Goal: Task Accomplishment & Management: Complete application form

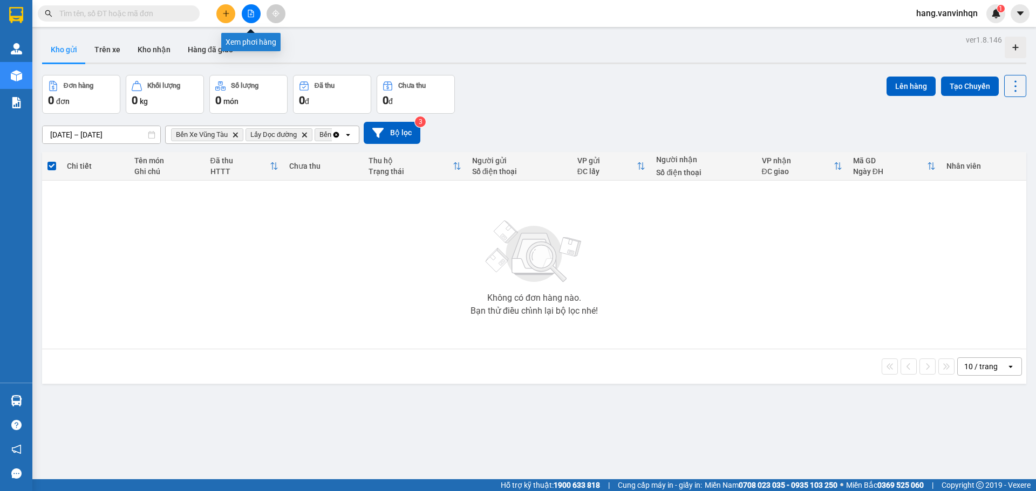
click at [249, 9] on button at bounding box center [251, 13] width 19 height 19
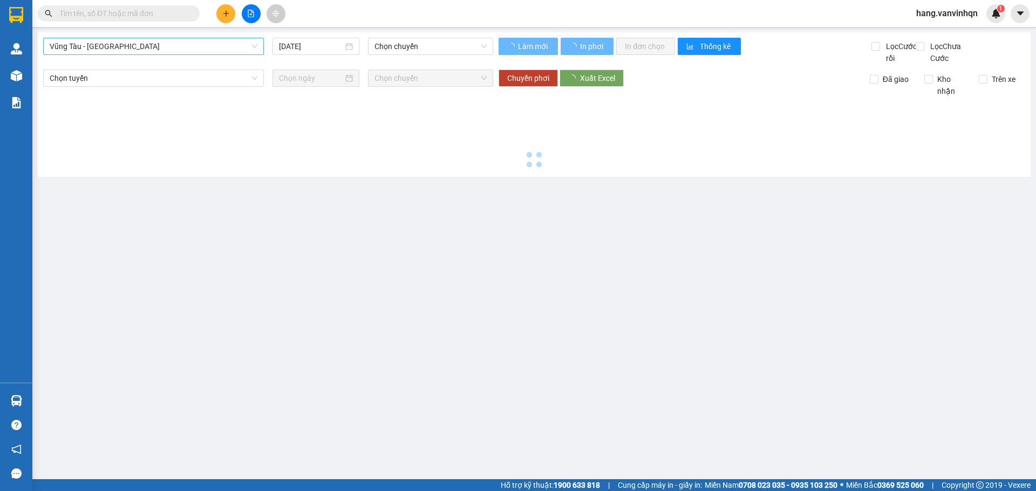
click at [138, 44] on span "Vũng Tàu - [GEOGRAPHIC_DATA]" at bounding box center [154, 46] width 208 height 16
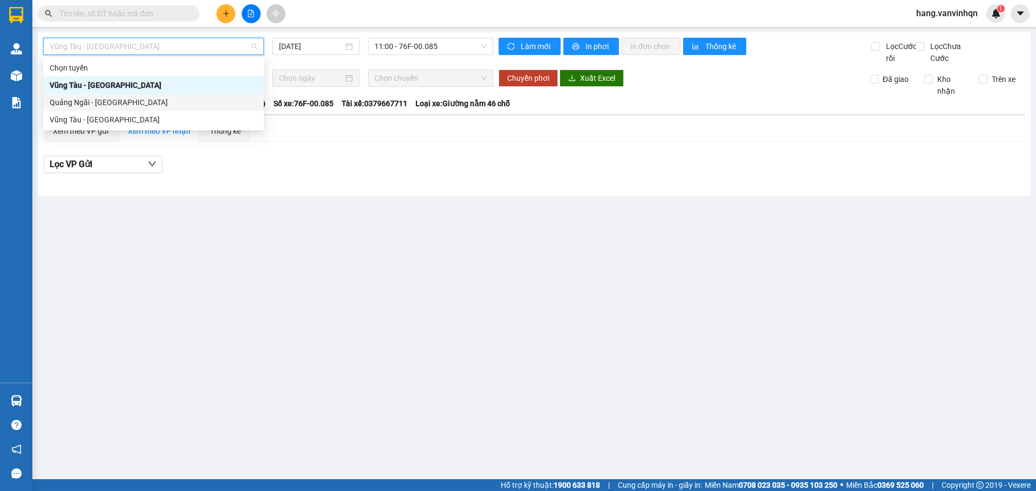
click at [111, 104] on div "Quảng Ngãi - [GEOGRAPHIC_DATA]" at bounding box center [154, 103] width 208 height 12
type input "[DATE]"
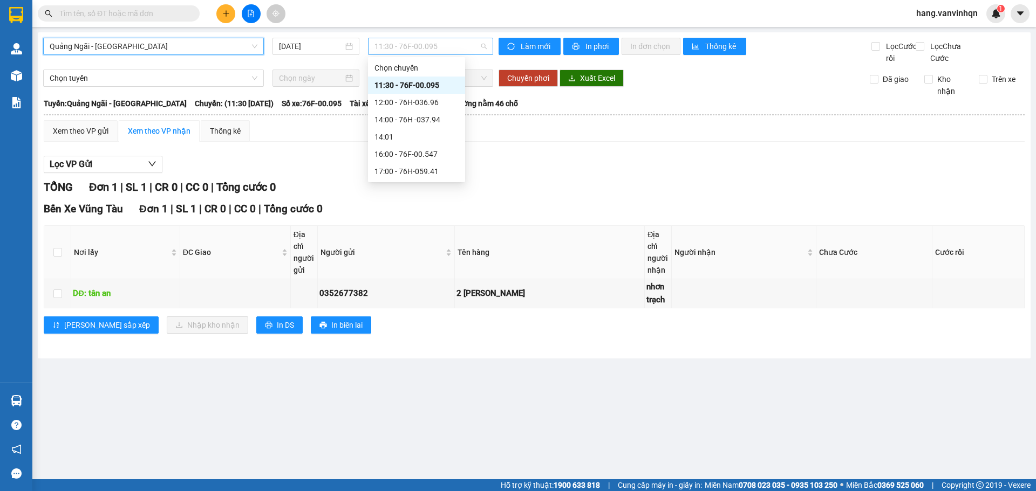
click at [456, 47] on span "11:30 - 76F-00.095" at bounding box center [430, 46] width 112 height 16
click at [57, 298] on input "checkbox" at bounding box center [57, 294] width 9 height 9
checkbox input "true"
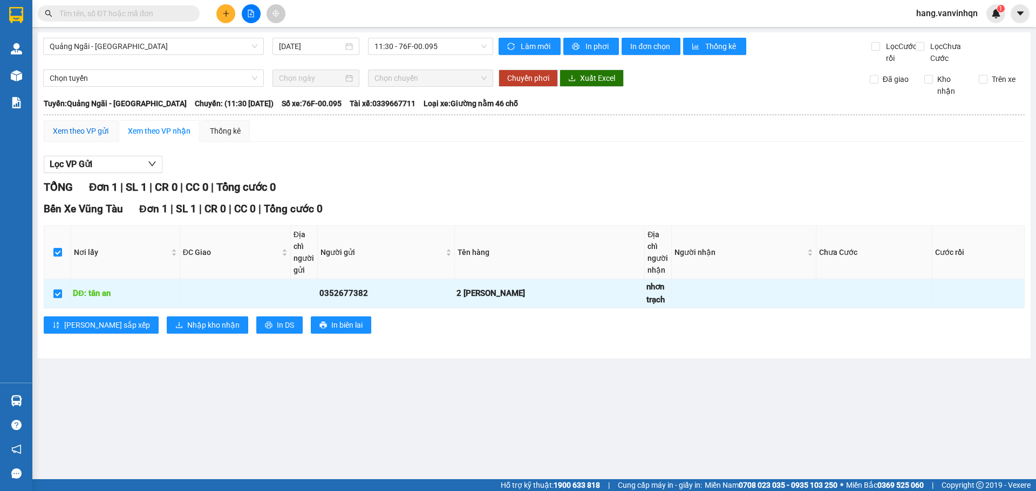
click at [75, 137] on div "Xem theo VP gửi" at bounding box center [81, 131] width 56 height 12
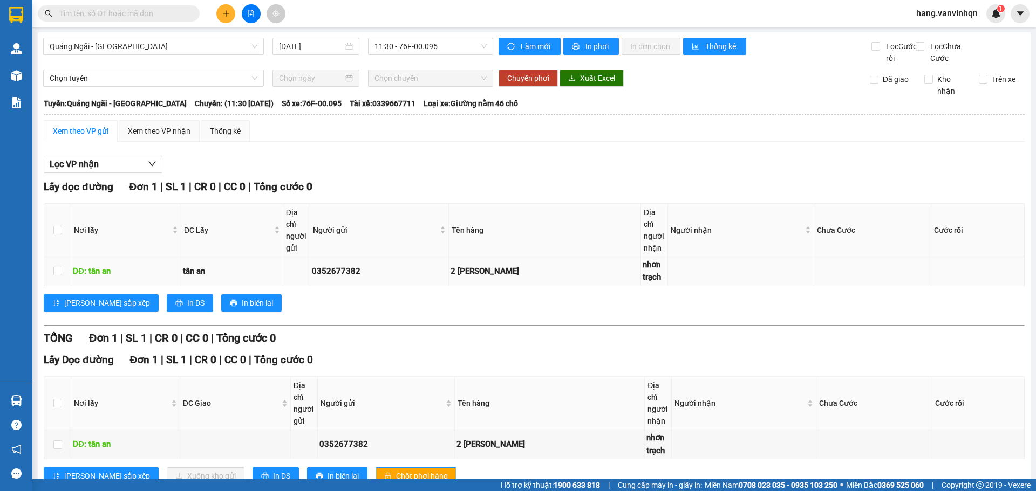
click at [65, 282] on td at bounding box center [57, 271] width 27 height 29
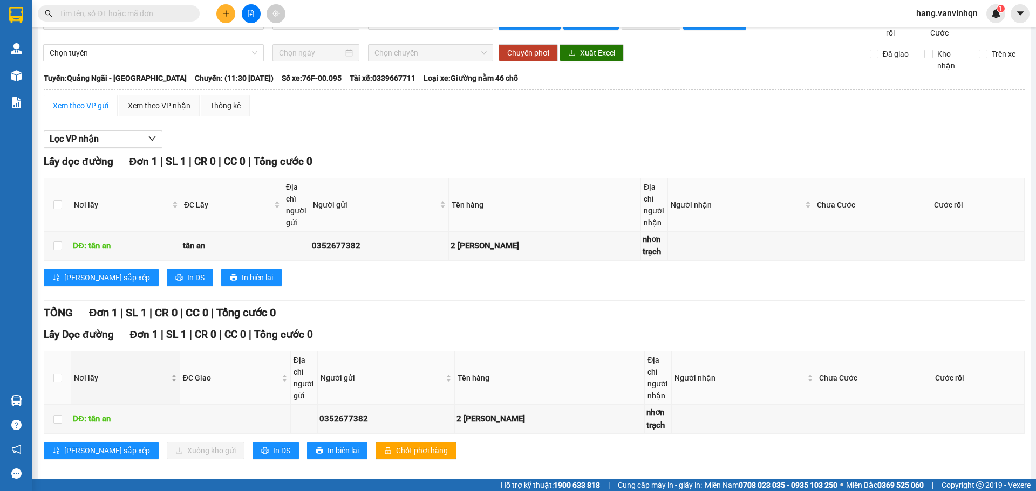
scroll to position [47, 0]
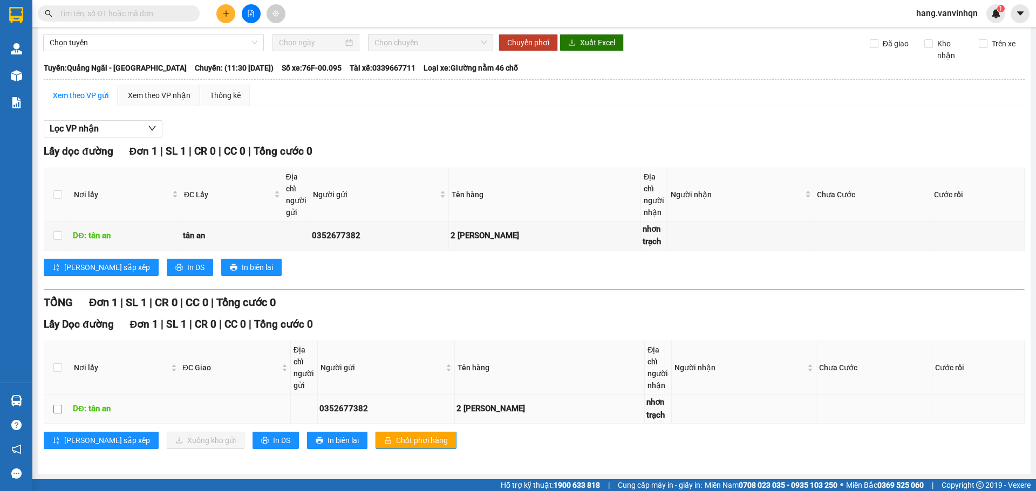
drag, startPoint x: 53, startPoint y: 409, endPoint x: 126, endPoint y: 426, distance: 74.7
click at [56, 409] on input "checkbox" at bounding box center [57, 409] width 9 height 9
checkbox input "true"
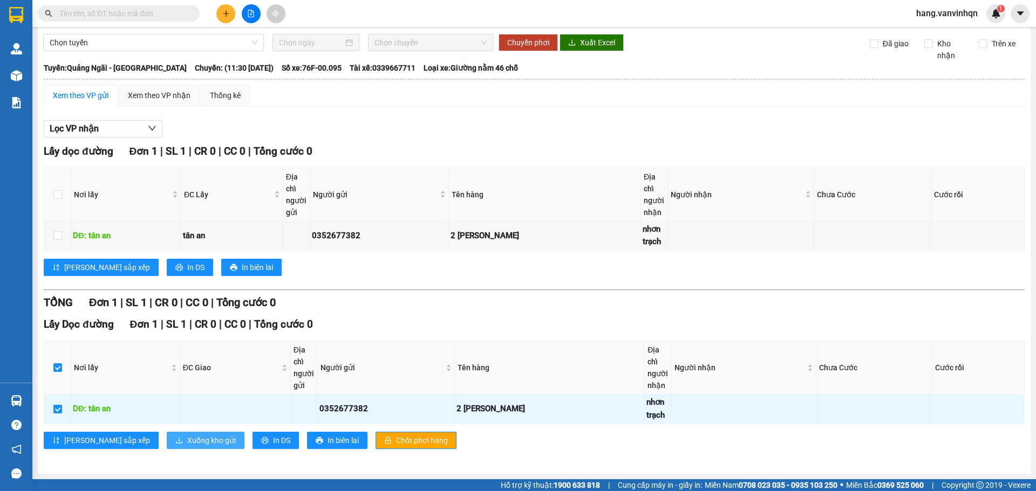
click at [187, 438] on span "Xuống kho gửi" at bounding box center [211, 441] width 49 height 12
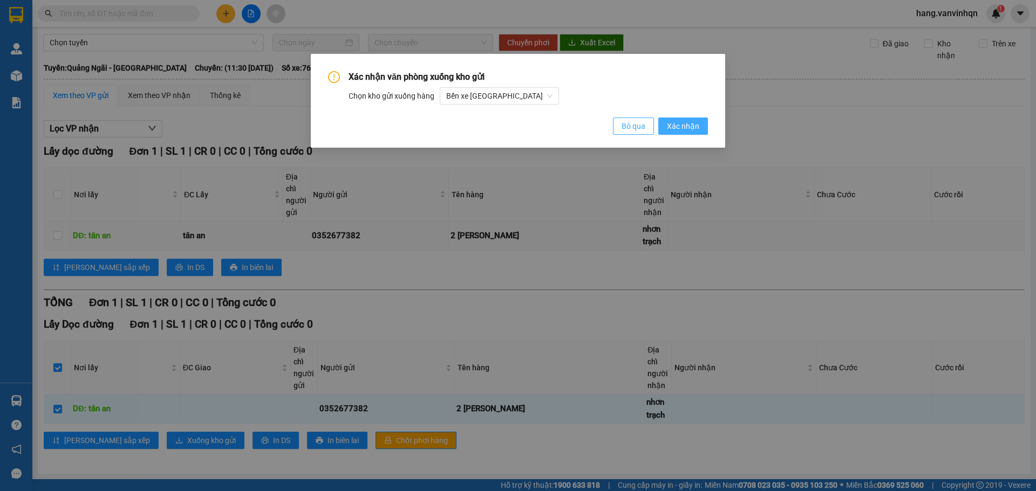
drag, startPoint x: 642, startPoint y: 131, endPoint x: 678, endPoint y: 121, distance: 36.9
click at [678, 121] on div "Bỏ qua Xác nhận" at bounding box center [660, 126] width 95 height 17
click at [676, 121] on span "Xác nhận" at bounding box center [683, 126] width 32 height 12
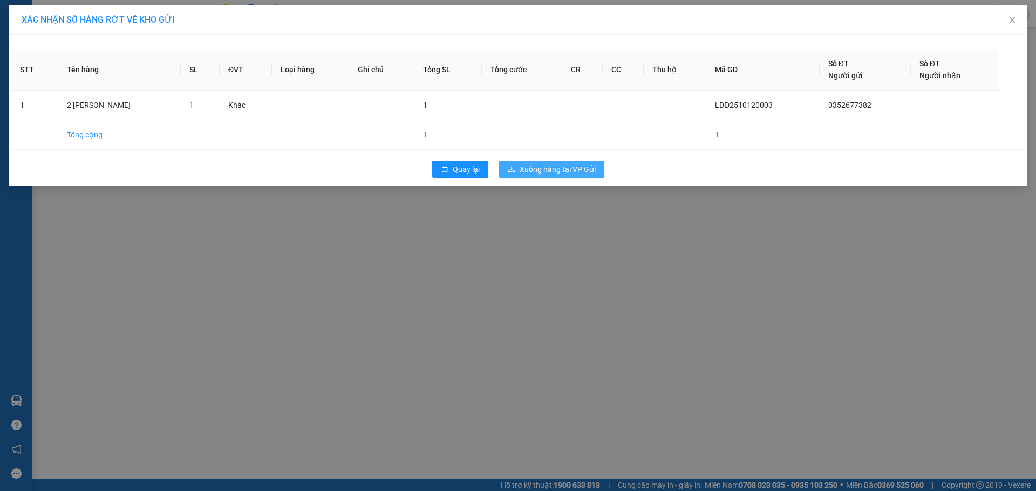
drag, startPoint x: 580, startPoint y: 173, endPoint x: 566, endPoint y: 176, distance: 14.4
click at [581, 173] on span "Xuống hàng tại VP Gửi" at bounding box center [557, 169] width 76 height 12
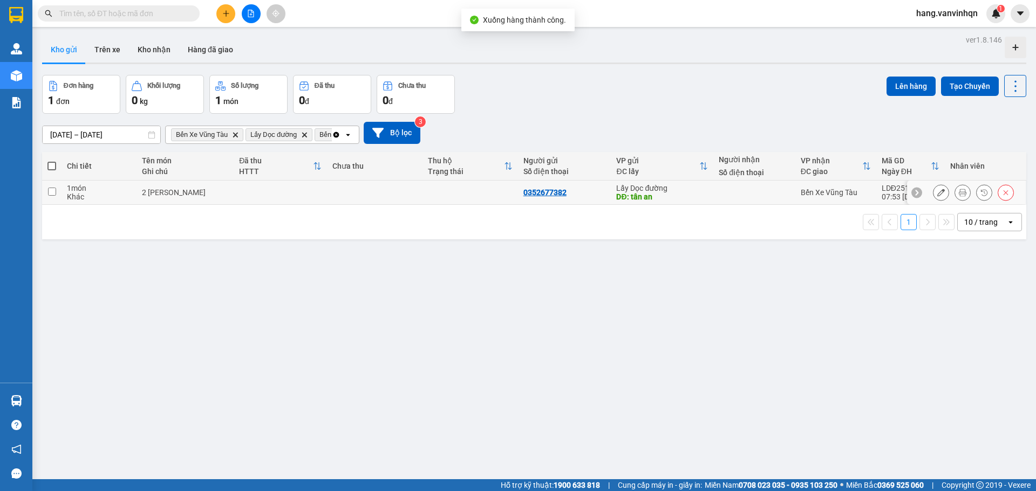
drag, startPoint x: 469, startPoint y: 185, endPoint x: 764, endPoint y: 214, distance: 297.0
click at [487, 185] on td at bounding box center [469, 193] width 95 height 24
checkbox input "true"
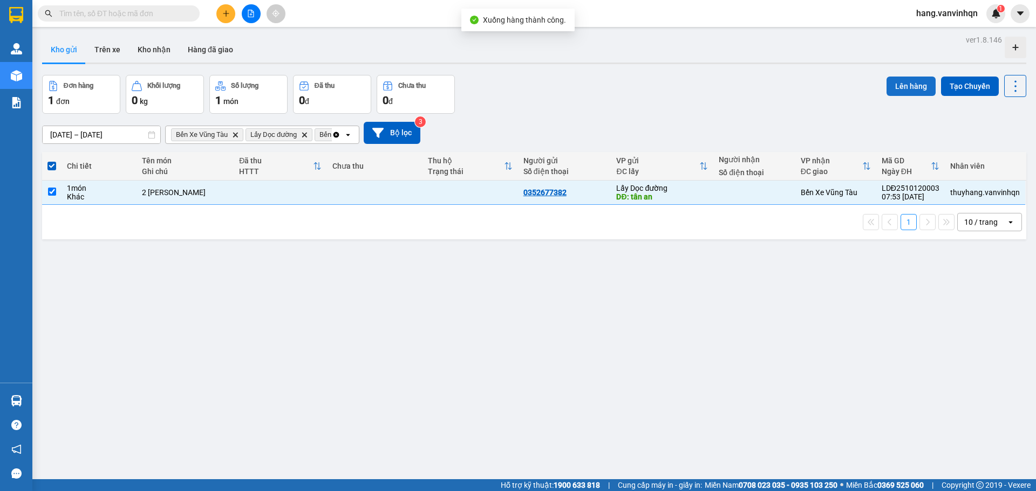
click at [888, 78] on button "Lên hàng" at bounding box center [910, 86] width 49 height 19
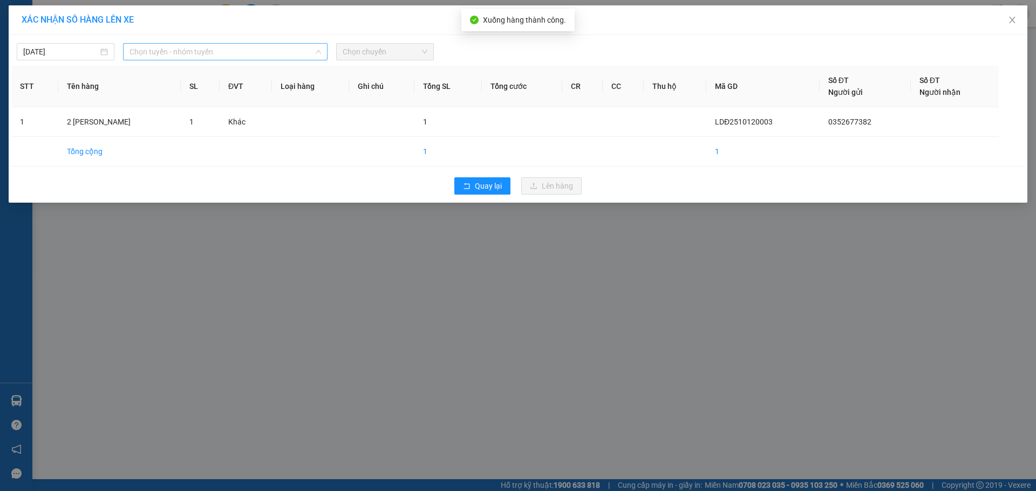
click at [286, 55] on span "Chọn tuyến - nhóm tuyến" at bounding box center [224, 52] width 191 height 16
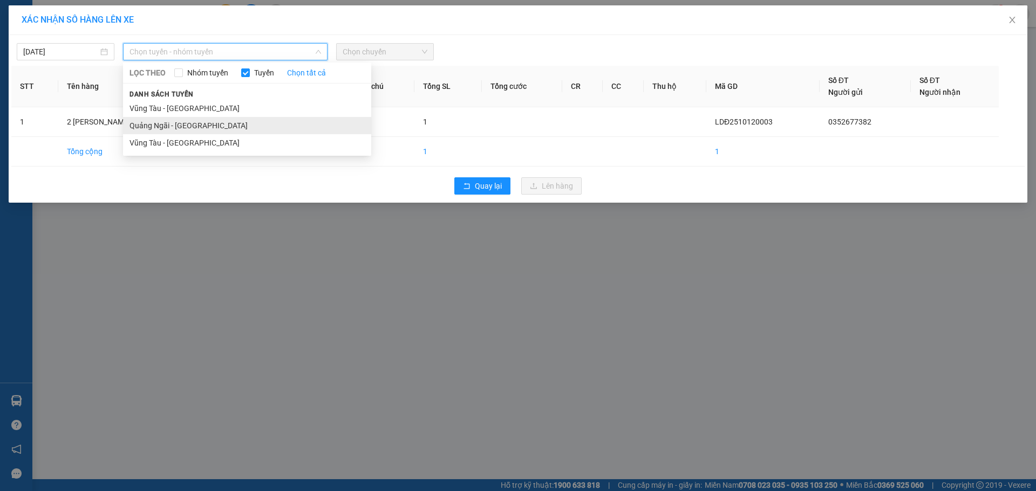
drag, startPoint x: 163, startPoint y: 135, endPoint x: 306, endPoint y: 79, distance: 153.6
click at [168, 126] on ul "Vũng Tàu - [GEOGRAPHIC_DATA] [GEOGRAPHIC_DATA] - [GEOGRAPHIC_DATA] [GEOGRAPHIC_…" at bounding box center [247, 126] width 248 height 52
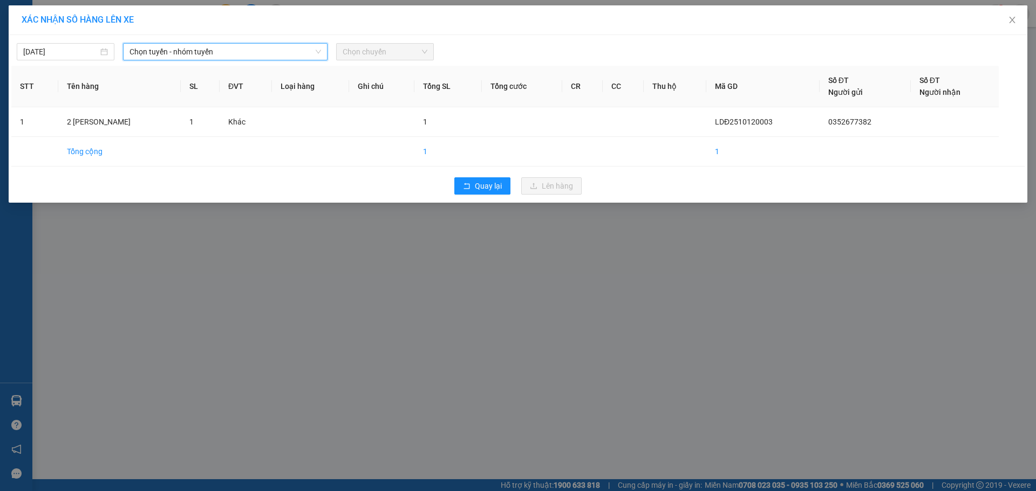
click at [412, 49] on span "Chọn chuyến" at bounding box center [385, 52] width 85 height 16
click at [384, 51] on span "Chọn chuyến" at bounding box center [385, 52] width 85 height 16
drag, startPoint x: 391, startPoint y: 49, endPoint x: 374, endPoint y: 59, distance: 20.1
click at [387, 53] on span "Chọn chuyến" at bounding box center [385, 52] width 85 height 16
drag, startPoint x: 374, startPoint y: 59, endPoint x: 251, endPoint y: 69, distance: 123.9
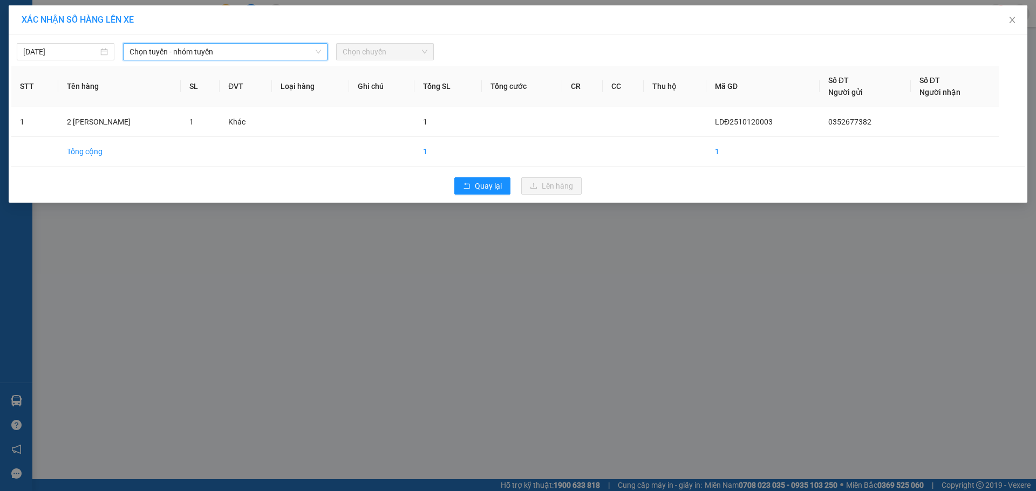
click at [374, 59] on span "Chọn chuyến" at bounding box center [385, 52] width 85 height 16
drag, startPoint x: 254, startPoint y: 59, endPoint x: 170, endPoint y: 94, distance: 90.4
click at [249, 61] on div "[DATE] Chọn tuyến - nhóm tuyến LỌC THEO Nhóm tuyến Tuyến Chọn tất cả Danh sách …" at bounding box center [518, 119] width 1018 height 168
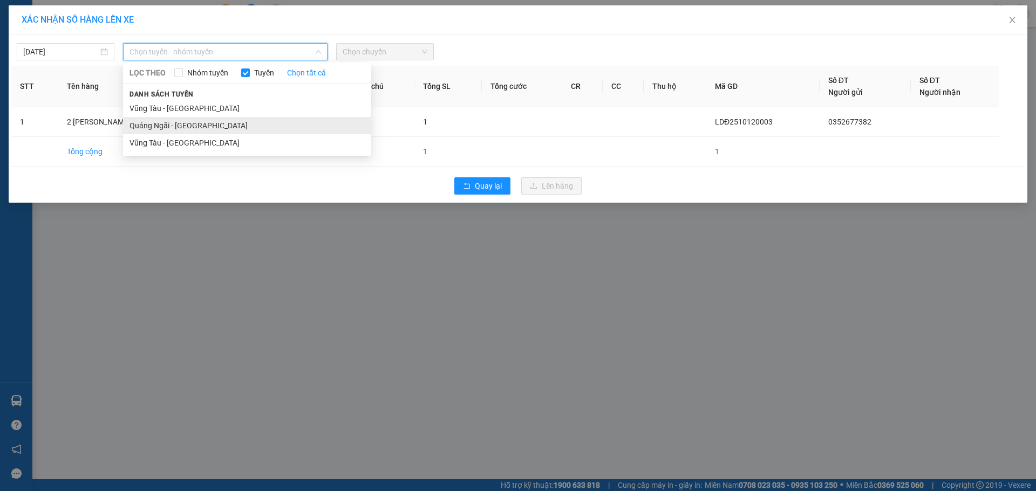
click at [155, 121] on li "Quảng Ngãi - [GEOGRAPHIC_DATA]" at bounding box center [247, 125] width 248 height 17
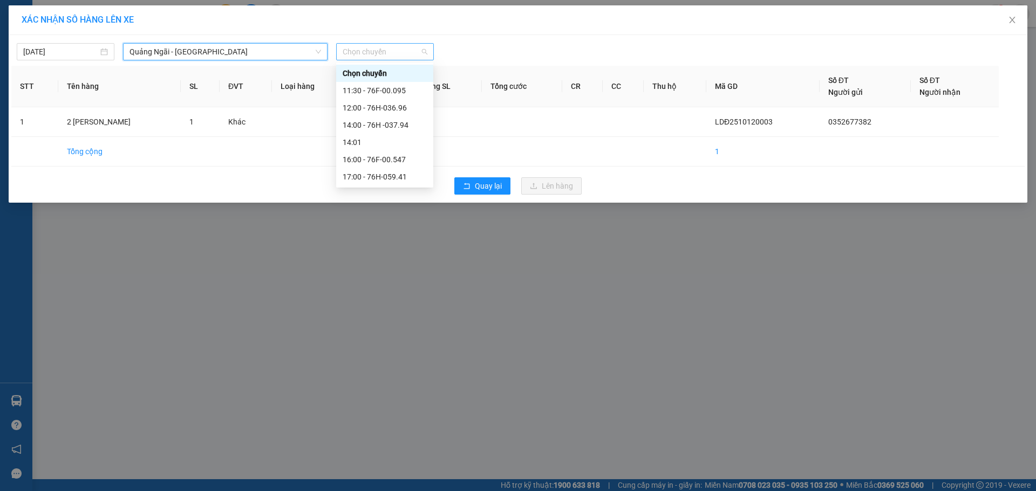
click at [366, 56] on span "Chọn chuyến" at bounding box center [385, 52] width 85 height 16
click at [367, 163] on div "16:00 - 76F-00.547" at bounding box center [385, 160] width 84 height 12
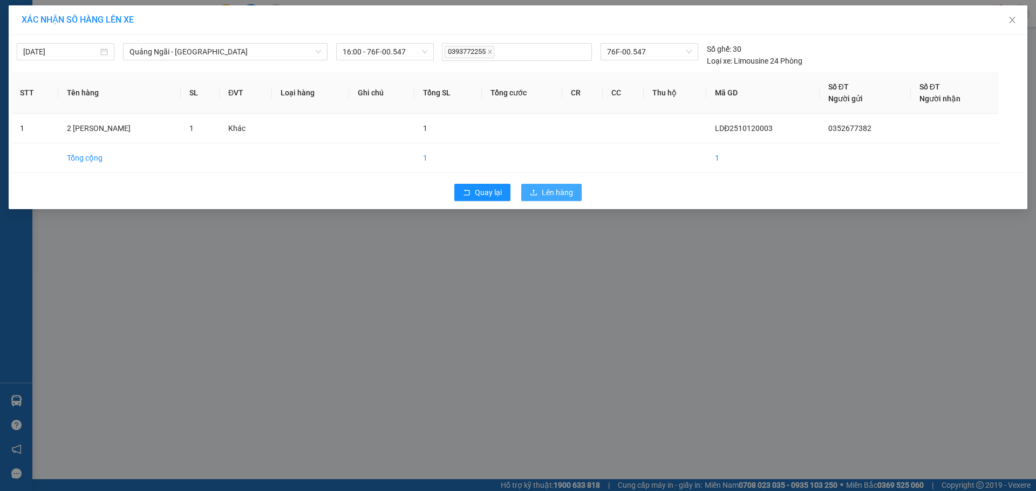
drag, startPoint x: 541, startPoint y: 196, endPoint x: 317, endPoint y: 69, distance: 258.0
click at [542, 196] on button "Lên hàng" at bounding box center [551, 192] width 60 height 17
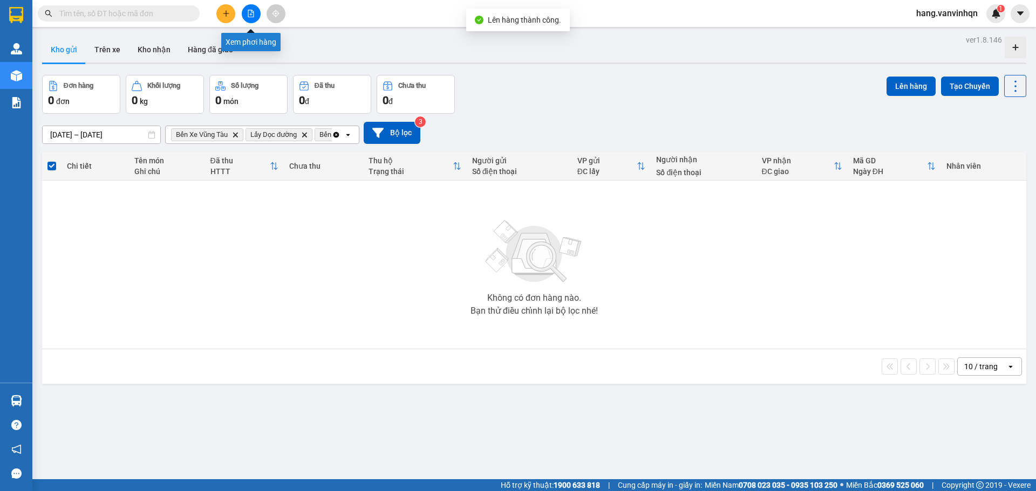
drag, startPoint x: 255, startPoint y: 12, endPoint x: 230, endPoint y: 23, distance: 26.8
click at [255, 13] on button at bounding box center [251, 13] width 19 height 19
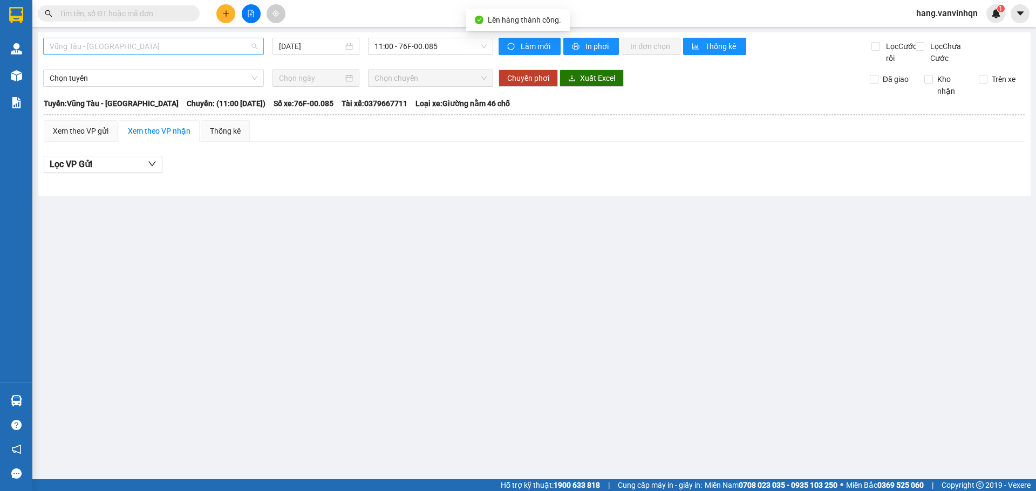
drag, startPoint x: 155, startPoint y: 45, endPoint x: 111, endPoint y: 89, distance: 62.6
click at [153, 49] on span "Vũng Tàu - [GEOGRAPHIC_DATA]" at bounding box center [154, 46] width 208 height 16
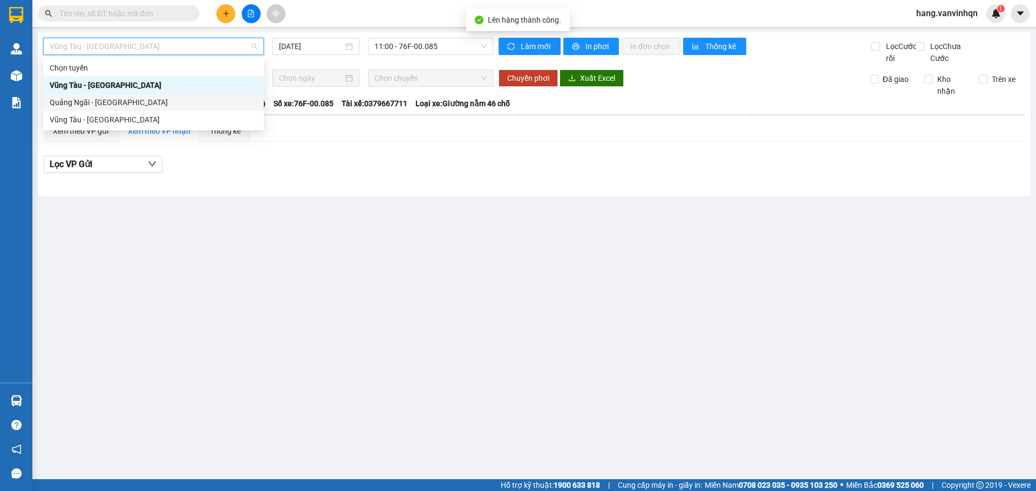
click at [100, 105] on div "Quảng Ngãi - [GEOGRAPHIC_DATA]" at bounding box center [154, 103] width 208 height 12
type input "[DATE]"
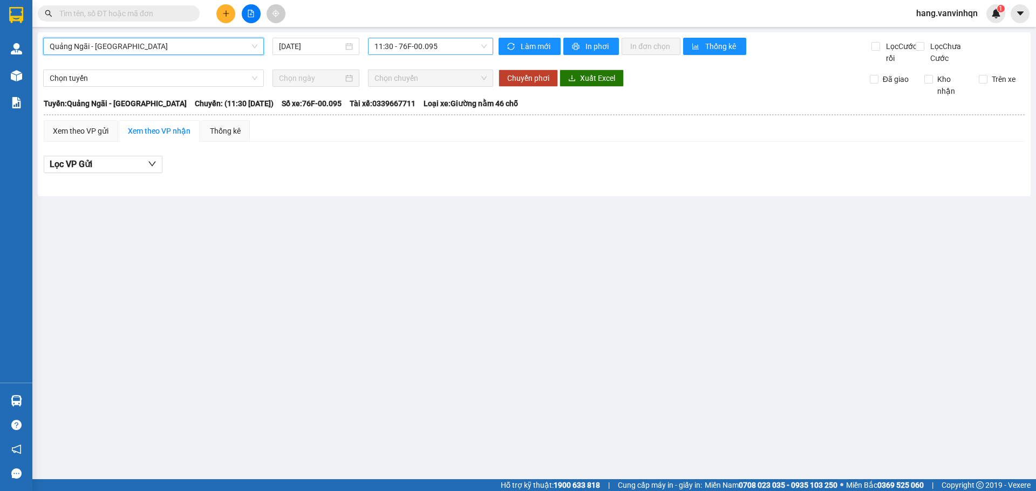
click at [464, 54] on span "11:30 - 76F-00.095" at bounding box center [430, 46] width 112 height 16
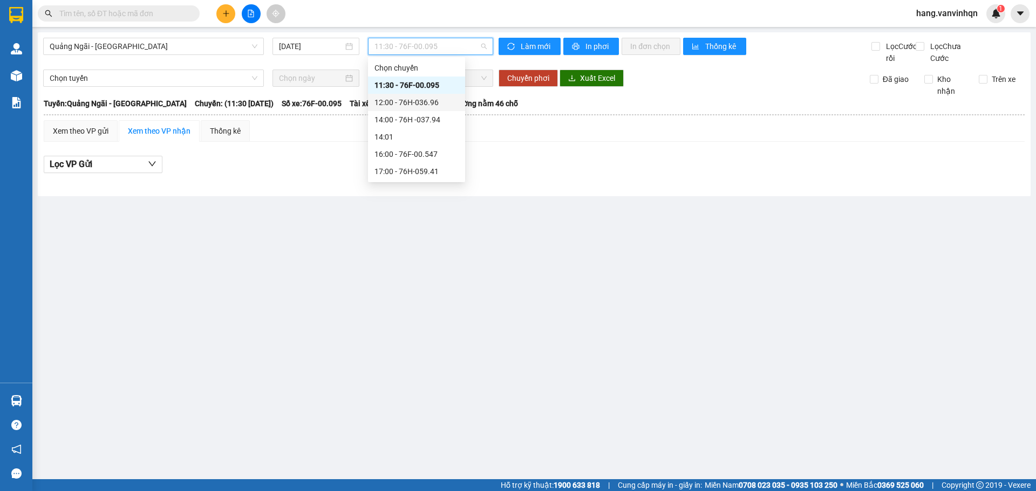
click at [415, 104] on div "12:00 - 76H-036.96" at bounding box center [416, 103] width 84 height 12
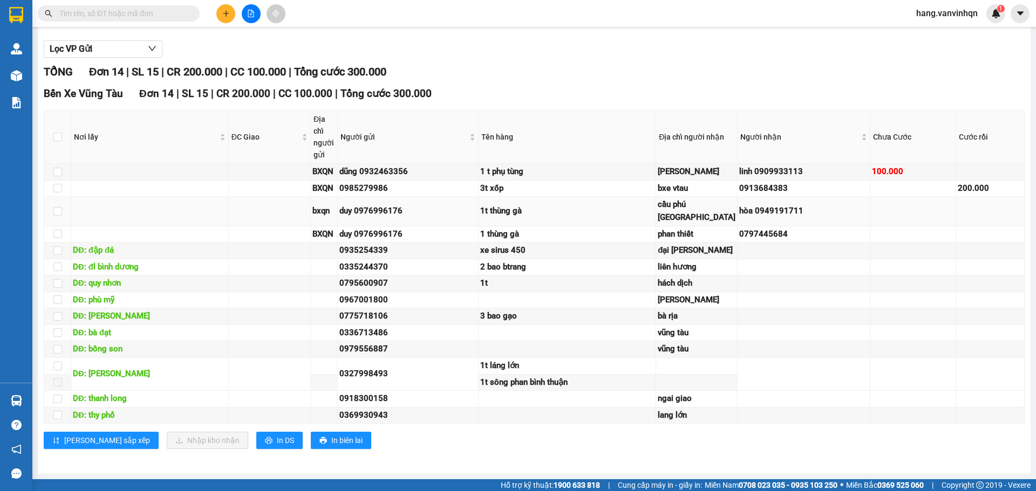
scroll to position [49, 0]
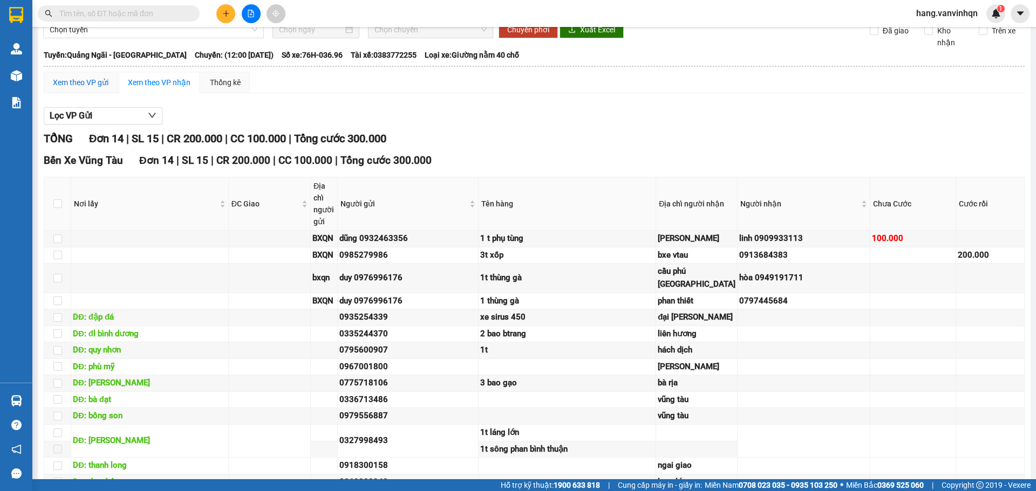
click at [105, 88] on div "Xem theo VP gửi" at bounding box center [81, 83] width 56 height 12
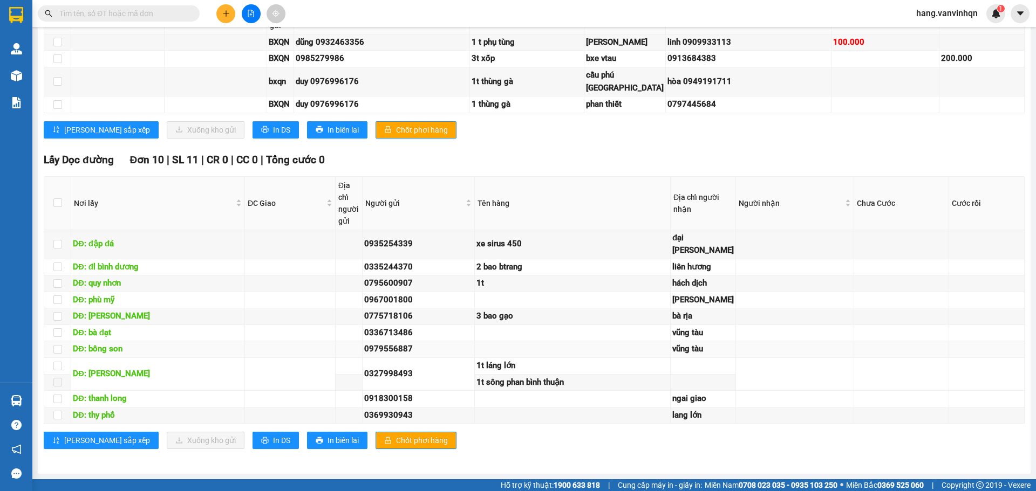
scroll to position [804, 0]
click at [59, 261] on label at bounding box center [57, 267] width 9 height 12
click at [59, 263] on input "checkbox" at bounding box center [57, 267] width 9 height 9
checkbox input "true"
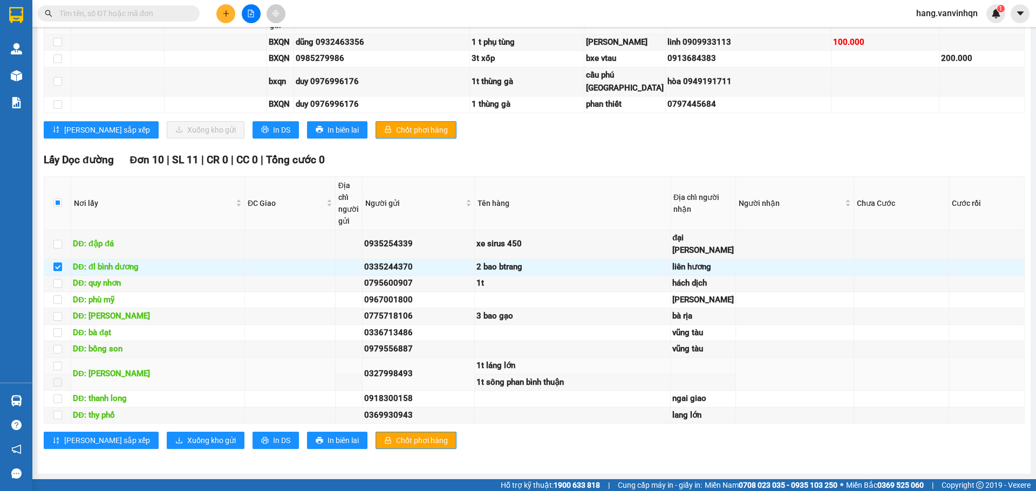
scroll to position [853, 0]
click at [187, 436] on span "Xuống kho gửi" at bounding box center [211, 441] width 49 height 12
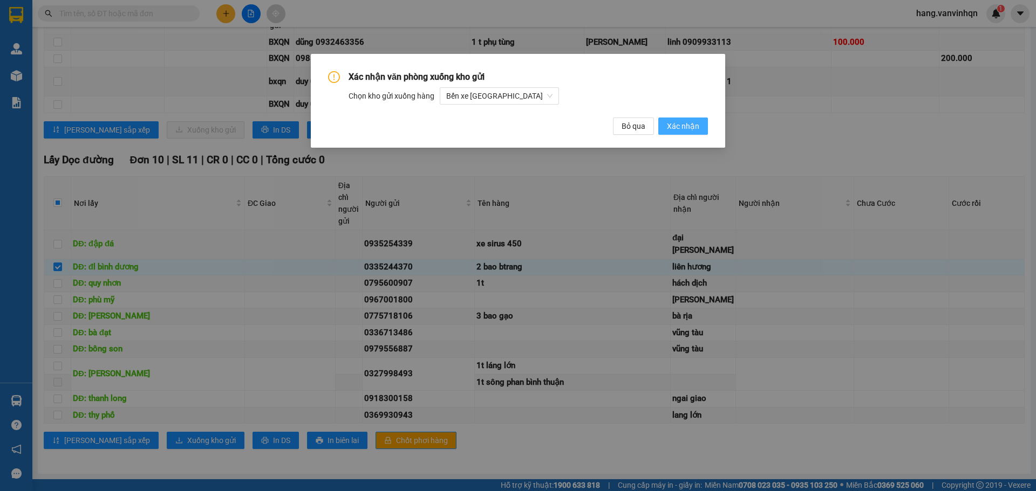
click at [693, 126] on span "Xác nhận" at bounding box center [683, 126] width 32 height 12
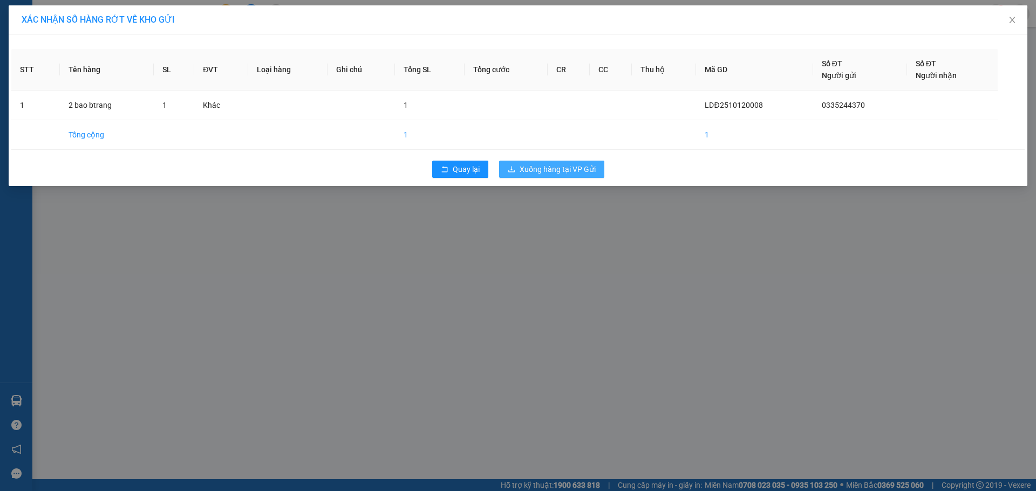
click at [579, 164] on span "Xuống hàng tại VP Gửi" at bounding box center [557, 169] width 76 height 12
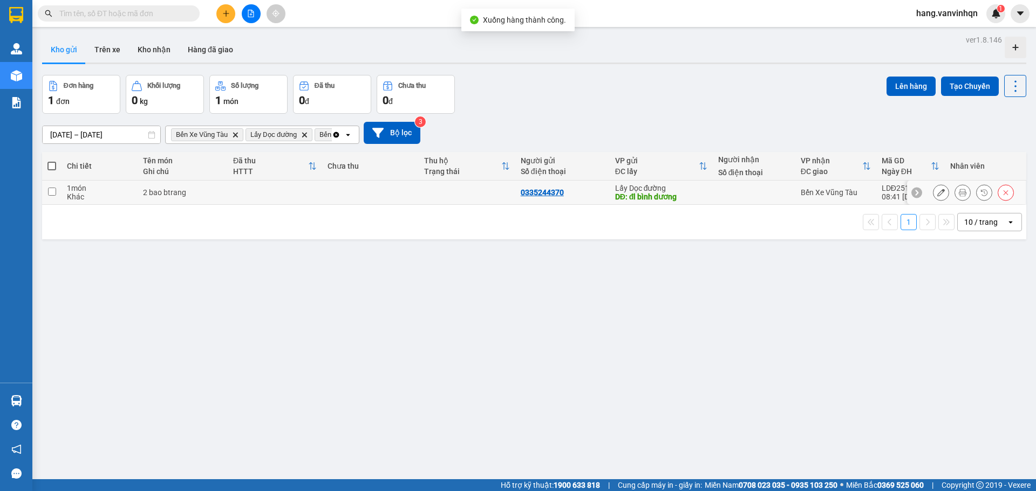
click at [254, 200] on td at bounding box center [275, 193] width 94 height 24
checkbox input "true"
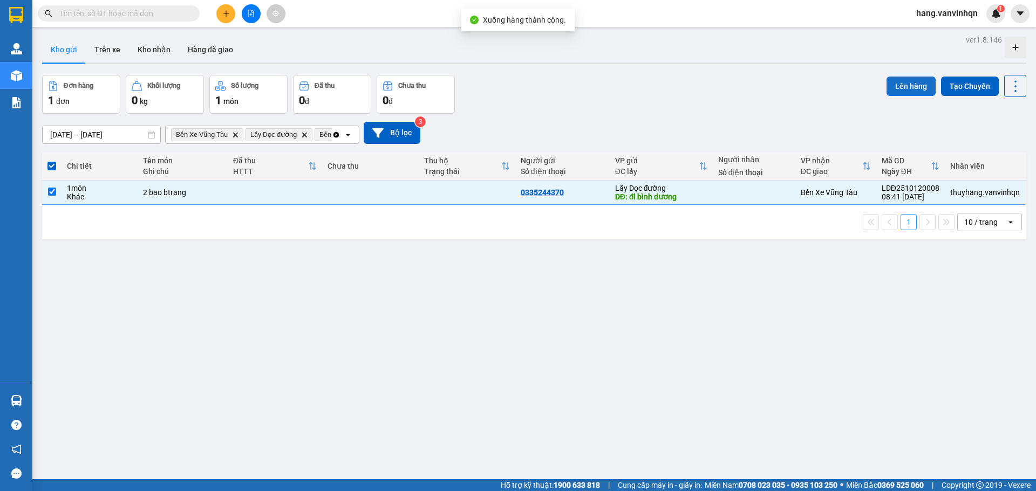
click at [910, 82] on button "Lên hàng" at bounding box center [910, 86] width 49 height 19
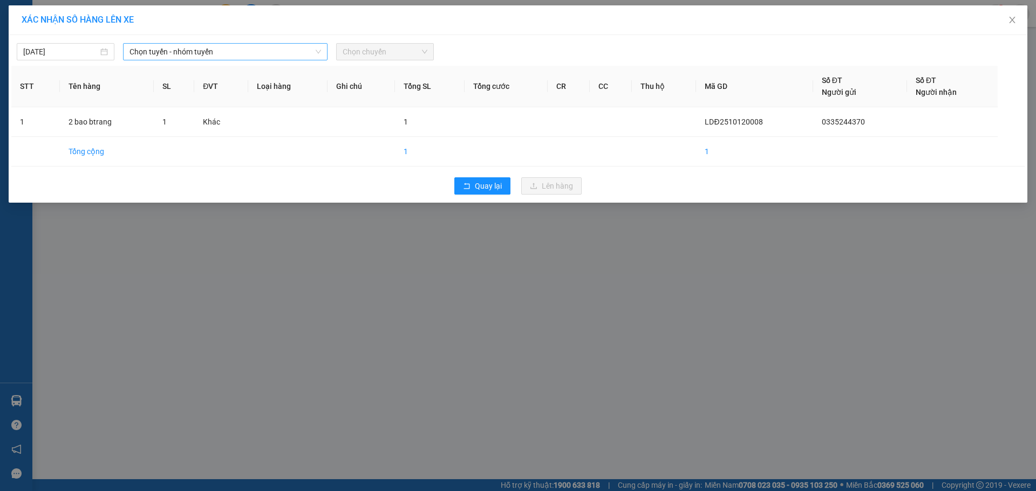
click at [184, 55] on span "Chọn tuyến - nhóm tuyến" at bounding box center [224, 52] width 191 height 16
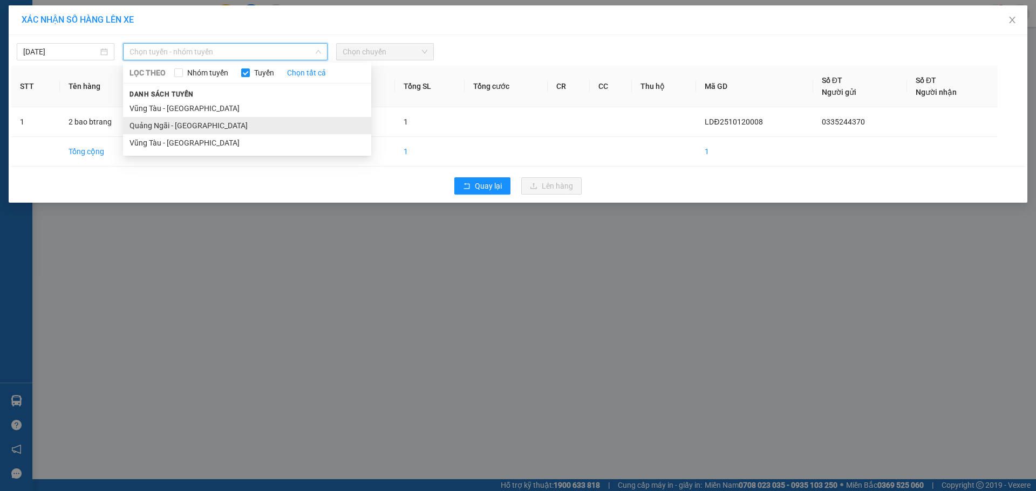
click at [169, 129] on li "Quảng Ngãi - [GEOGRAPHIC_DATA]" at bounding box center [247, 125] width 248 height 17
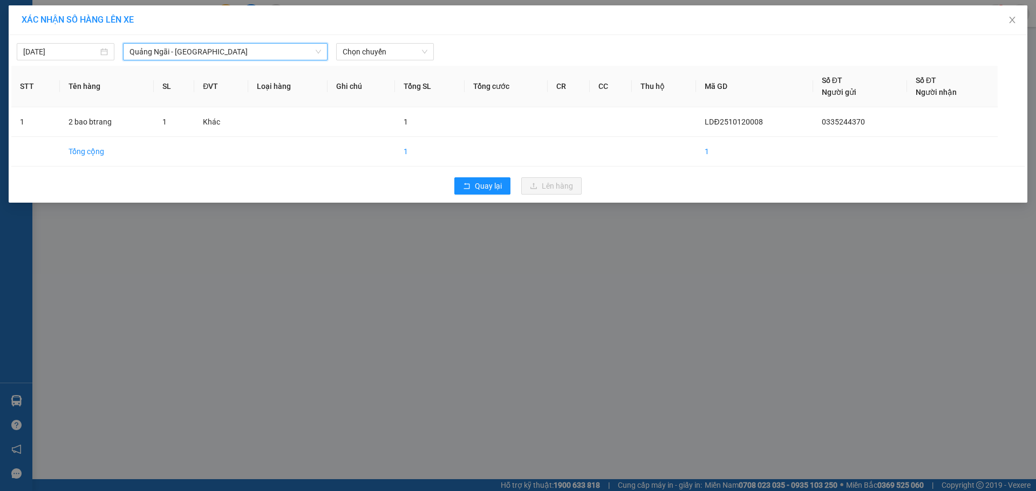
drag, startPoint x: 401, startPoint y: 51, endPoint x: 392, endPoint y: 61, distance: 13.8
click at [397, 52] on span "Chọn chuyến" at bounding box center [385, 52] width 85 height 16
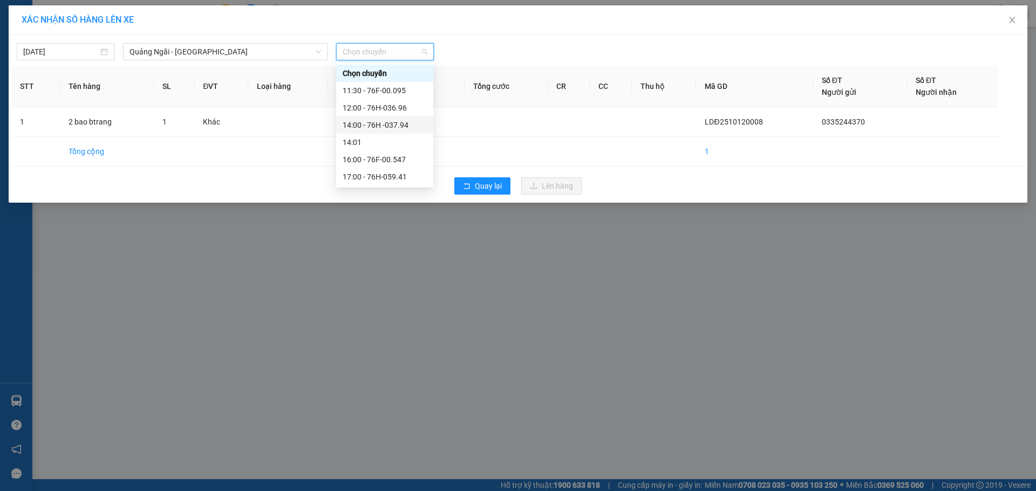
click at [380, 126] on div "14:00 - 76H -037.94" at bounding box center [385, 125] width 84 height 12
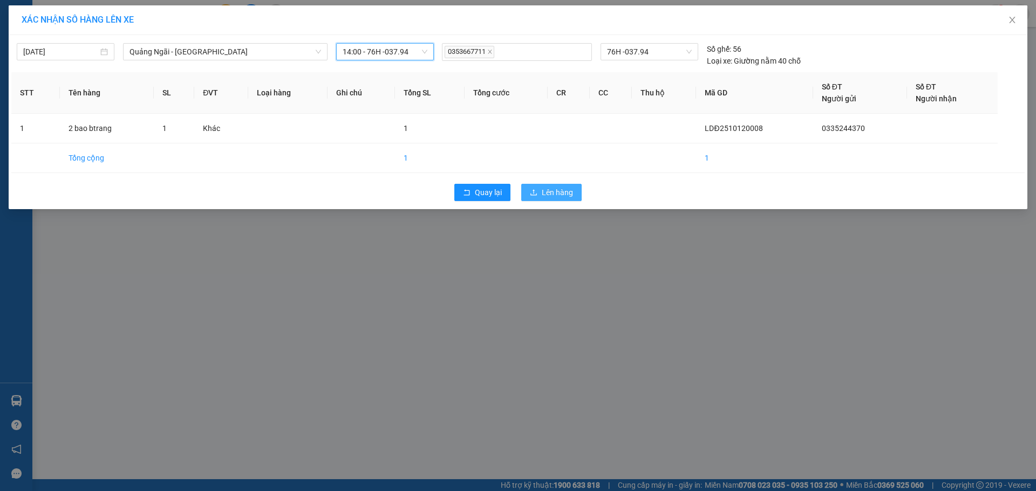
click at [569, 193] on span "Lên hàng" at bounding box center [557, 193] width 31 height 12
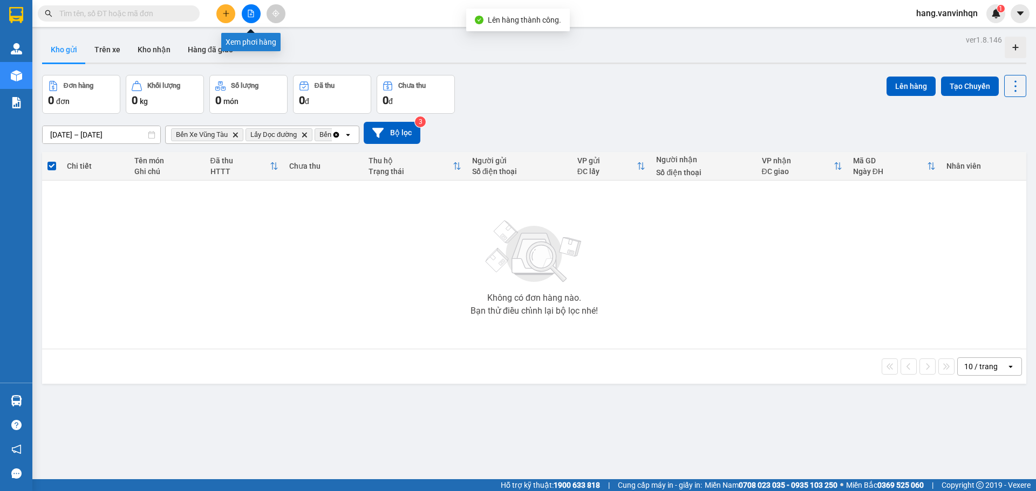
click at [250, 16] on icon "file-add" at bounding box center [251, 14] width 8 height 8
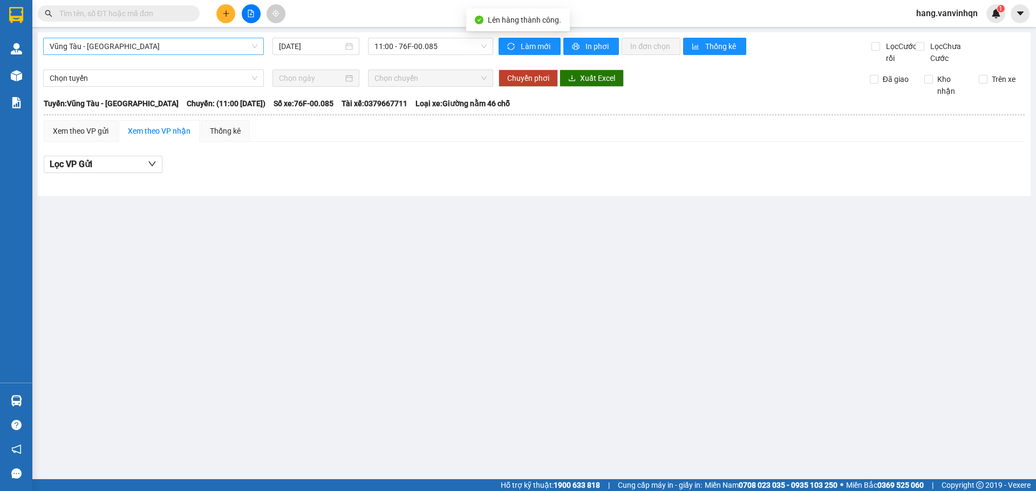
drag, startPoint x: 105, startPoint y: 46, endPoint x: 103, endPoint y: 54, distance: 8.3
click at [105, 47] on span "Vũng Tàu - [GEOGRAPHIC_DATA]" at bounding box center [154, 46] width 208 height 16
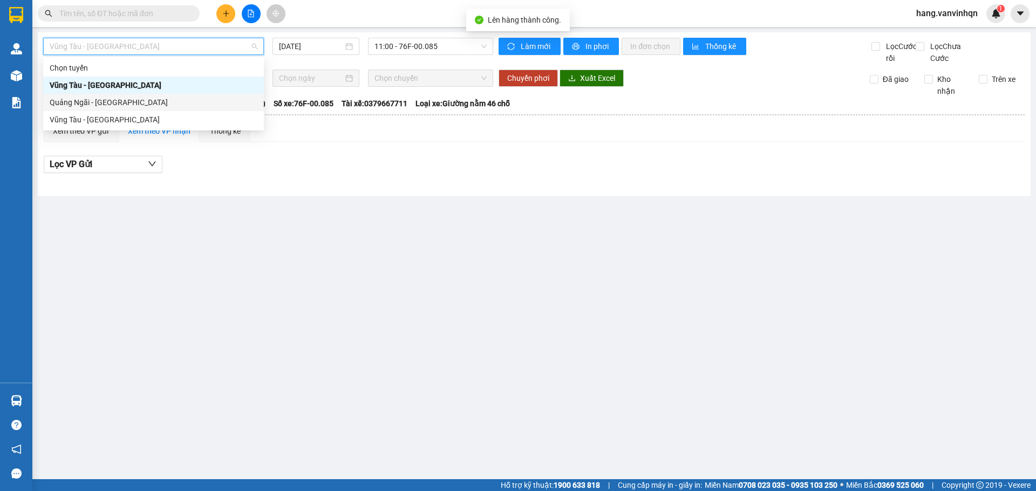
click at [92, 104] on div "Quảng Ngãi - [GEOGRAPHIC_DATA]" at bounding box center [154, 103] width 208 height 12
type input "[DATE]"
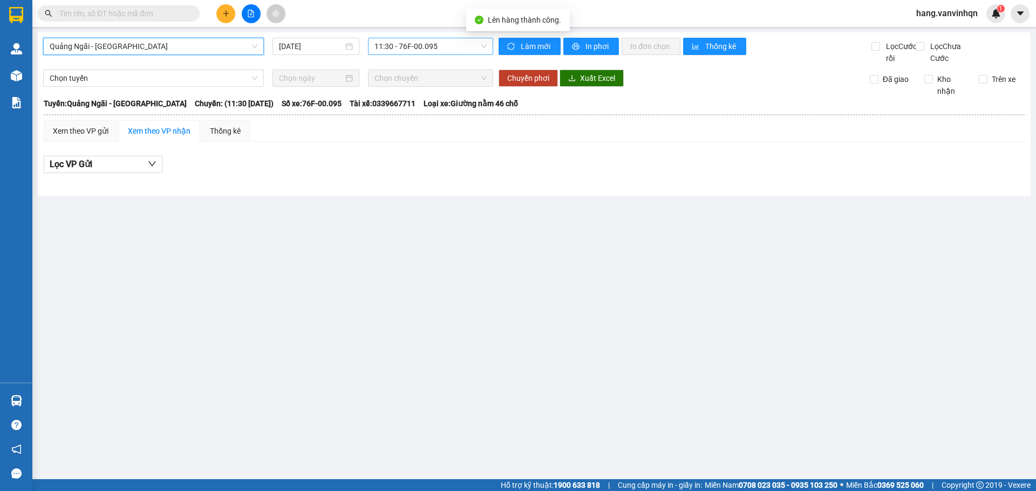
drag, startPoint x: 443, startPoint y: 47, endPoint x: 439, endPoint y: 53, distance: 7.3
click at [441, 49] on span "11:30 - 76F-00.095" at bounding box center [430, 46] width 112 height 16
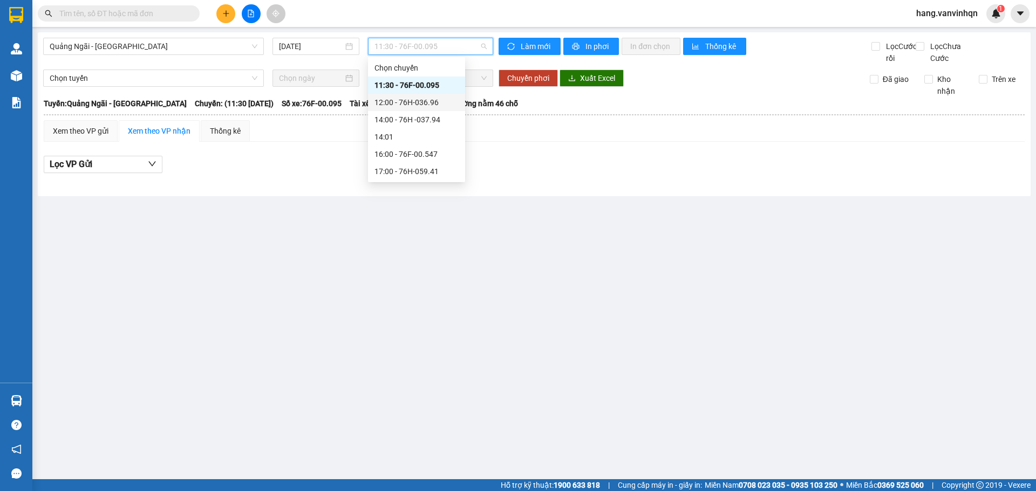
click at [406, 103] on div "12:00 - 76H-036.96" at bounding box center [416, 103] width 84 height 12
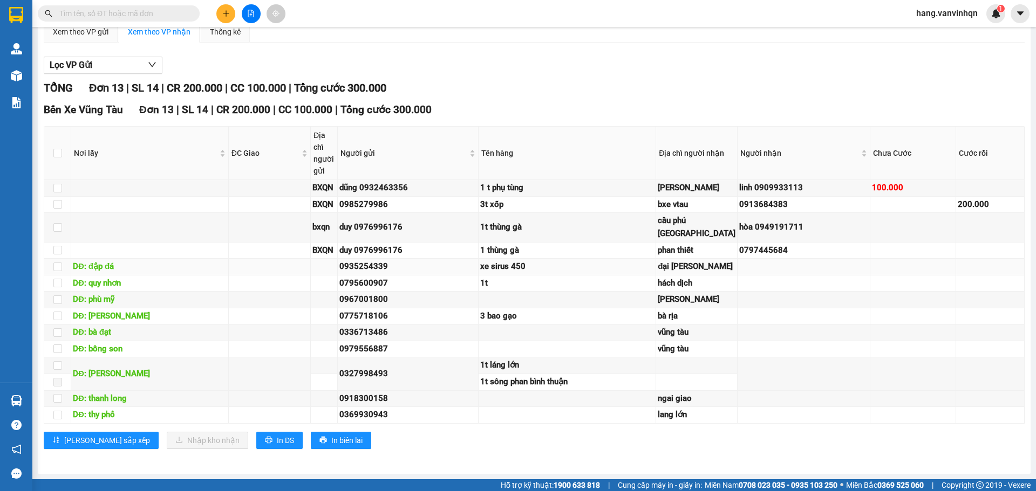
scroll to position [127, 0]
click at [703, 240] on div "cầu phú [GEOGRAPHIC_DATA]" at bounding box center [697, 227] width 78 height 25
click at [690, 240] on div "cầu phú [GEOGRAPHIC_DATA]" at bounding box center [697, 227] width 78 height 25
click at [694, 240] on div "cầu phú [GEOGRAPHIC_DATA]" at bounding box center [697, 227] width 78 height 25
click at [696, 240] on div "cầu phú [GEOGRAPHIC_DATA]" at bounding box center [697, 227] width 78 height 25
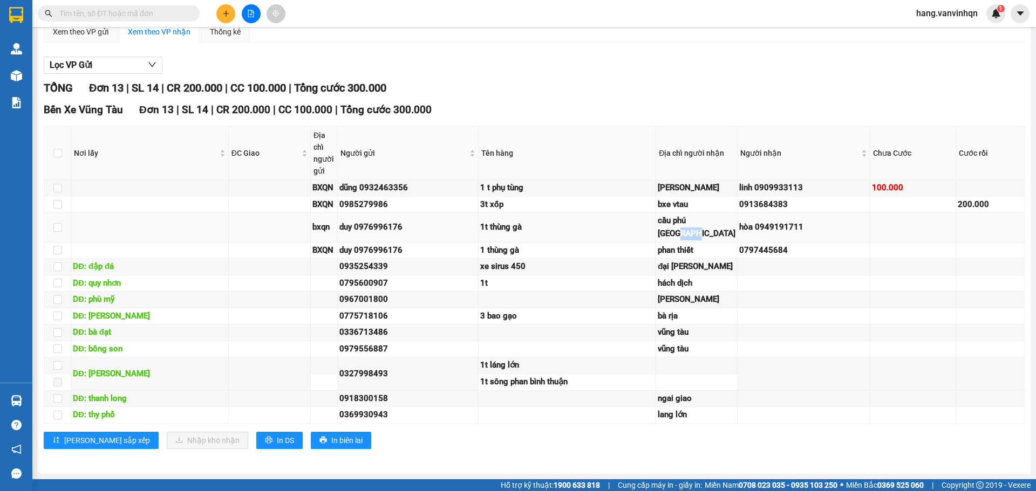
click at [699, 240] on div "cầu phú [GEOGRAPHIC_DATA]" at bounding box center [697, 227] width 78 height 25
click at [740, 234] on div "hòa 0949191711" at bounding box center [803, 227] width 128 height 13
click at [395, 205] on div "0985279986" at bounding box center [407, 205] width 137 height 13
click at [870, 208] on td at bounding box center [913, 205] width 86 height 17
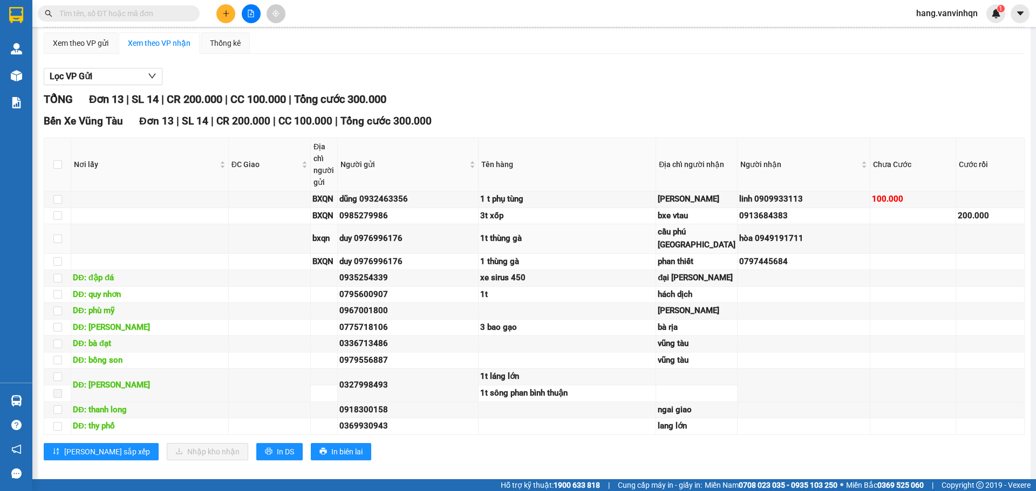
scroll to position [19, 0]
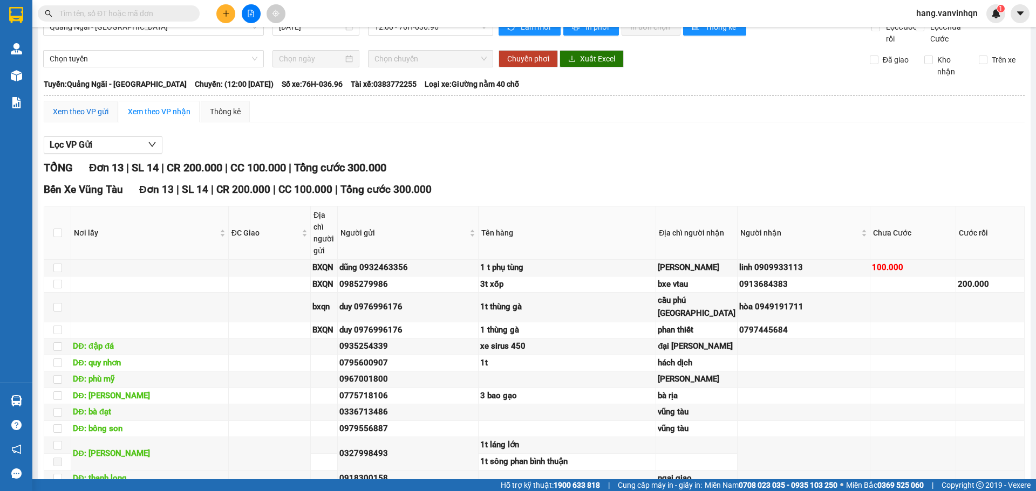
click at [84, 118] on div "Xem theo VP gửi" at bounding box center [81, 112] width 56 height 12
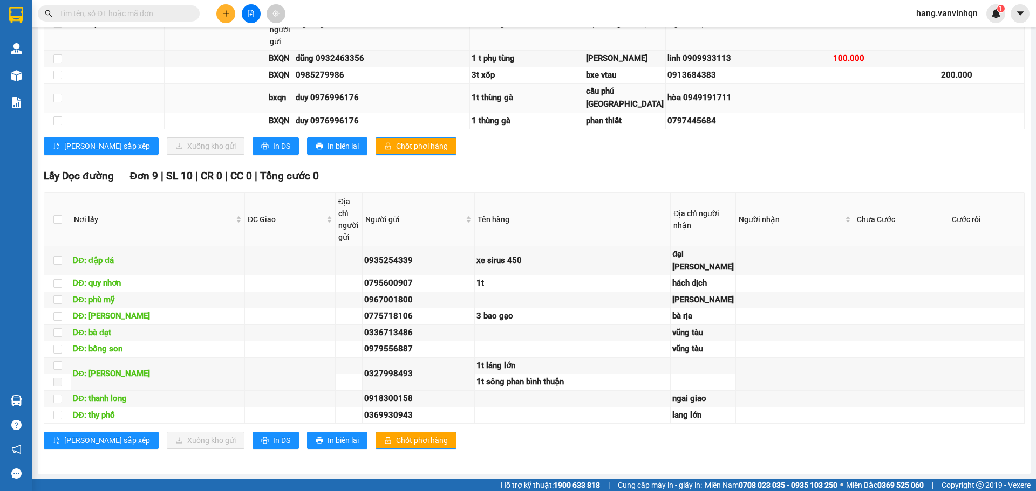
scroll to position [559, 0]
click at [667, 105] on div "hòa 0949191711" at bounding box center [748, 98] width 162 height 13
click at [694, 113] on td "hòa 0949191711" at bounding box center [749, 98] width 166 height 29
click at [667, 105] on div "hòa 0949191711" at bounding box center [748, 98] width 162 height 13
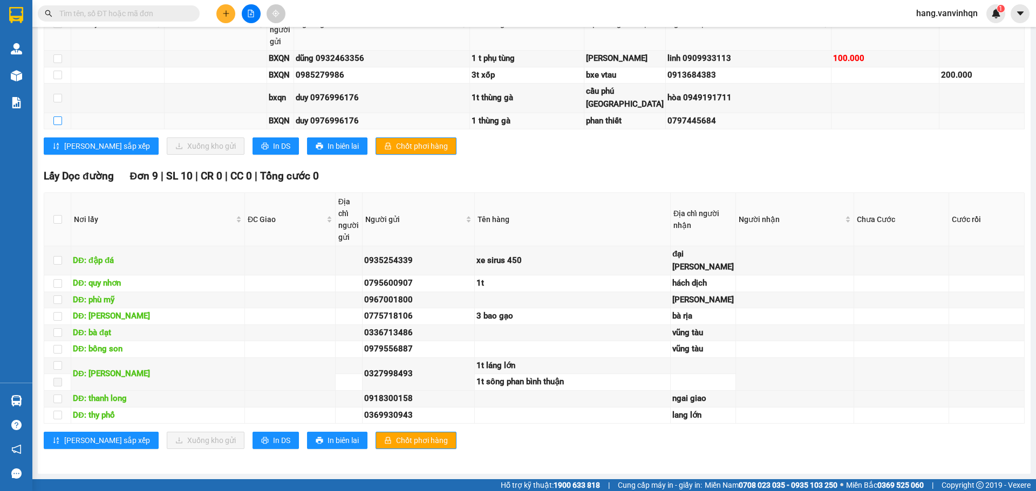
click at [61, 125] on input "checkbox" at bounding box center [57, 121] width 9 height 9
checkbox input "true"
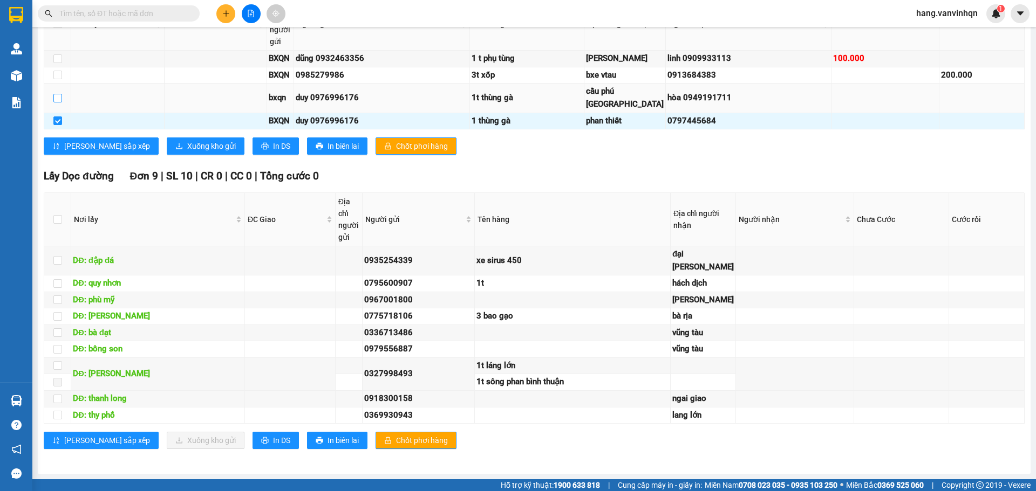
click at [59, 102] on input "checkbox" at bounding box center [57, 98] width 9 height 9
checkbox input "true"
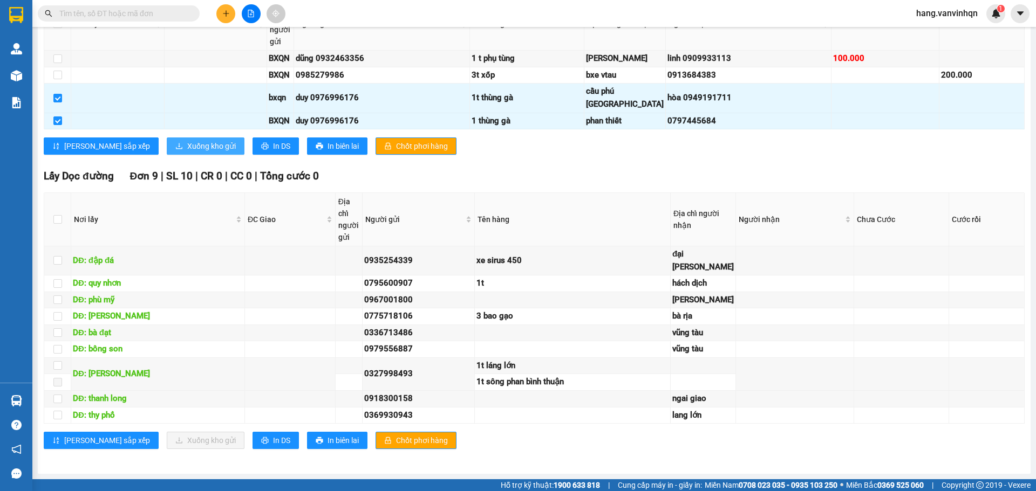
click at [187, 152] on span "Xuống kho gửi" at bounding box center [211, 146] width 49 height 12
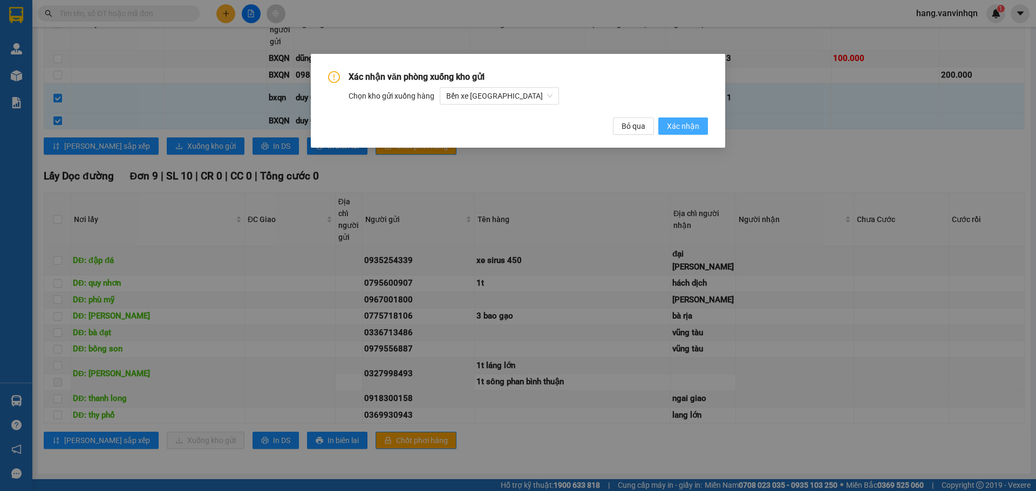
click at [680, 124] on span "Xác nhận" at bounding box center [683, 126] width 32 height 12
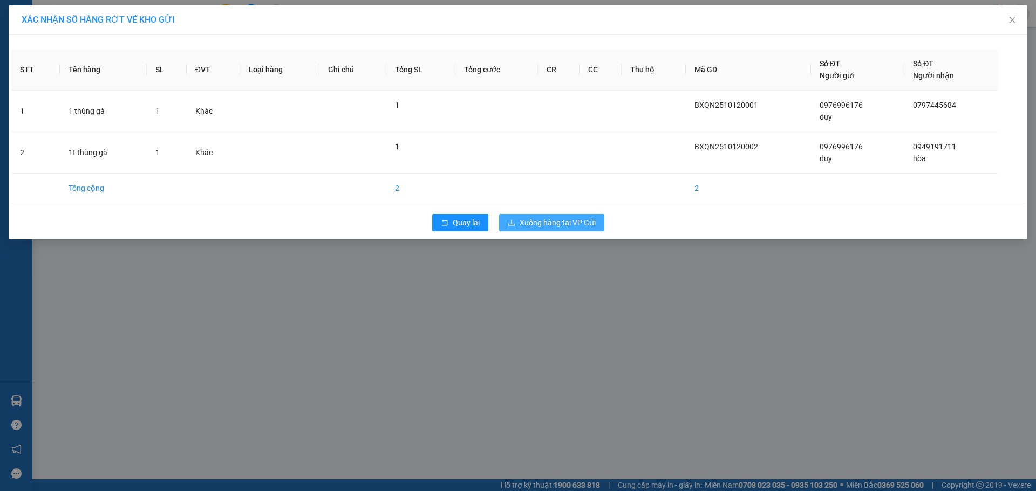
click at [546, 214] on button "Xuống hàng tại VP Gửi" at bounding box center [551, 222] width 105 height 17
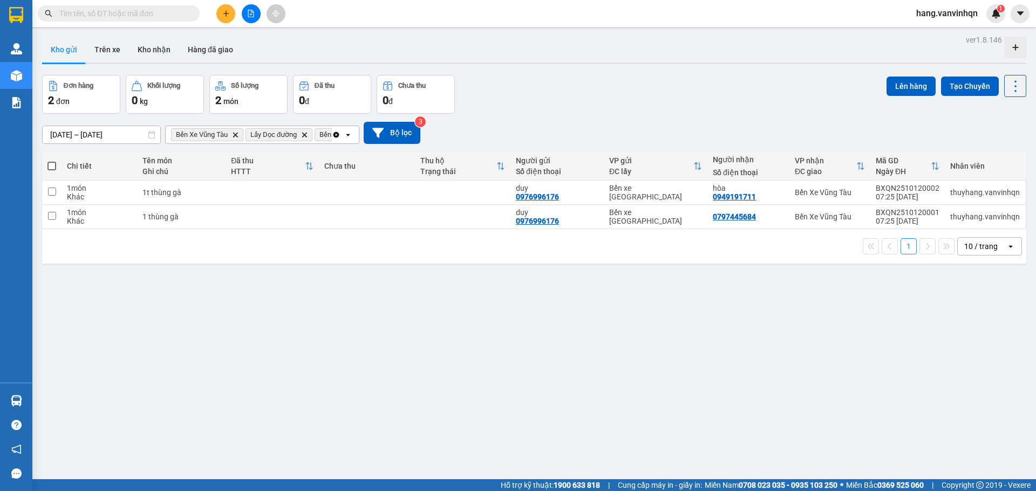
click at [56, 168] on span at bounding box center [51, 166] width 9 height 9
click at [52, 161] on input "checkbox" at bounding box center [52, 161] width 0 height 0
checkbox input "true"
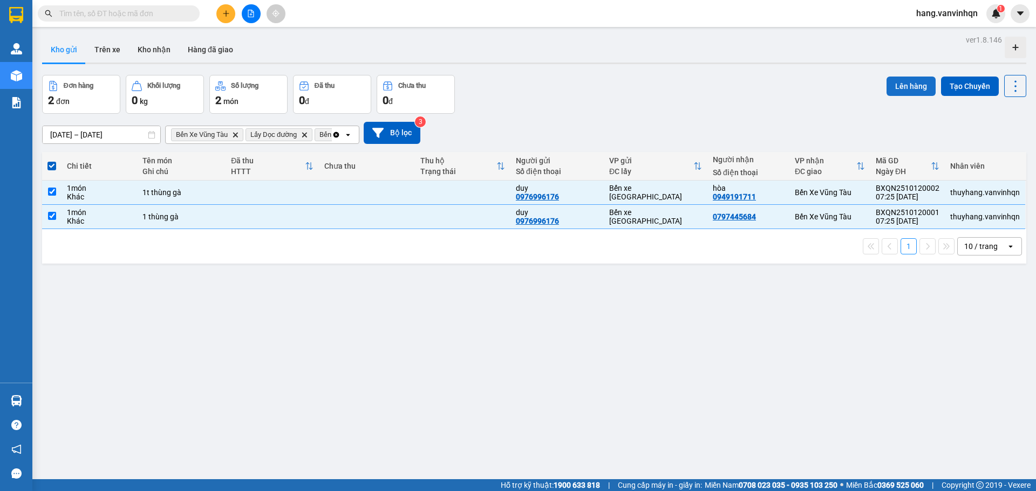
click at [900, 91] on button "Lên hàng" at bounding box center [910, 86] width 49 height 19
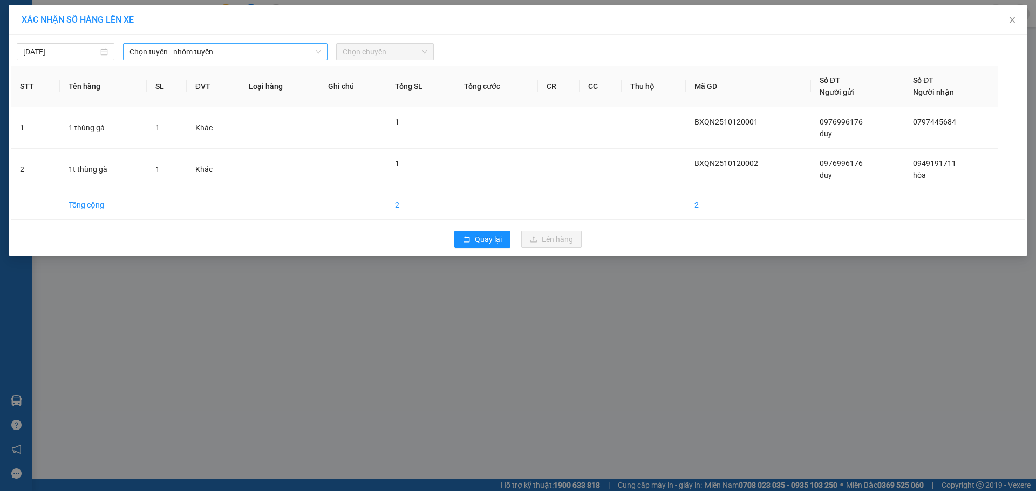
drag, startPoint x: 208, startPoint y: 54, endPoint x: 204, endPoint y: 59, distance: 6.5
click at [204, 59] on span "Chọn tuyến - nhóm tuyến" at bounding box center [224, 52] width 191 height 16
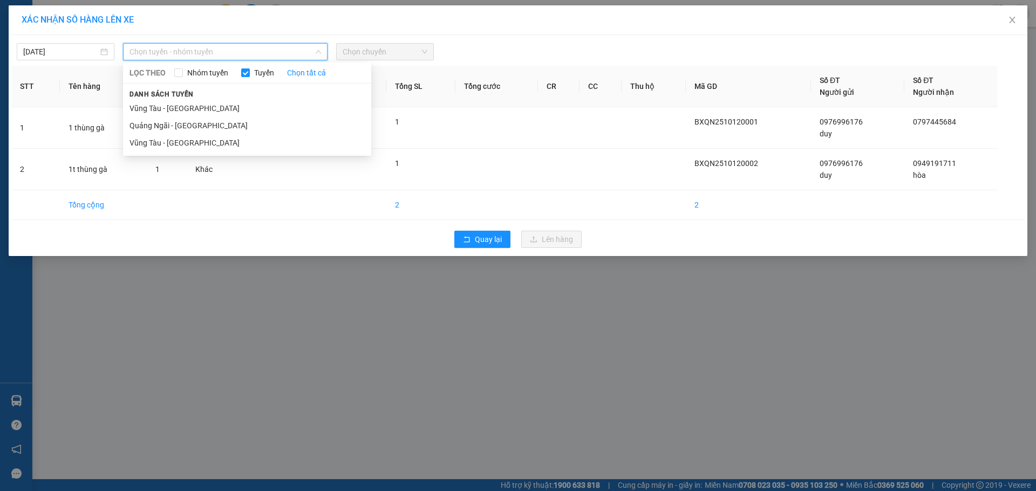
drag, startPoint x: 180, startPoint y: 130, endPoint x: 388, endPoint y: 92, distance: 211.7
click at [184, 129] on li "Quảng Ngãi - [GEOGRAPHIC_DATA]" at bounding box center [247, 125] width 248 height 17
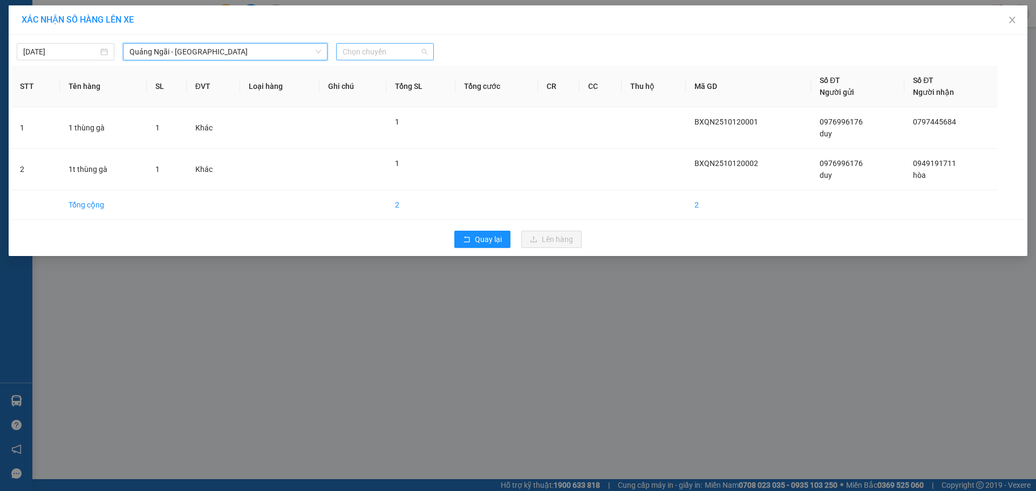
click at [403, 49] on span "Chọn chuyến" at bounding box center [385, 52] width 85 height 16
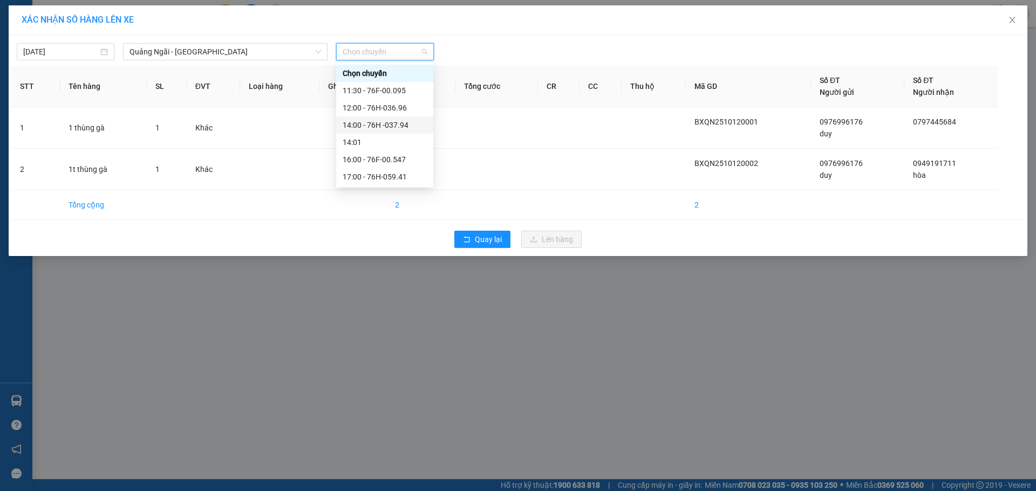
click at [380, 125] on div "14:00 - 76H -037.94" at bounding box center [385, 125] width 84 height 12
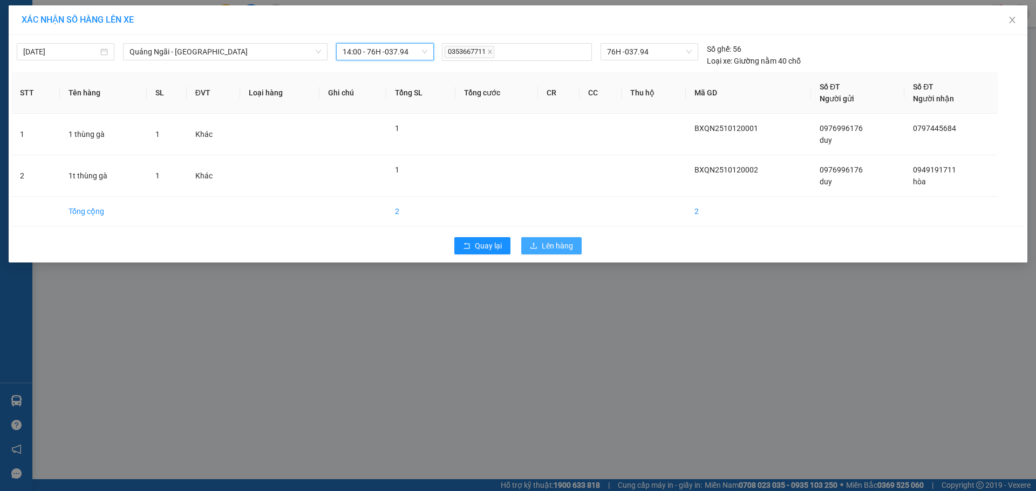
click at [556, 241] on span "Lên hàng" at bounding box center [557, 246] width 31 height 12
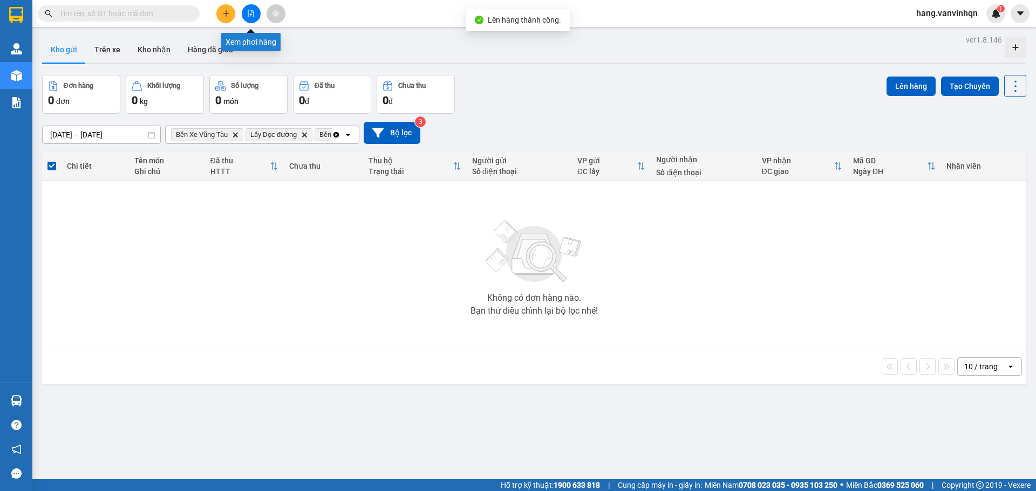
click at [252, 17] on button at bounding box center [251, 13] width 19 height 19
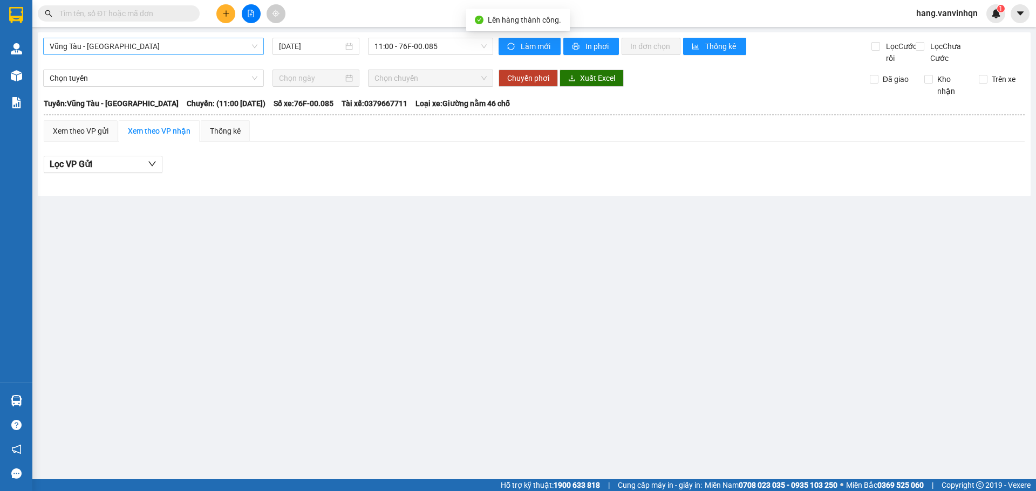
click at [128, 50] on span "Vũng Tàu - [GEOGRAPHIC_DATA]" at bounding box center [154, 46] width 208 height 16
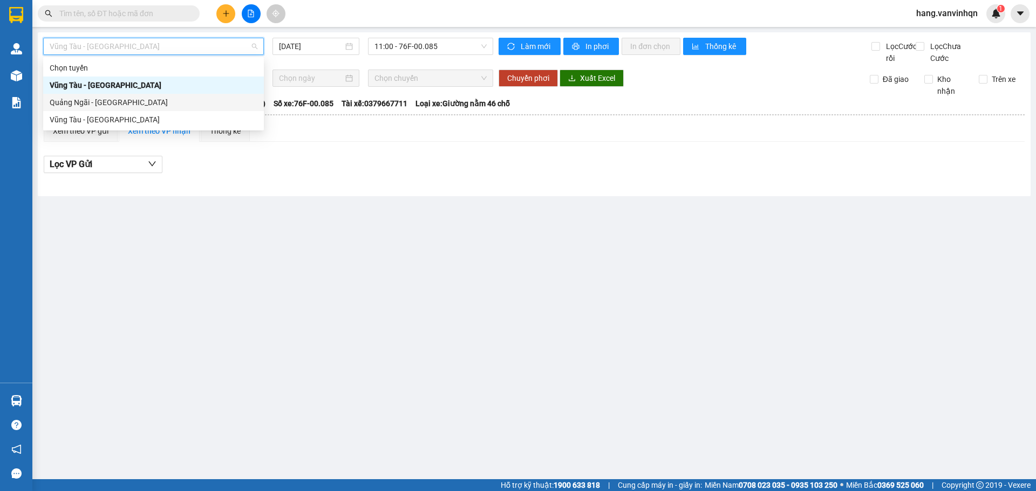
drag, startPoint x: 106, startPoint y: 99, endPoint x: 384, endPoint y: 83, distance: 278.3
click at [107, 100] on div "Quảng Ngãi - [GEOGRAPHIC_DATA]" at bounding box center [154, 103] width 208 height 12
type input "[DATE]"
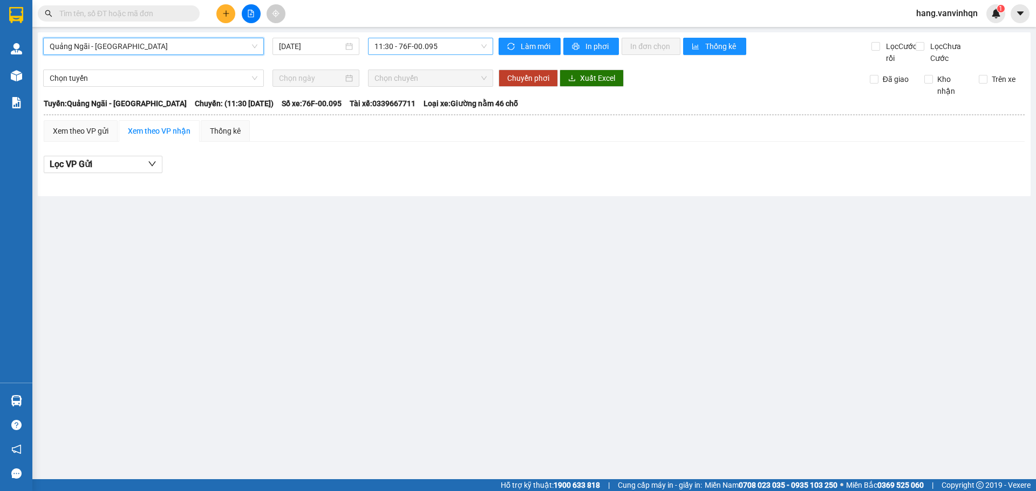
click at [450, 37] on div "[GEOGRAPHIC_DATA] - [GEOGRAPHIC_DATA] [GEOGRAPHIC_DATA] - [GEOGRAPHIC_DATA] [DA…" at bounding box center [534, 114] width 993 height 164
click at [449, 56] on div "Quảng Ngãi - [GEOGRAPHIC_DATA] [DATE] 11:30 - 76F-00.095" at bounding box center [268, 51] width 450 height 26
drag, startPoint x: 451, startPoint y: 48, endPoint x: 436, endPoint y: 84, distance: 38.7
click at [449, 52] on span "11:30 - 76F-00.095" at bounding box center [430, 46] width 112 height 16
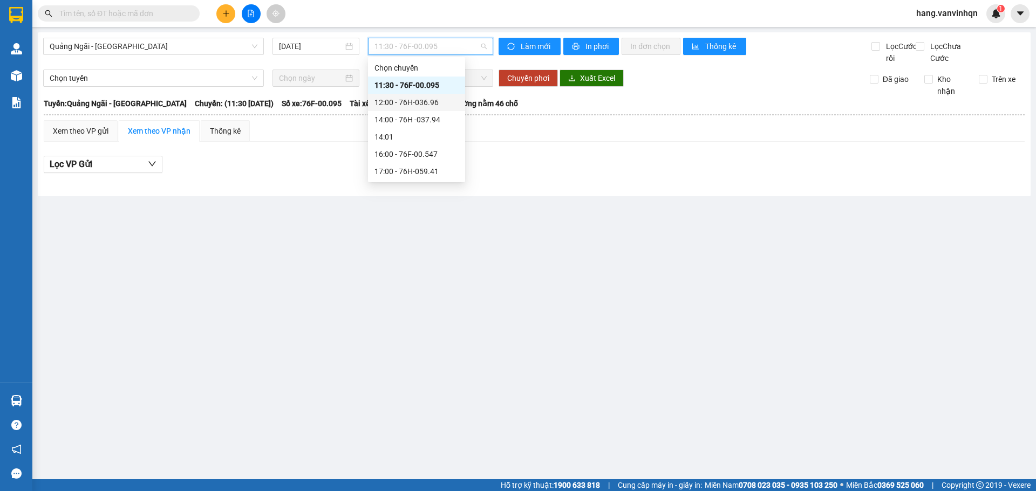
click at [421, 104] on div "12:00 - 76H-036.96" at bounding box center [416, 103] width 84 height 12
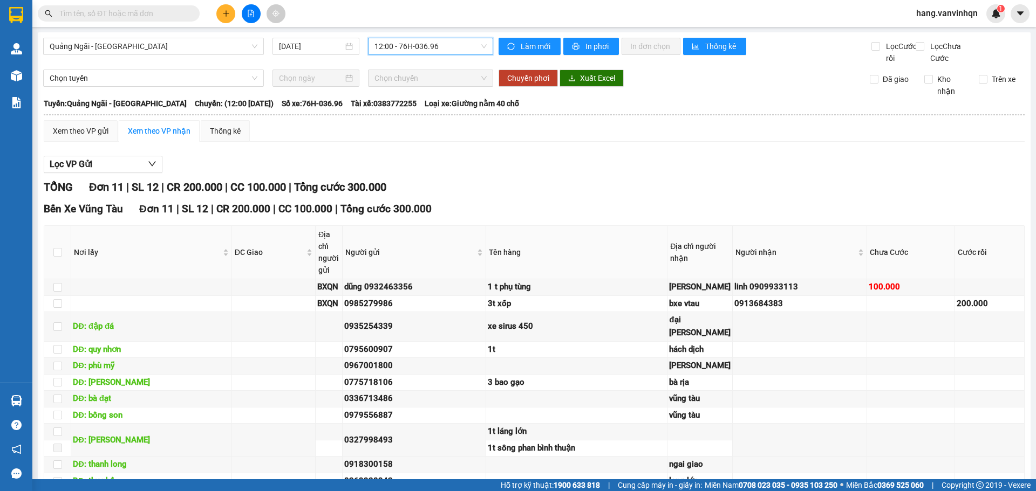
click at [449, 53] on span "12:00 - 76H-036.96" at bounding box center [430, 46] width 112 height 16
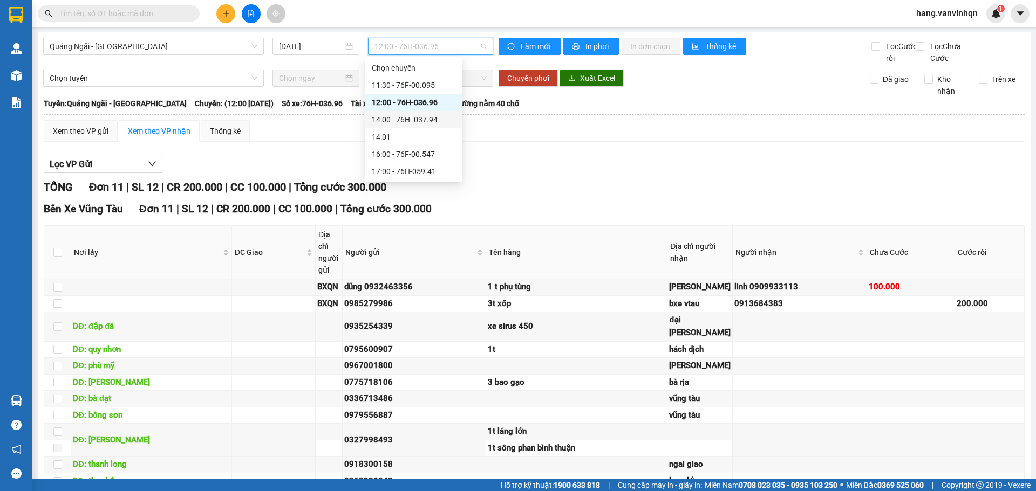
click at [427, 119] on div "14:00 - 76H -037.94" at bounding box center [414, 120] width 84 height 12
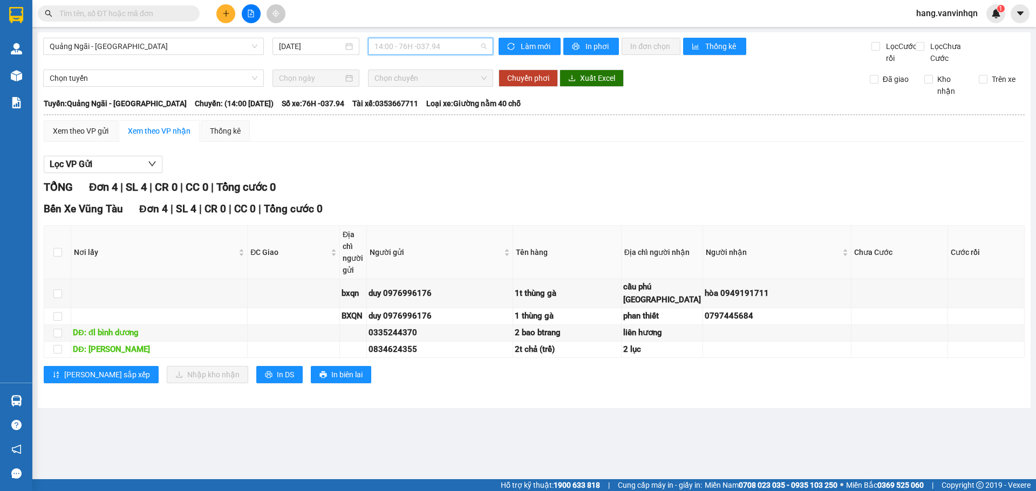
drag, startPoint x: 456, startPoint y: 51, endPoint x: 422, endPoint y: 95, distance: 56.1
click at [456, 51] on span "14:00 - 76H -037.94" at bounding box center [430, 46] width 112 height 16
drag, startPoint x: 418, startPoint y: 101, endPoint x: 434, endPoint y: 108, distance: 17.4
click at [418, 101] on div "12:00 - 76H-036.96" at bounding box center [414, 103] width 84 height 12
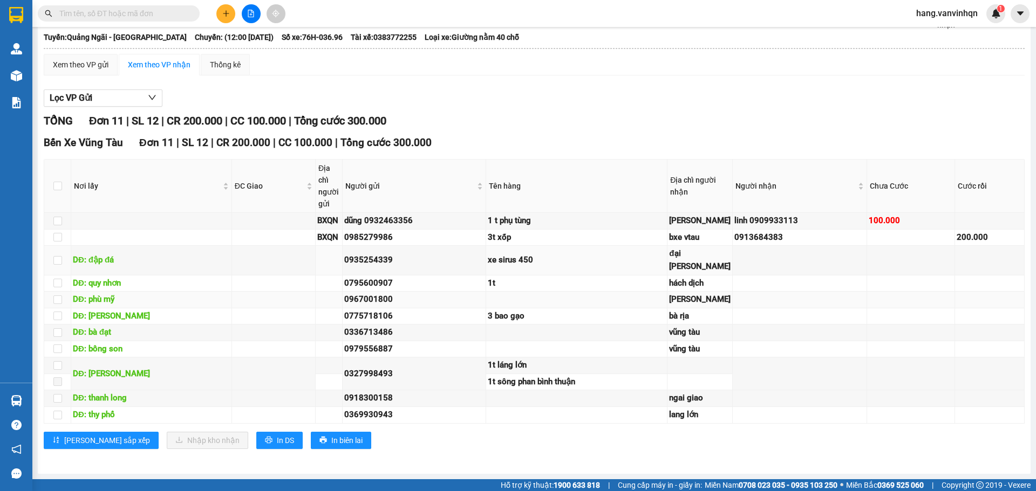
scroll to position [193, 0]
click at [617, 341] on td at bounding box center [576, 349] width 181 height 17
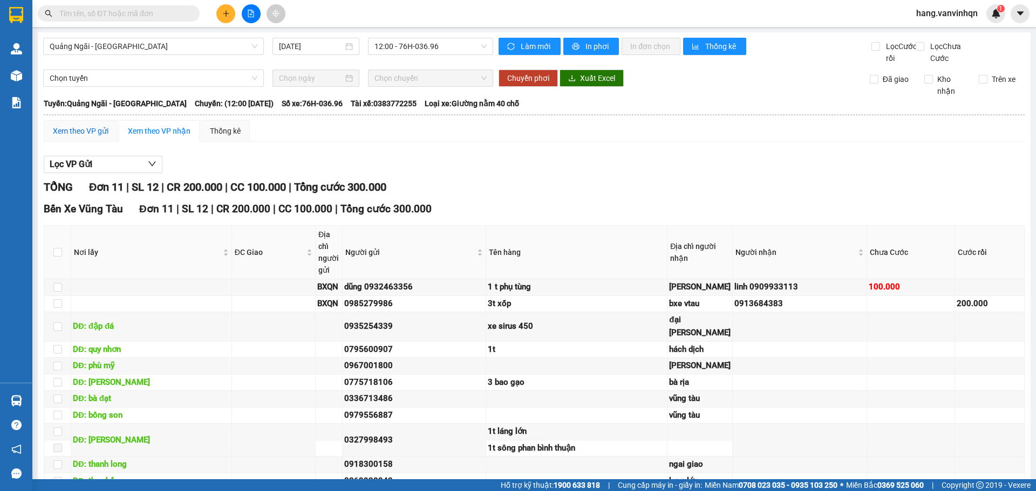
click at [96, 137] on div "Xem theo VP gửi" at bounding box center [81, 131] width 56 height 12
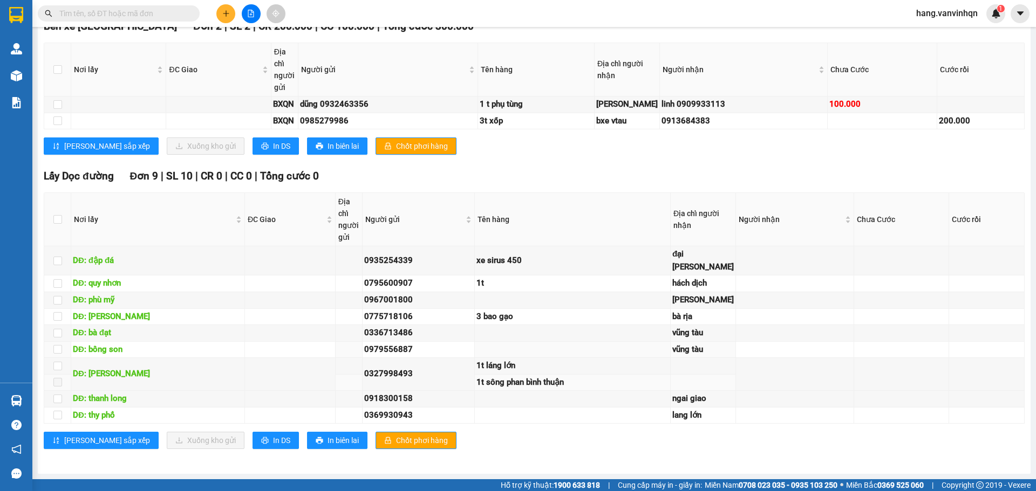
scroll to position [697, 0]
click at [59, 345] on input "checkbox" at bounding box center [57, 349] width 9 height 9
checkbox input "true"
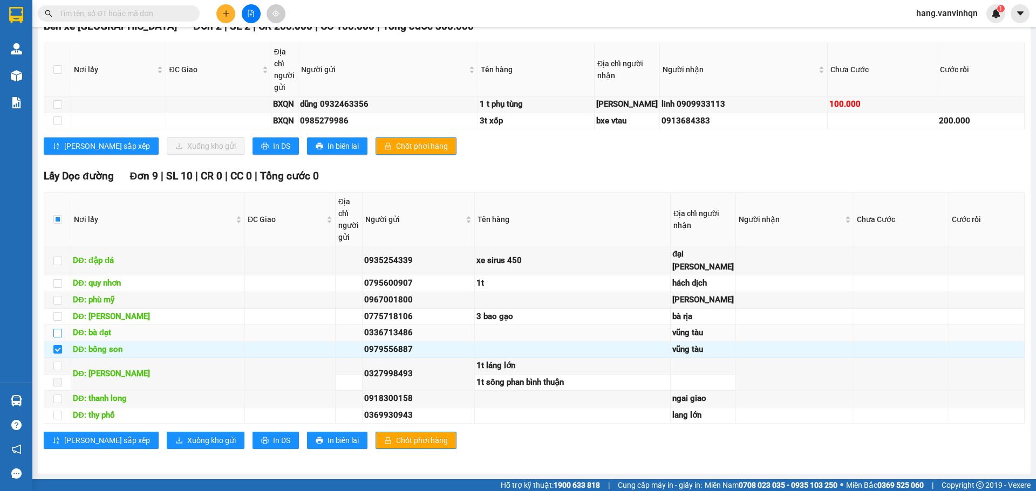
click at [60, 329] on input "checkbox" at bounding box center [57, 333] width 9 height 9
checkbox input "true"
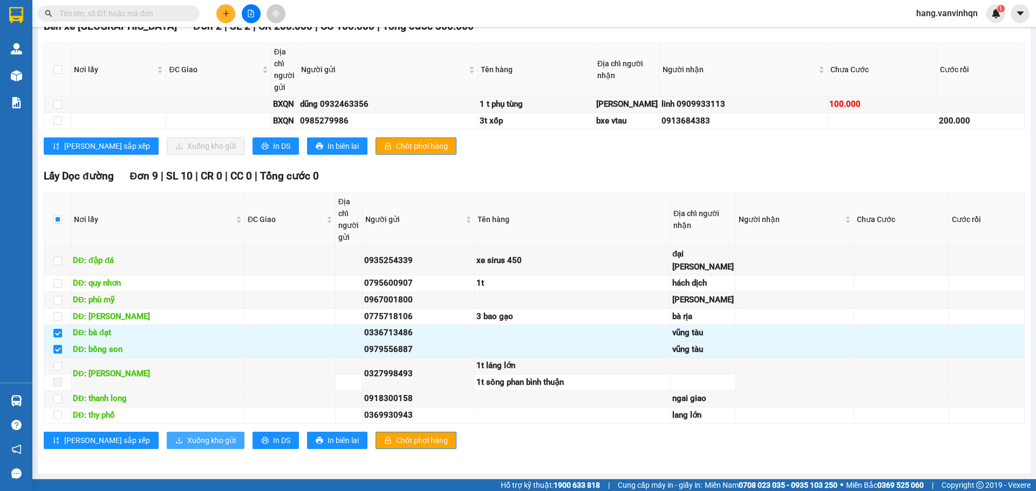
click at [187, 439] on span "Xuống kho gửi" at bounding box center [211, 441] width 49 height 12
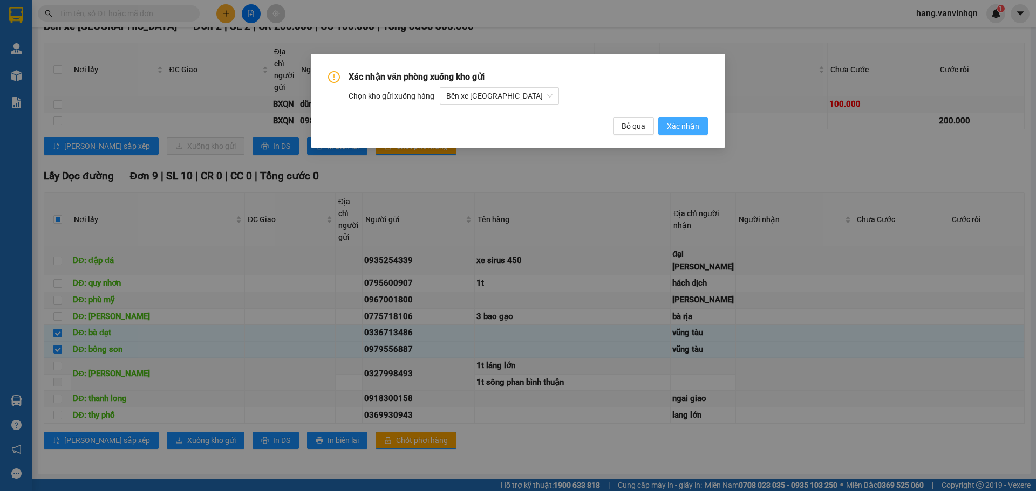
click at [692, 124] on span "Xác nhận" at bounding box center [683, 126] width 32 height 12
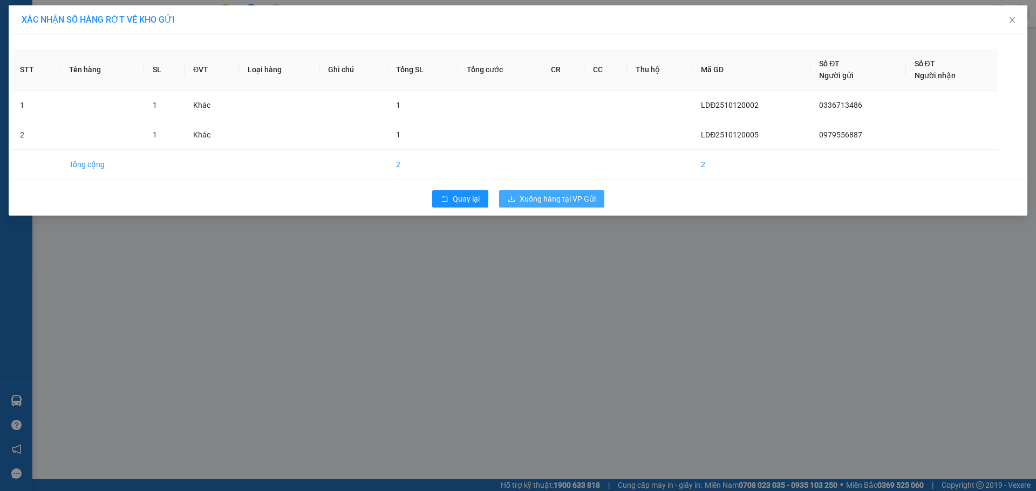
drag, startPoint x: 546, startPoint y: 198, endPoint x: 532, endPoint y: 215, distance: 21.5
click at [546, 198] on span "Xuống hàng tại VP Gửi" at bounding box center [557, 199] width 76 height 12
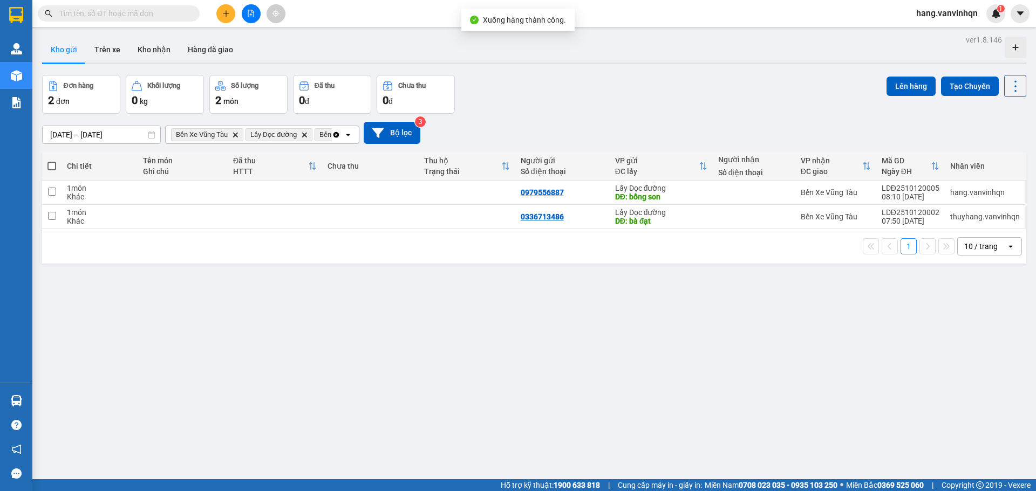
click at [51, 163] on span at bounding box center [51, 166] width 9 height 9
click at [52, 161] on input "checkbox" at bounding box center [52, 161] width 0 height 0
checkbox input "true"
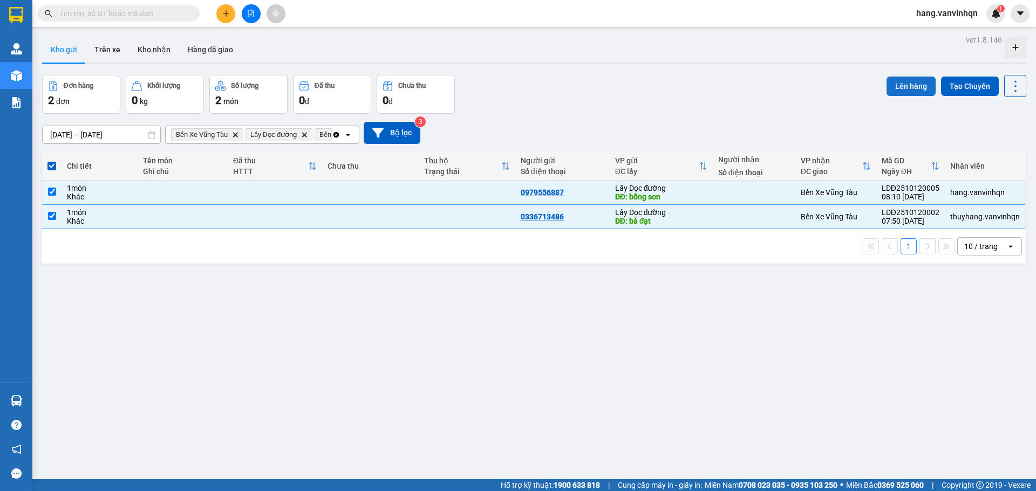
click at [912, 92] on button "Lên hàng" at bounding box center [910, 86] width 49 height 19
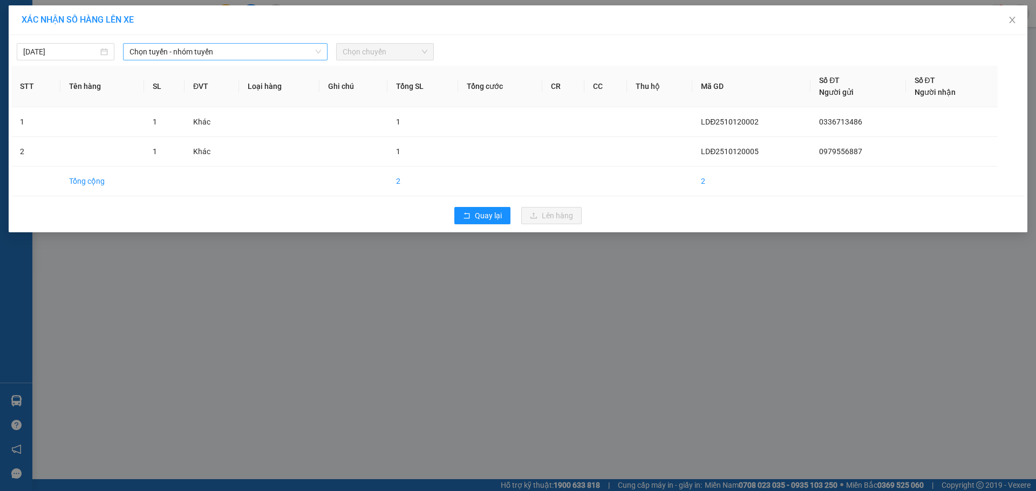
click at [262, 46] on span "Chọn tuyến - nhóm tuyến" at bounding box center [224, 52] width 191 height 16
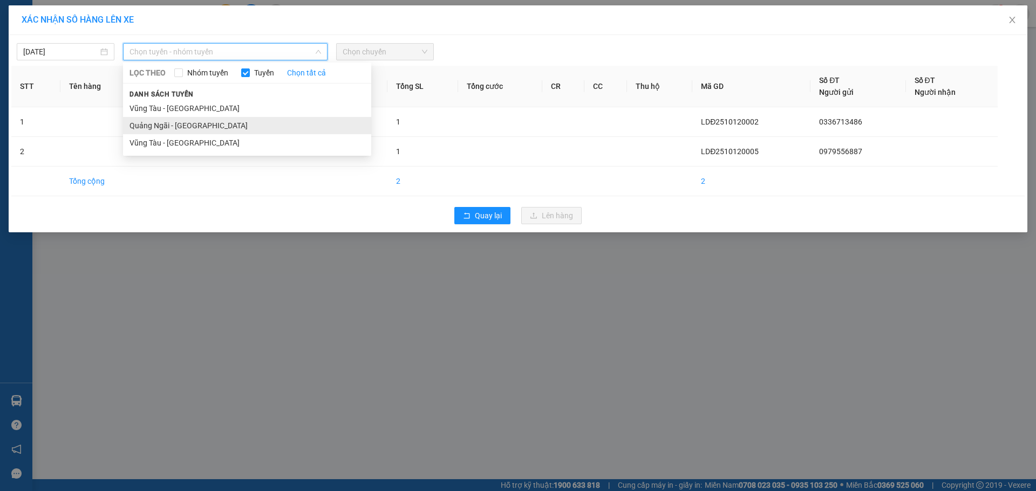
drag, startPoint x: 166, startPoint y: 129, endPoint x: 314, endPoint y: 103, distance: 151.1
click at [169, 129] on li "Quảng Ngãi - [GEOGRAPHIC_DATA]" at bounding box center [247, 125] width 248 height 17
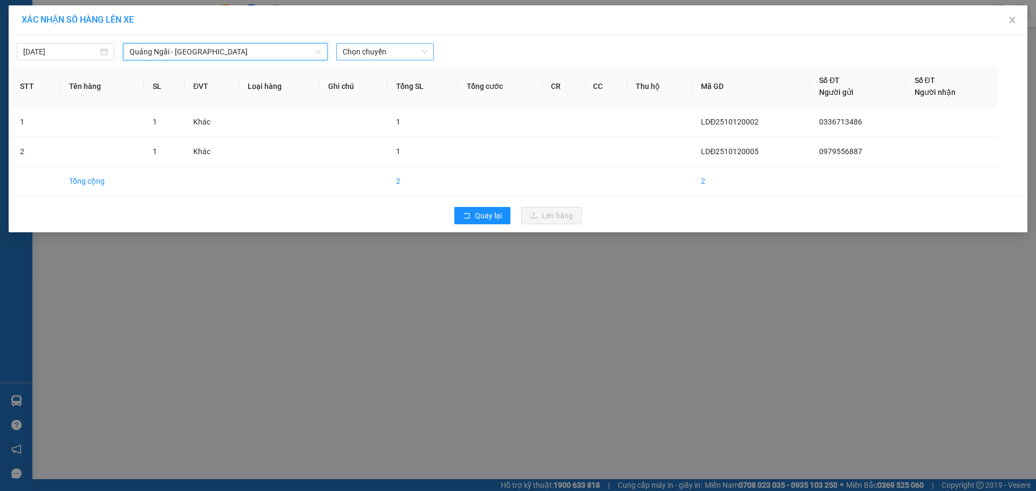
click at [356, 45] on span "Chọn chuyến" at bounding box center [385, 52] width 85 height 16
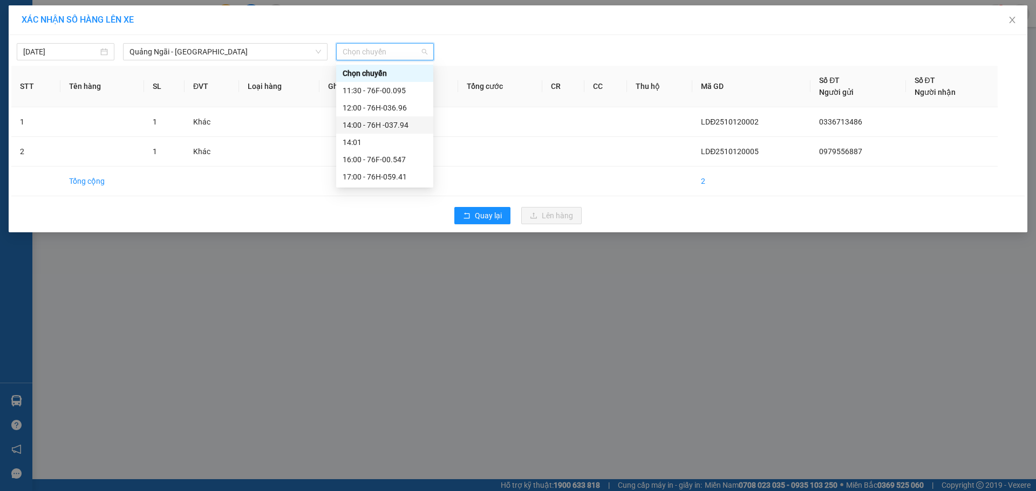
drag, startPoint x: 393, startPoint y: 125, endPoint x: 604, endPoint y: 246, distance: 243.3
click at [397, 124] on div "14:00 - 76H -037.94" at bounding box center [385, 125] width 84 height 12
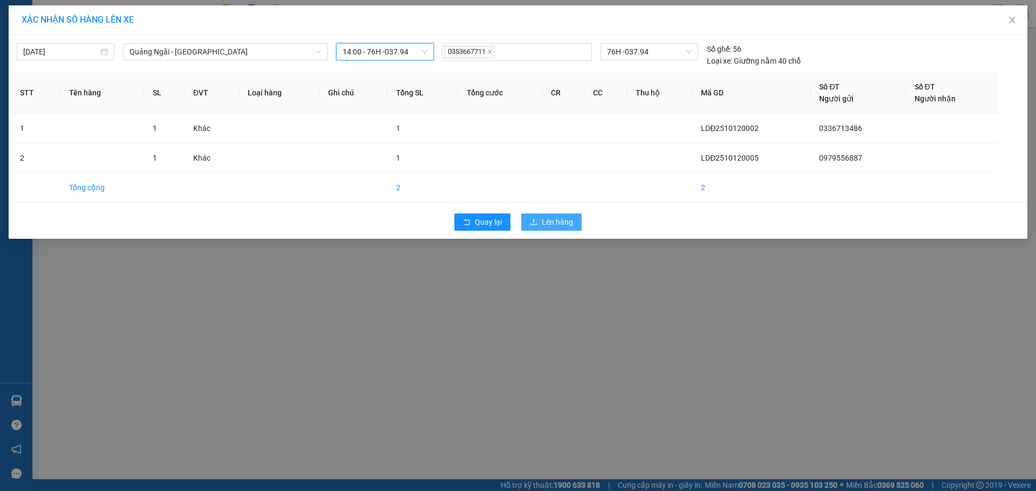
click at [560, 226] on span "Lên hàng" at bounding box center [557, 222] width 31 height 12
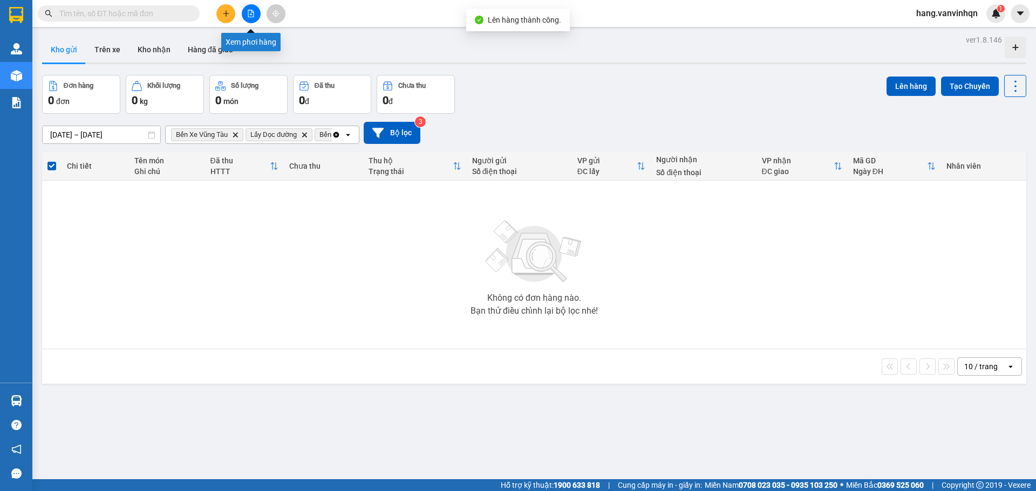
click at [242, 15] on button at bounding box center [251, 13] width 19 height 19
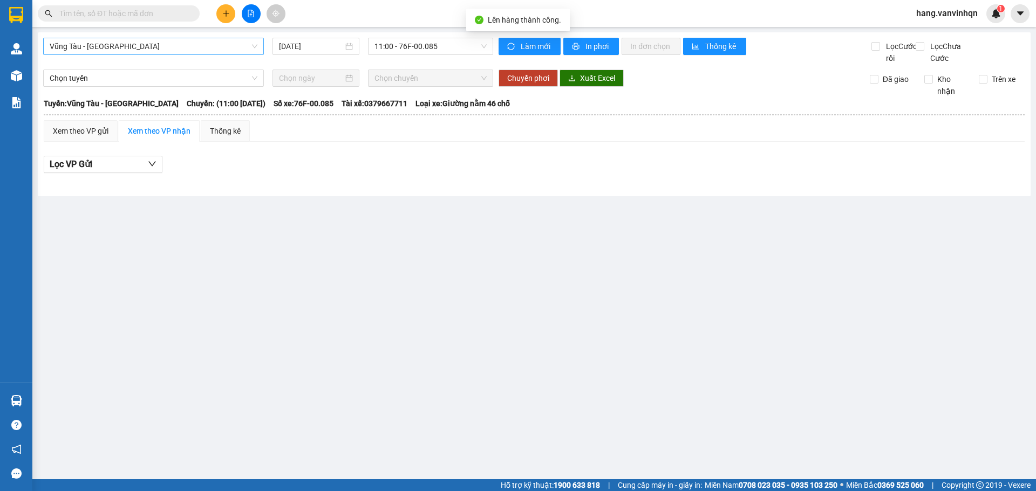
click at [154, 52] on span "Vũng Tàu - [GEOGRAPHIC_DATA]" at bounding box center [154, 46] width 208 height 16
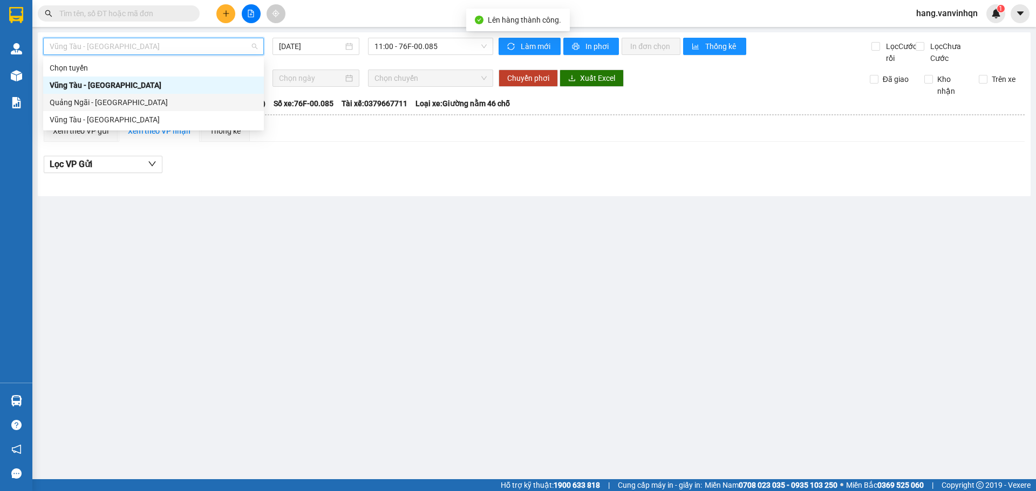
click at [119, 99] on div "Quảng Ngãi - [GEOGRAPHIC_DATA]" at bounding box center [154, 103] width 208 height 12
type input "[DATE]"
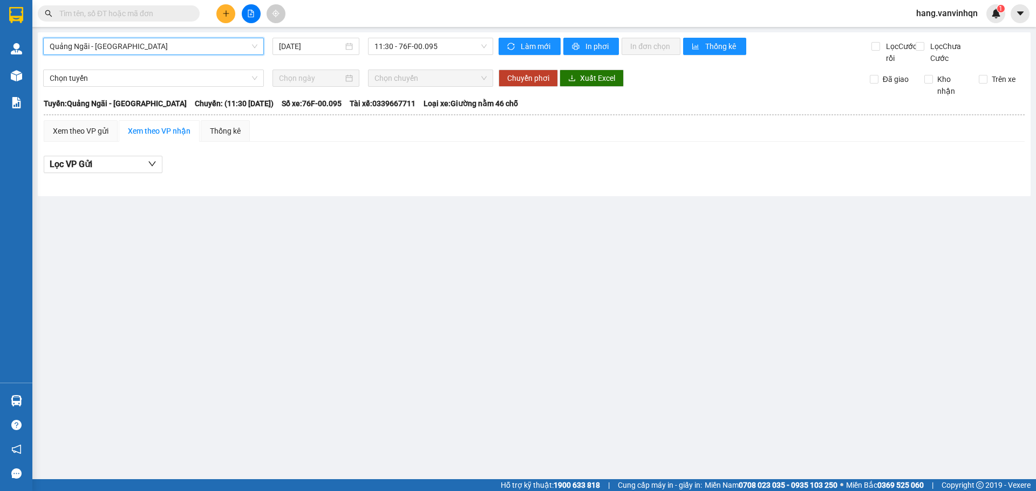
click at [434, 56] on div "[GEOGRAPHIC_DATA] - [GEOGRAPHIC_DATA] [GEOGRAPHIC_DATA] - [GEOGRAPHIC_DATA] [DA…" at bounding box center [268, 51] width 450 height 26
click at [448, 45] on span "11:30 - 76F-00.095" at bounding box center [430, 46] width 112 height 16
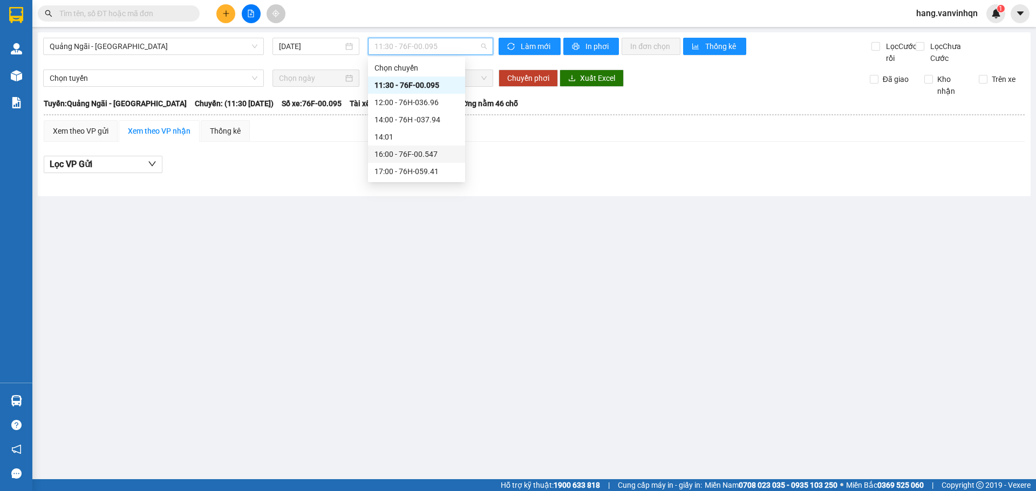
click at [432, 155] on div "16:00 - 76F-00.547" at bounding box center [416, 154] width 84 height 12
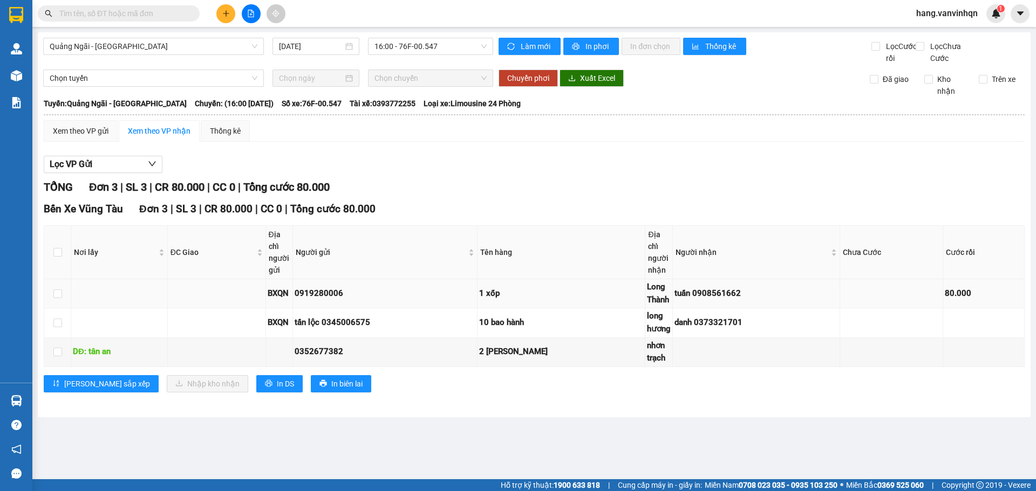
click at [678, 296] on td "tuấn 0908561662" at bounding box center [756, 293] width 167 height 29
drag, startPoint x: 451, startPoint y: 48, endPoint x: 436, endPoint y: 63, distance: 21.4
click at [444, 54] on div "16:00 - 76F-00.547" at bounding box center [430, 46] width 125 height 17
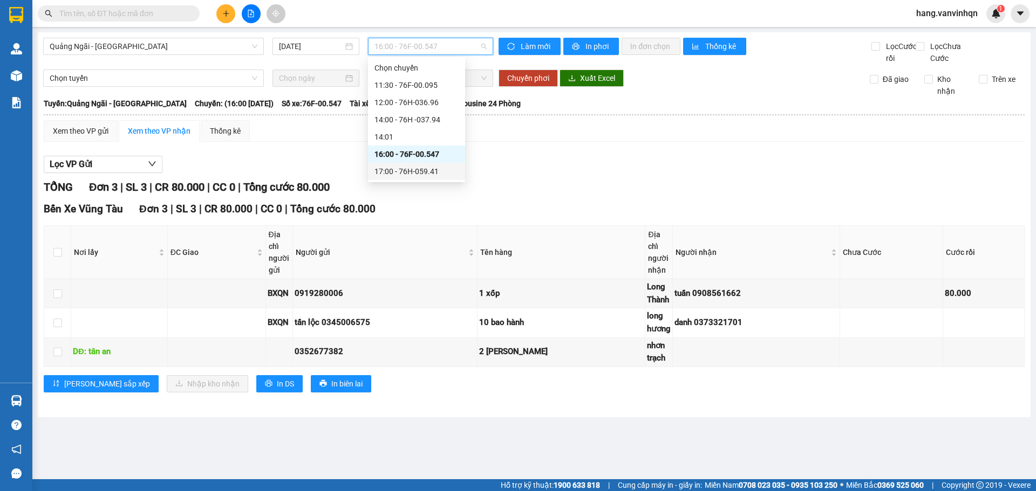
click at [414, 173] on div "17:00 - 76H-059.41" at bounding box center [416, 172] width 84 height 12
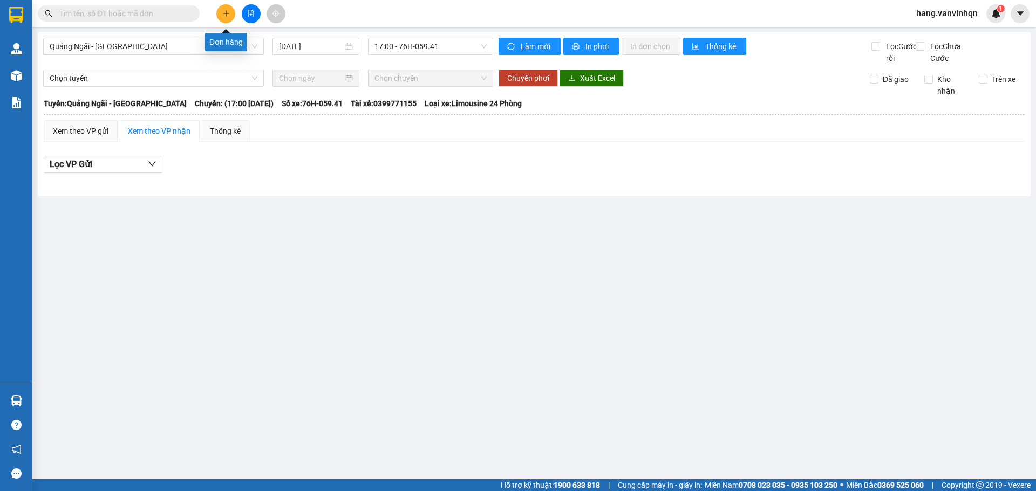
click at [222, 16] on icon "plus" at bounding box center [226, 14] width 8 height 8
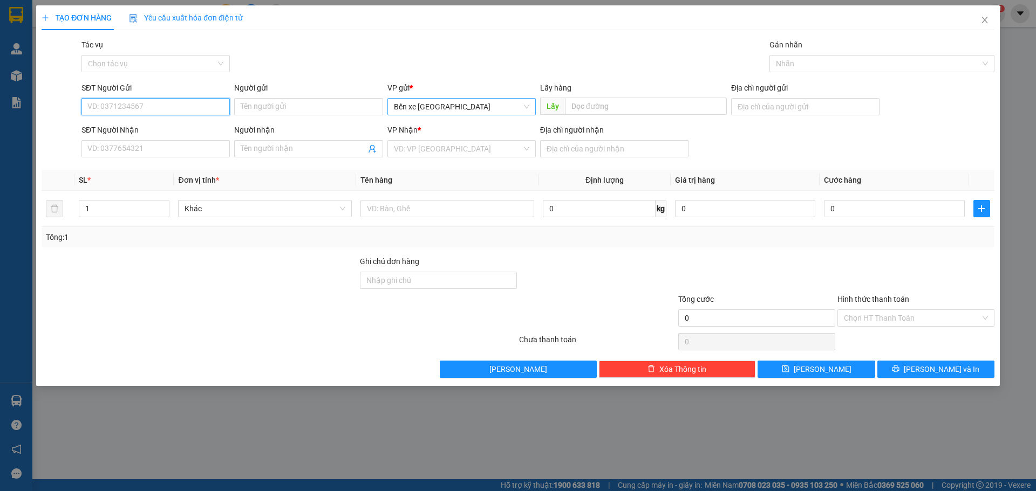
drag, startPoint x: 506, startPoint y: 104, endPoint x: 458, endPoint y: 117, distance: 49.6
click at [505, 105] on span "Bến xe [GEOGRAPHIC_DATA]" at bounding box center [461, 107] width 135 height 16
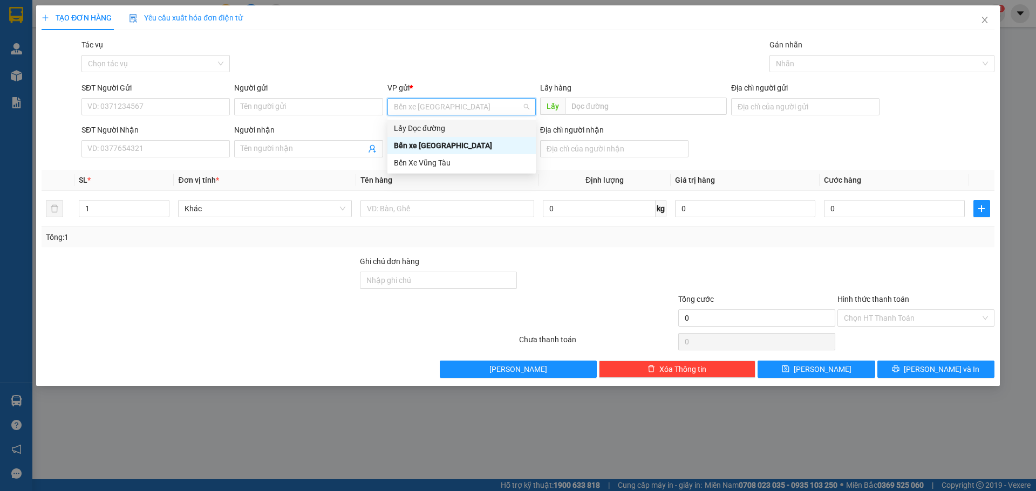
drag, startPoint x: 420, startPoint y: 127, endPoint x: 720, endPoint y: 144, distance: 301.0
click at [439, 125] on div "Lấy Dọc đường" at bounding box center [461, 128] width 135 height 12
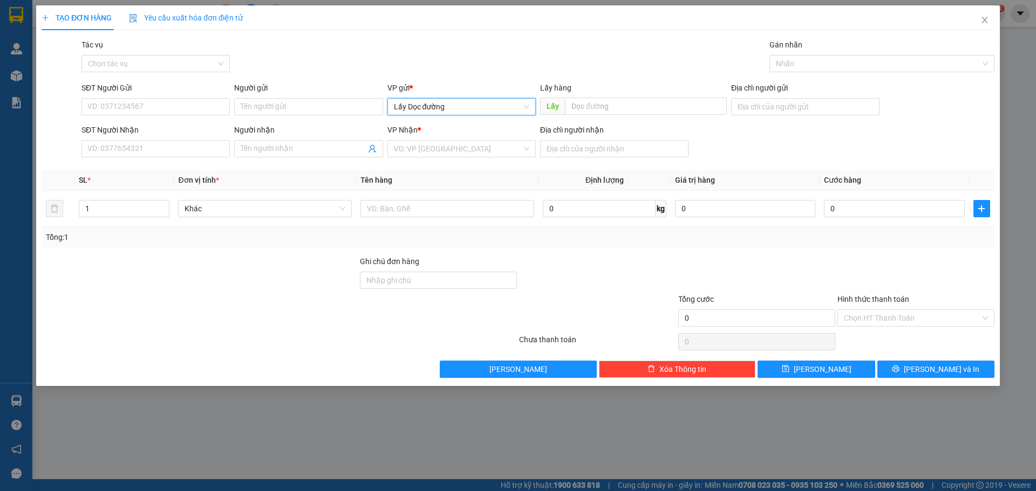
drag, startPoint x: 466, startPoint y: 107, endPoint x: 446, endPoint y: 132, distance: 31.4
click at [463, 108] on span "Lấy Dọc đường" at bounding box center [461, 107] width 135 height 16
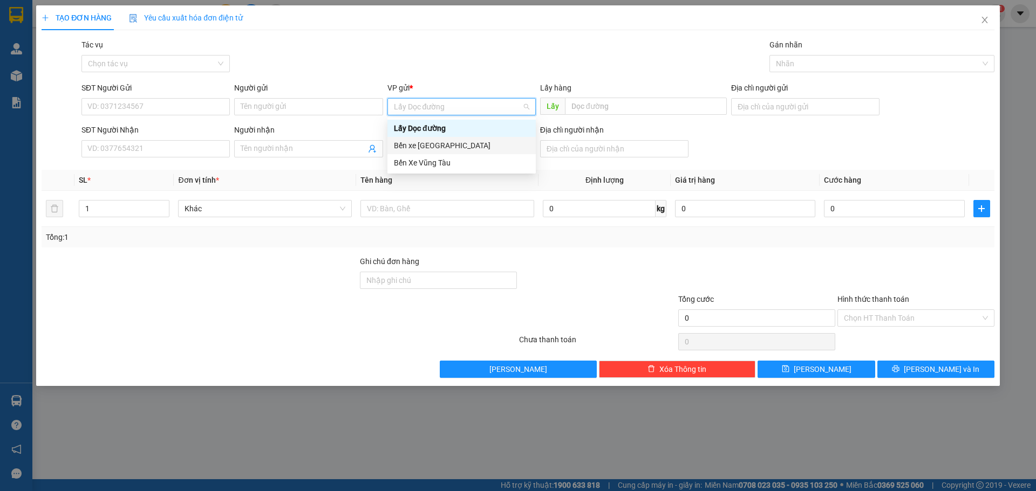
click at [437, 143] on div "Bến xe [GEOGRAPHIC_DATA]" at bounding box center [461, 146] width 135 height 12
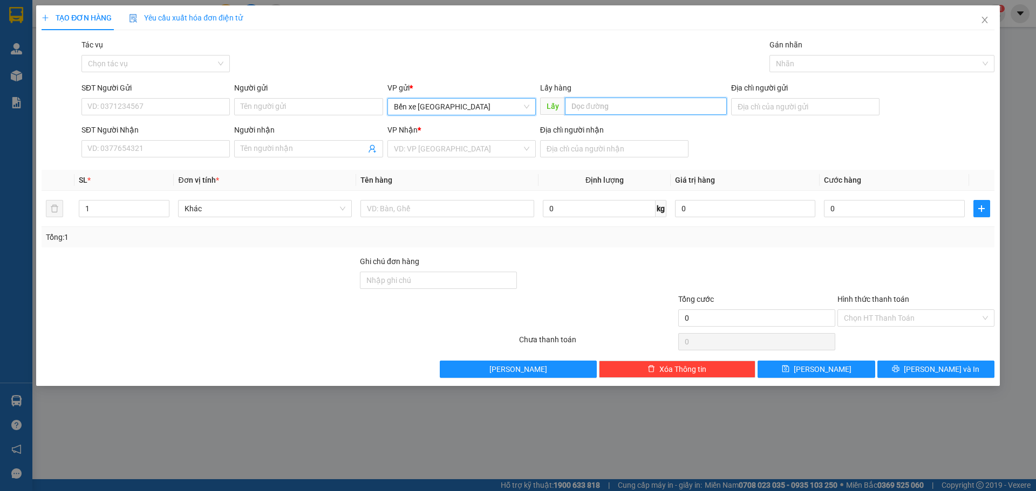
click at [605, 111] on input "text" at bounding box center [646, 106] width 162 height 17
click at [633, 107] on input "text" at bounding box center [646, 106] width 162 height 17
click at [666, 107] on input "text" at bounding box center [646, 106] width 162 height 17
type input "bxe"
click at [484, 146] on input "search" at bounding box center [458, 149] width 128 height 16
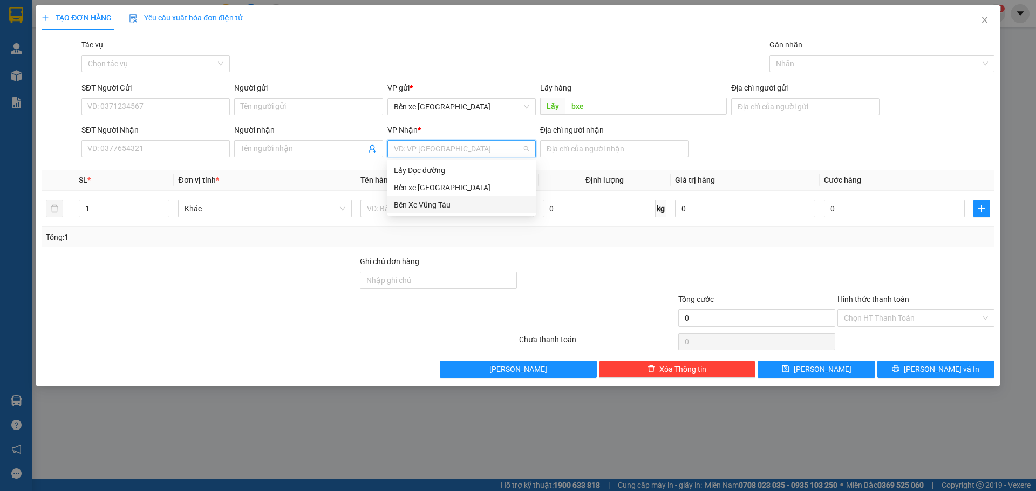
drag, startPoint x: 429, startPoint y: 207, endPoint x: 694, endPoint y: 179, distance: 266.4
click at [438, 206] on div "Bến Xe Vũng Tàu" at bounding box center [461, 205] width 135 height 12
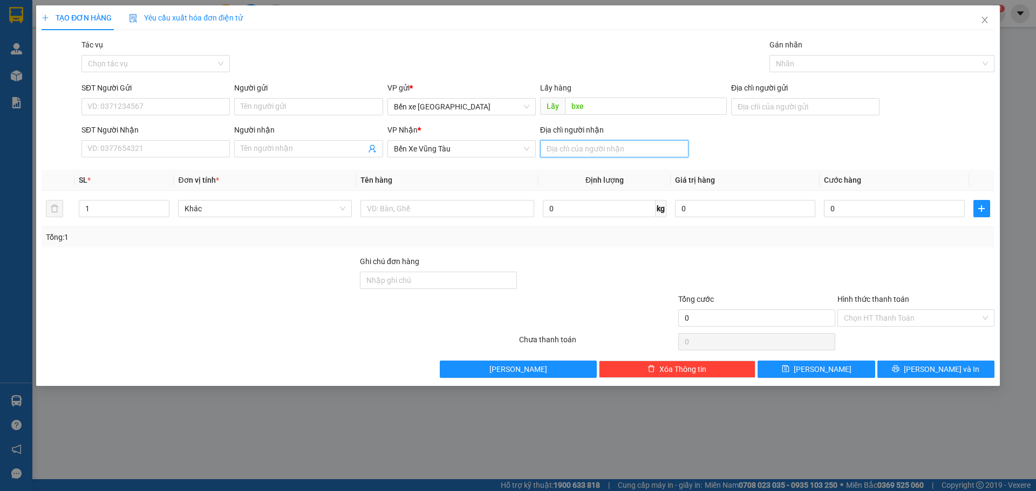
drag, startPoint x: 650, startPoint y: 154, endPoint x: 637, endPoint y: 155, distance: 13.5
click at [650, 154] on input "Địa chỉ người nhận" at bounding box center [614, 148] width 148 height 17
type input "vũng tàu"
click at [177, 108] on input "SĐT Người Gửi" at bounding box center [155, 106] width 148 height 17
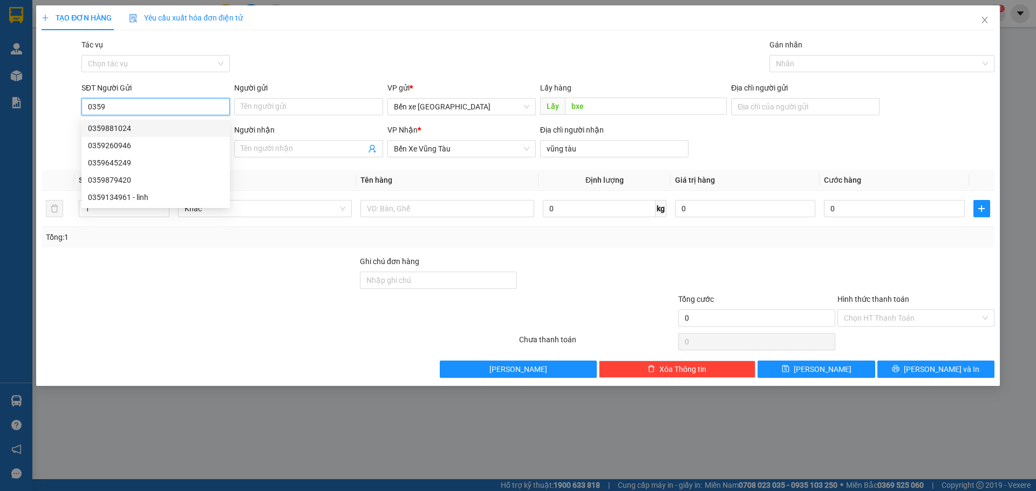
type input "0359"
drag, startPoint x: 298, startPoint y: 120, endPoint x: 118, endPoint y: 174, distance: 187.6
click at [238, 140] on form "SĐT Người Gửi 0359 Người gửi Tên người gửi VP gửi * Bến xe [GEOGRAPHIC_DATA] Lấ…" at bounding box center [518, 122] width 953 height 80
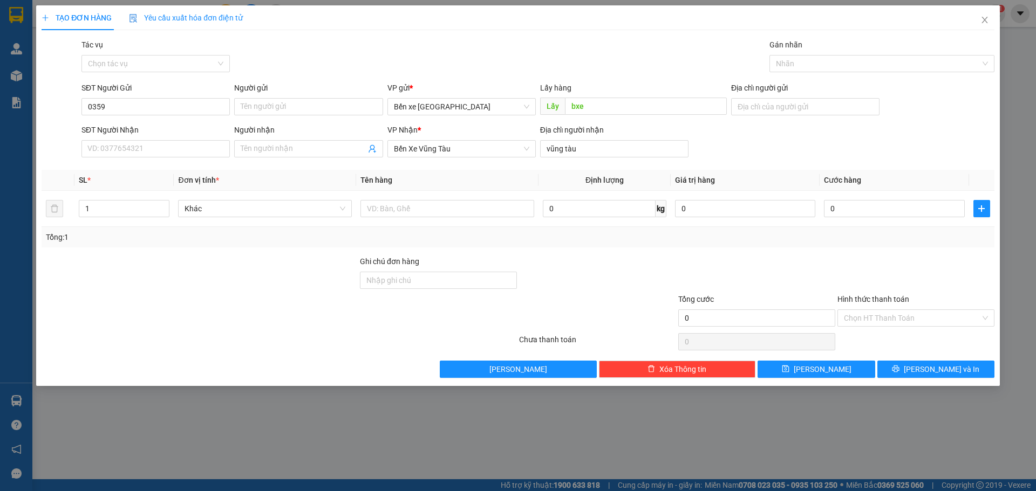
click at [194, 163] on div "Transit Pickup Surcharge Ids Transit Deliver Surcharge Ids Transit Deliver Surc…" at bounding box center [518, 208] width 953 height 339
click at [188, 157] on input "SĐT Người Nhận" at bounding box center [155, 148] width 148 height 17
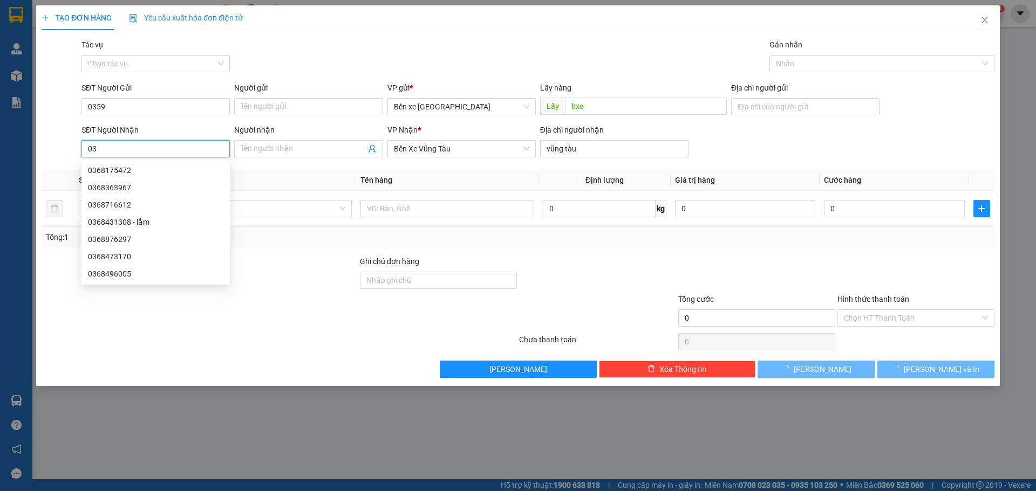
type input "0"
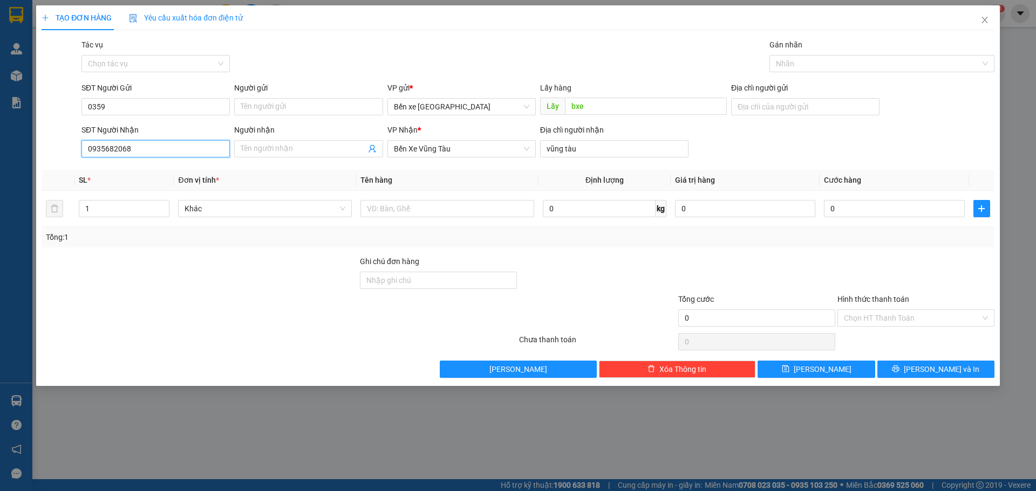
type input "0935682068"
click at [394, 236] on div "Tổng: 1" at bounding box center [223, 237] width 354 height 12
click at [421, 212] on input "text" at bounding box center [447, 208] width 174 height 17
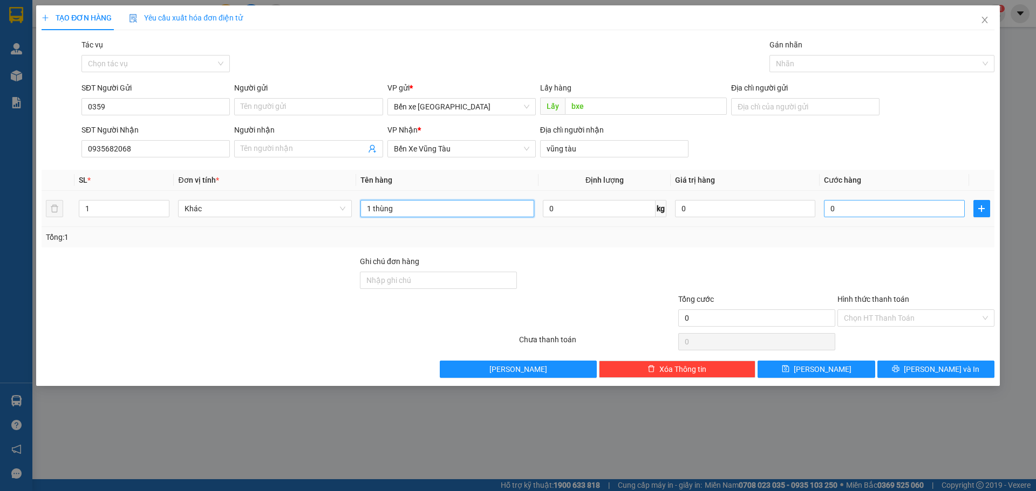
type input "1 thùng"
click at [853, 202] on input "0" at bounding box center [894, 208] width 140 height 17
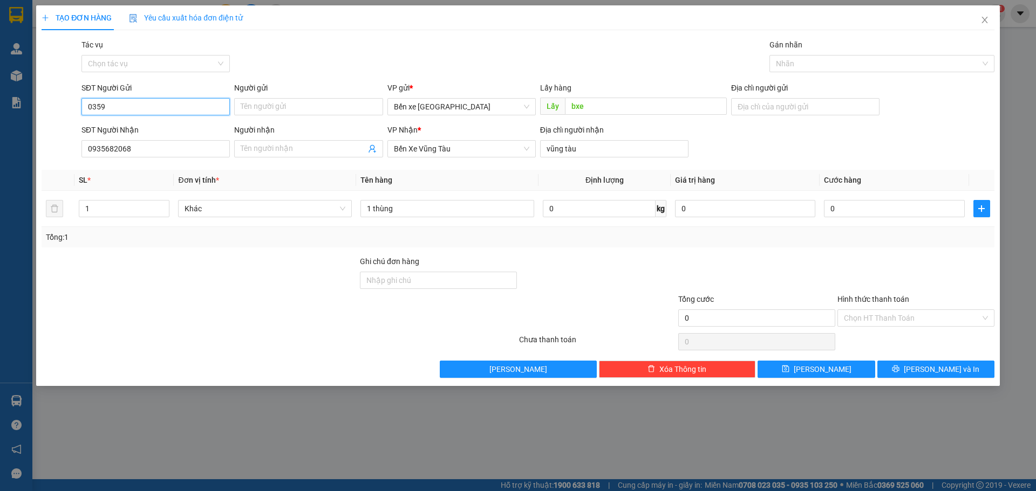
click at [173, 104] on input "0359" at bounding box center [155, 106] width 148 height 17
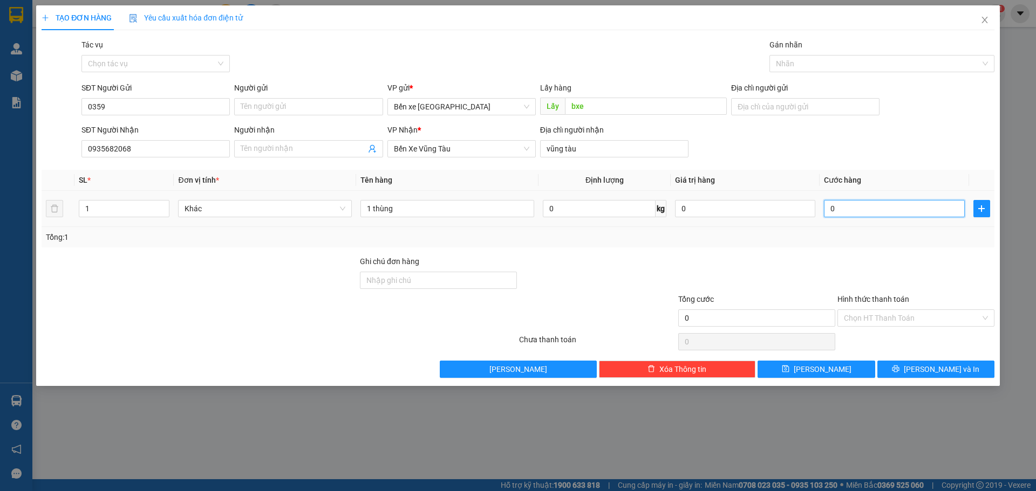
type input "5"
type input "50"
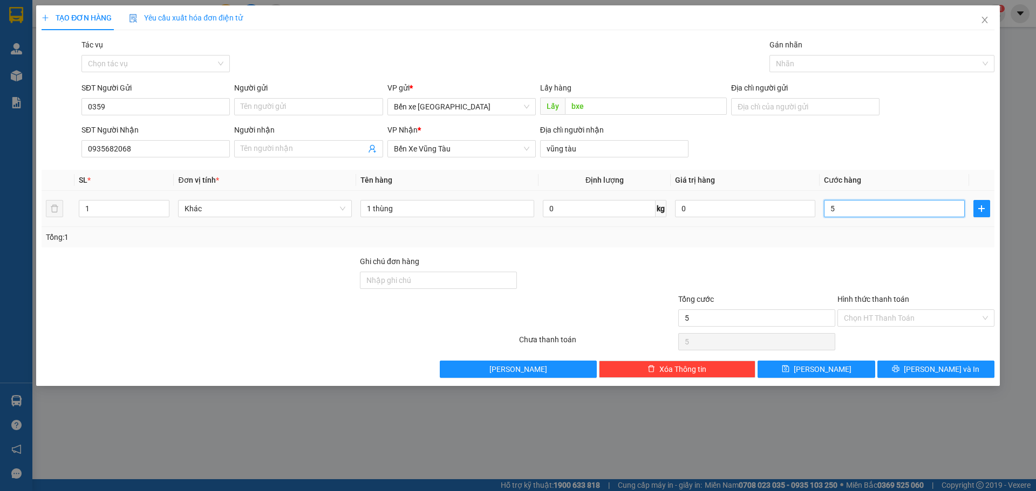
type input "50"
type input "50.000"
click at [838, 244] on div "Tổng: 1" at bounding box center [518, 237] width 953 height 20
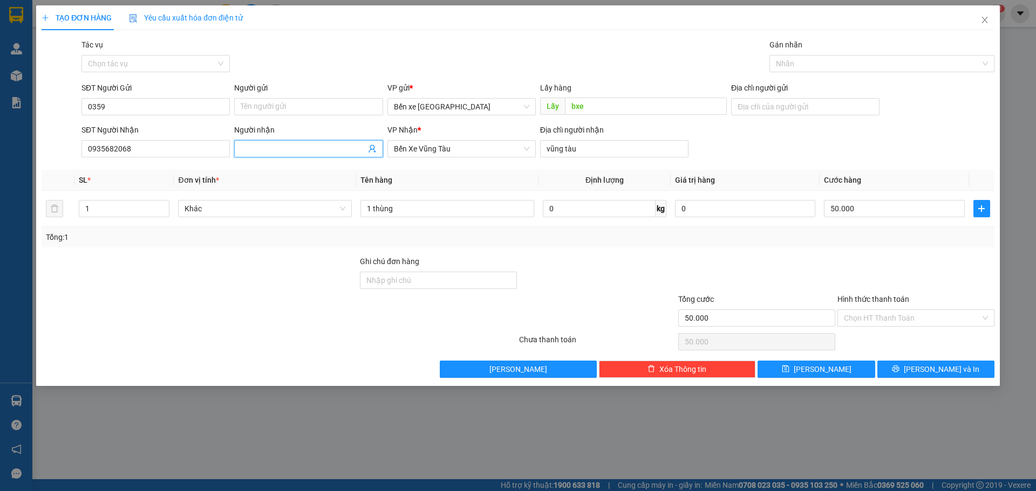
click at [285, 152] on input "Người nhận" at bounding box center [303, 149] width 125 height 12
click at [879, 208] on input "50.000" at bounding box center [894, 208] width 140 height 17
type input "0"
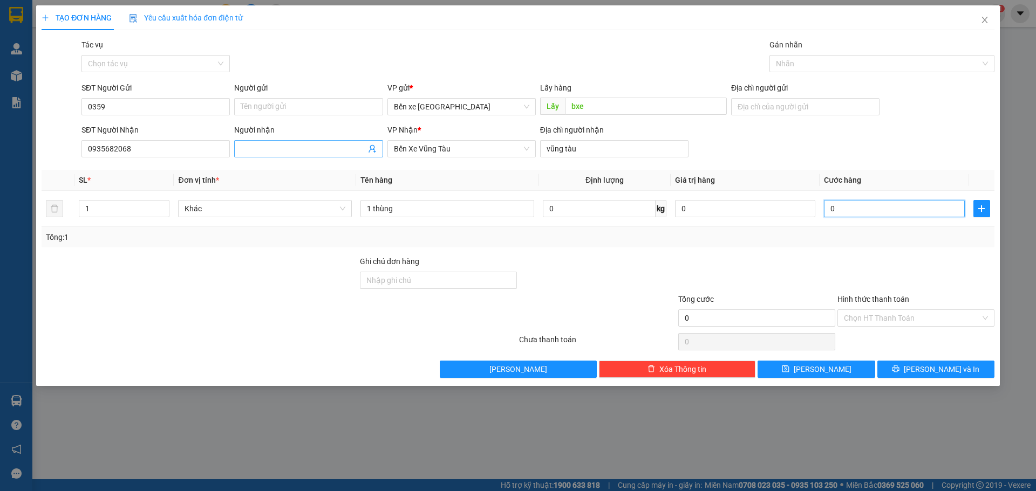
type input "0"
click at [340, 153] on input "Người nhận" at bounding box center [303, 149] width 125 height 12
type input "thanh quý"
click at [293, 108] on input "Người gửi" at bounding box center [308, 106] width 148 height 17
click at [297, 108] on input "Người gửi" at bounding box center [308, 106] width 148 height 17
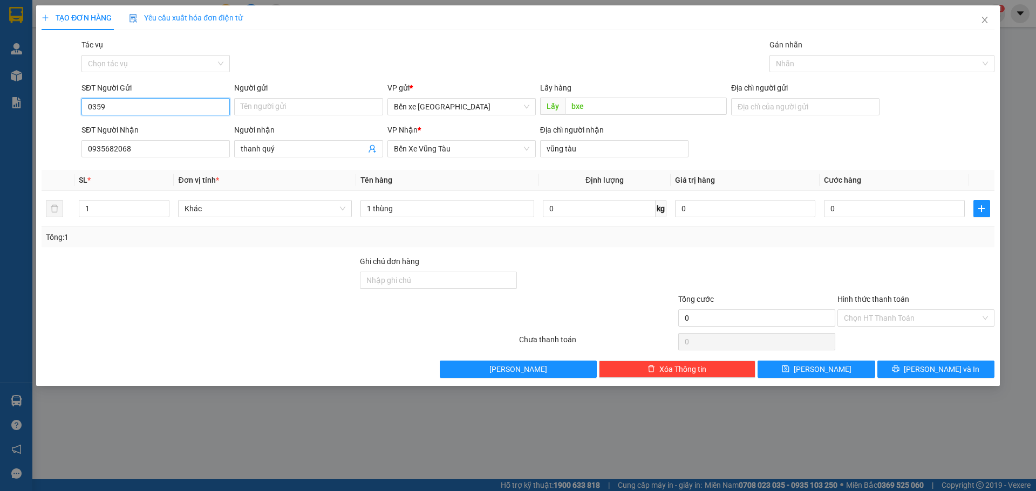
click at [198, 102] on input "0359" at bounding box center [155, 106] width 148 height 17
drag, startPoint x: 288, startPoint y: 100, endPoint x: 298, endPoint y: 115, distance: 18.4
click at [289, 100] on input "Người gửi" at bounding box center [308, 106] width 148 height 17
click at [600, 148] on input "vũng tàu" at bounding box center [614, 148] width 148 height 17
type input "2 lục"
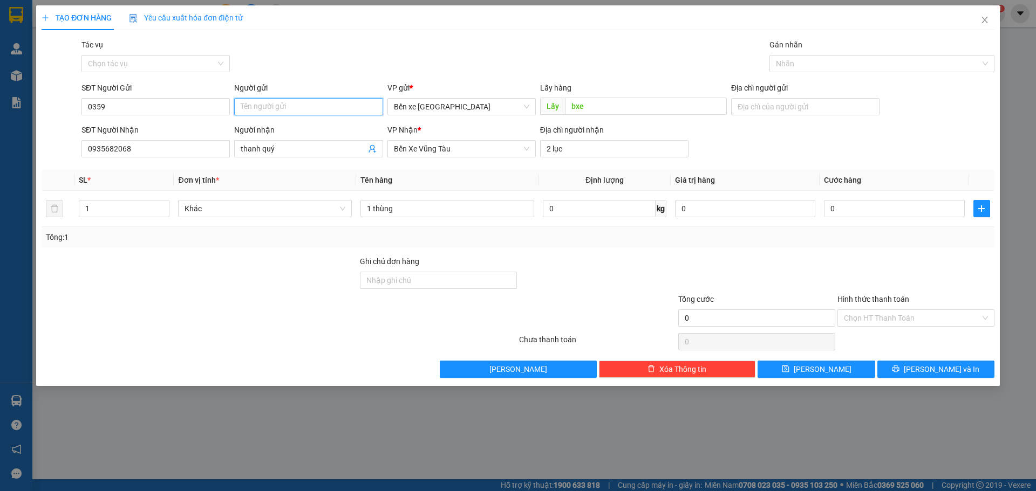
click at [291, 107] on input "Người gửi" at bounding box center [308, 106] width 148 height 17
click at [317, 106] on input "Người gửi" at bounding box center [308, 106] width 148 height 17
click at [300, 109] on input "Người gửi" at bounding box center [308, 106] width 148 height 17
type input "cô sang"
click at [167, 104] on input "0359" at bounding box center [155, 106] width 148 height 17
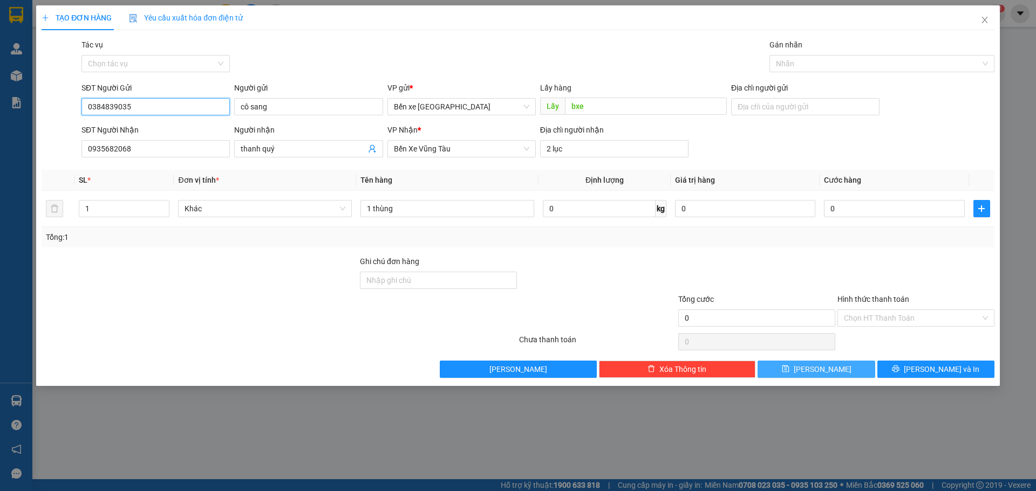
type input "0384839035"
click at [823, 371] on span "[PERSON_NAME]" at bounding box center [822, 370] width 58 height 12
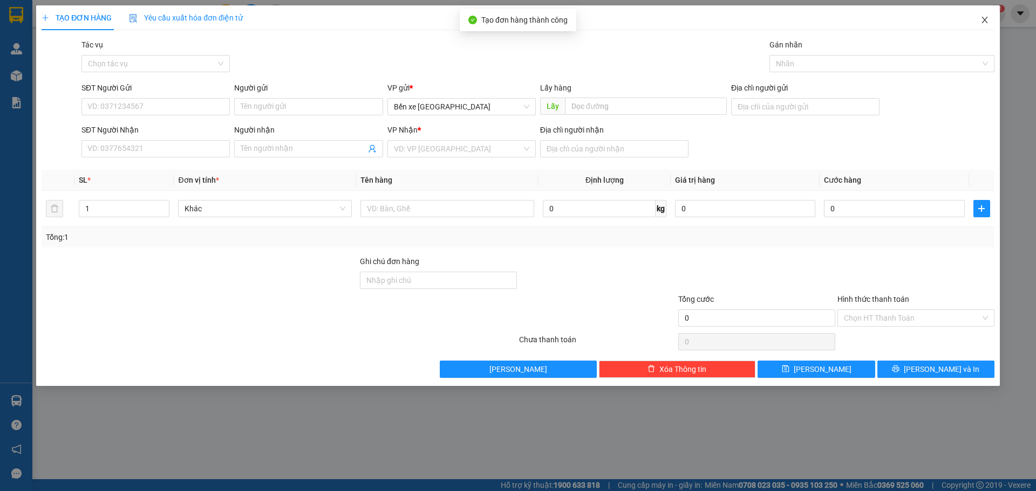
drag, startPoint x: 982, startPoint y: 18, endPoint x: 946, endPoint y: 31, distance: 38.2
click at [983, 18] on icon "close" at bounding box center [984, 20] width 6 height 6
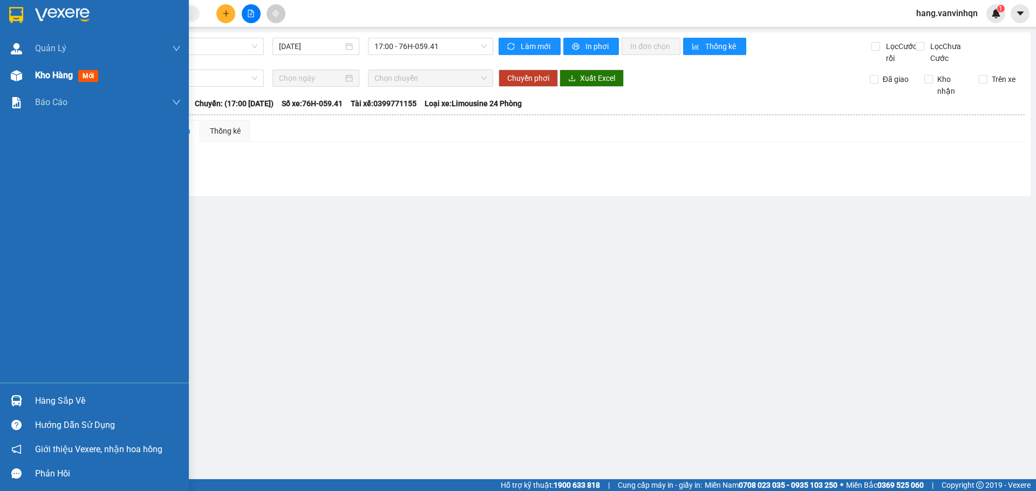
click at [43, 81] on div "Kho hàng mới" at bounding box center [68, 75] width 67 height 13
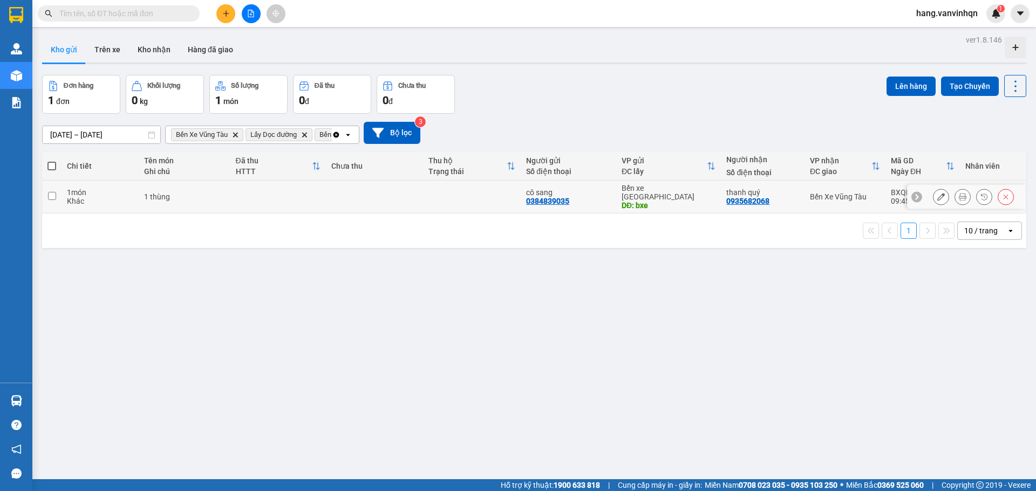
drag, startPoint x: 610, startPoint y: 199, endPoint x: 640, endPoint y: 199, distance: 30.2
click at [627, 199] on tr "1 món Khác 1 thùng cô sang 0384839035 Bến xe [GEOGRAPHIC_DATA] DĐ: bxe thanh qu…" at bounding box center [534, 197] width 984 height 33
checkbox input "true"
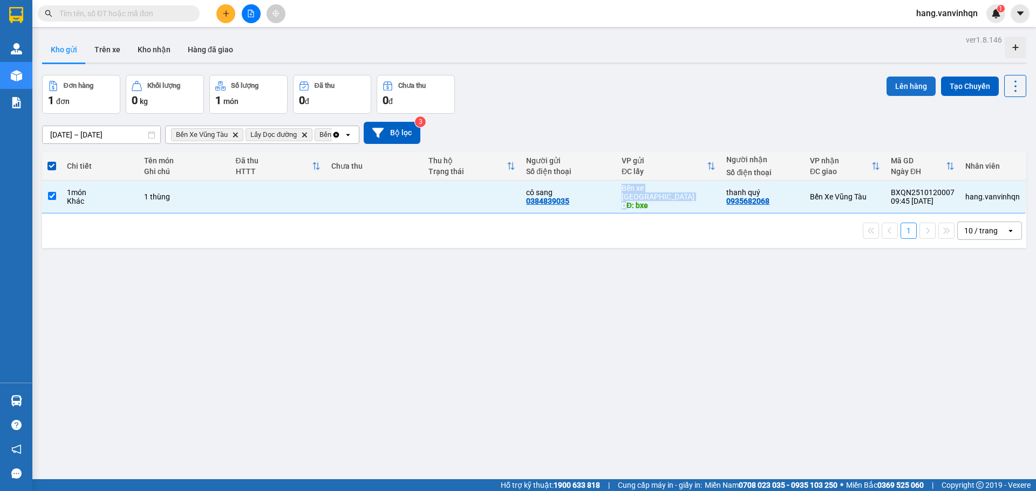
click at [908, 81] on button "Lên hàng" at bounding box center [910, 86] width 49 height 19
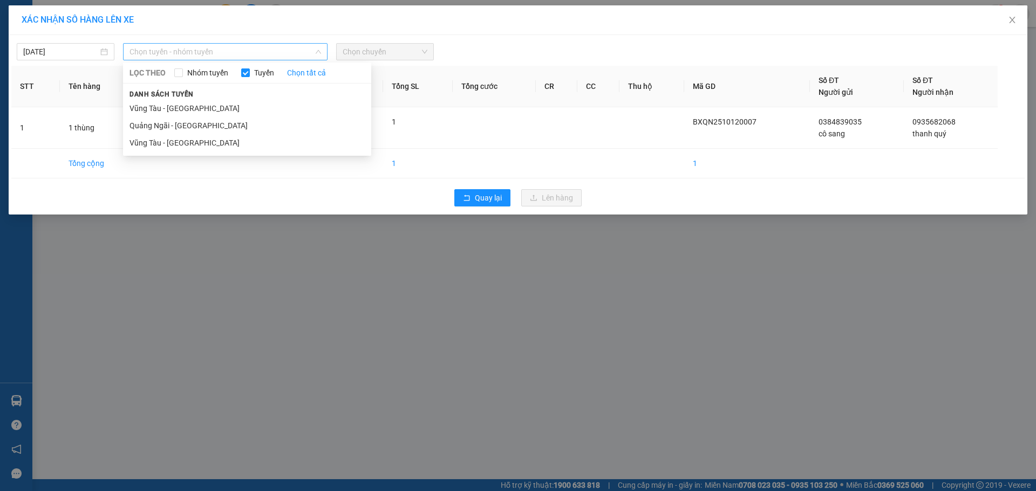
click at [256, 56] on span "Chọn tuyến - nhóm tuyến" at bounding box center [224, 52] width 191 height 16
drag, startPoint x: 155, startPoint y: 125, endPoint x: 460, endPoint y: 76, distance: 308.3
click at [162, 124] on li "Quảng Ngãi - [GEOGRAPHIC_DATA]" at bounding box center [247, 125] width 248 height 17
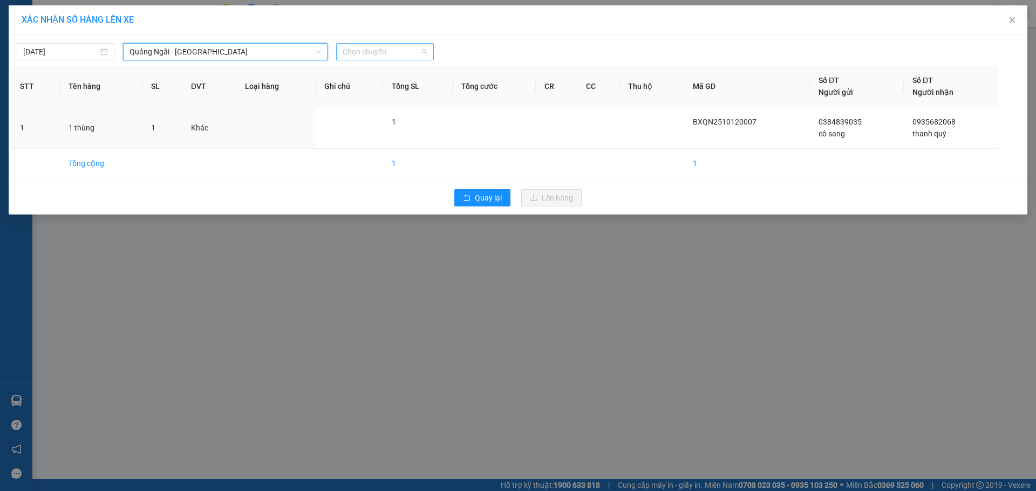
click at [387, 54] on span "Chọn chuyến" at bounding box center [385, 52] width 85 height 16
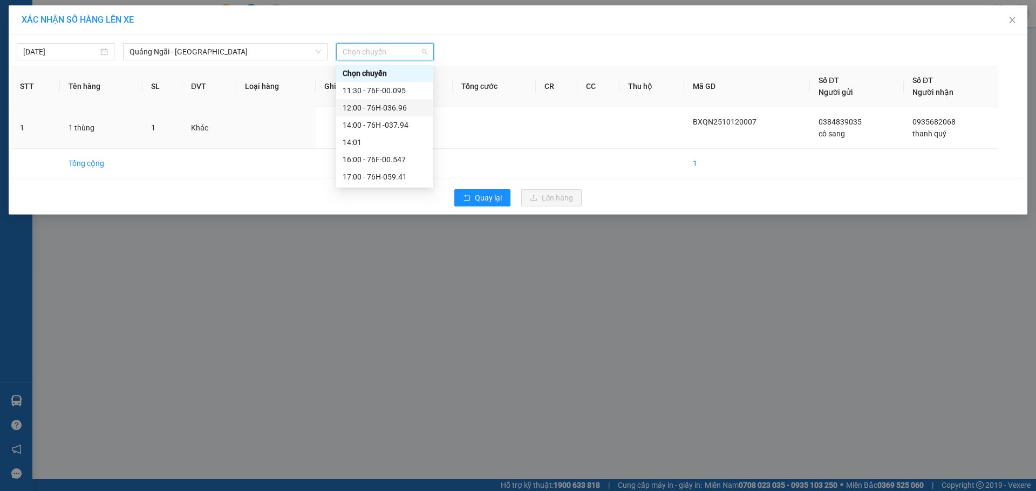
click at [385, 105] on div "12:00 - 76H-036.96" at bounding box center [385, 108] width 84 height 12
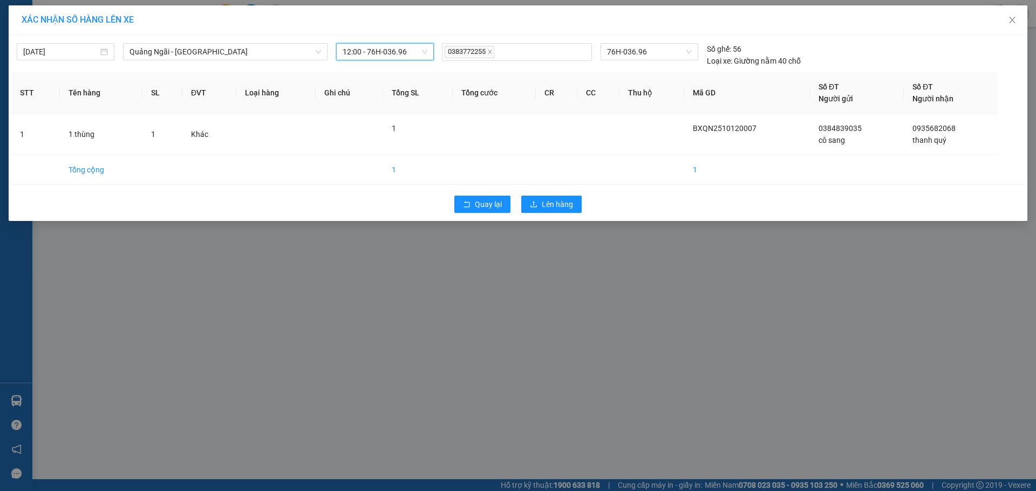
drag, startPoint x: 417, startPoint y: 50, endPoint x: 409, endPoint y: 61, distance: 13.9
click at [414, 55] on span "12:00 - 76H-036.96" at bounding box center [385, 52] width 85 height 16
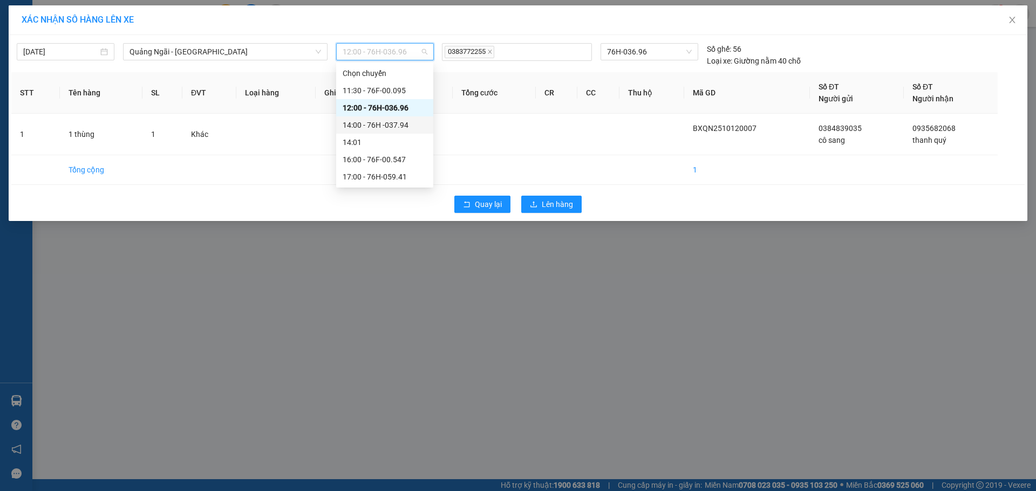
click at [386, 122] on div "14:00 - 76H -037.94" at bounding box center [385, 125] width 84 height 12
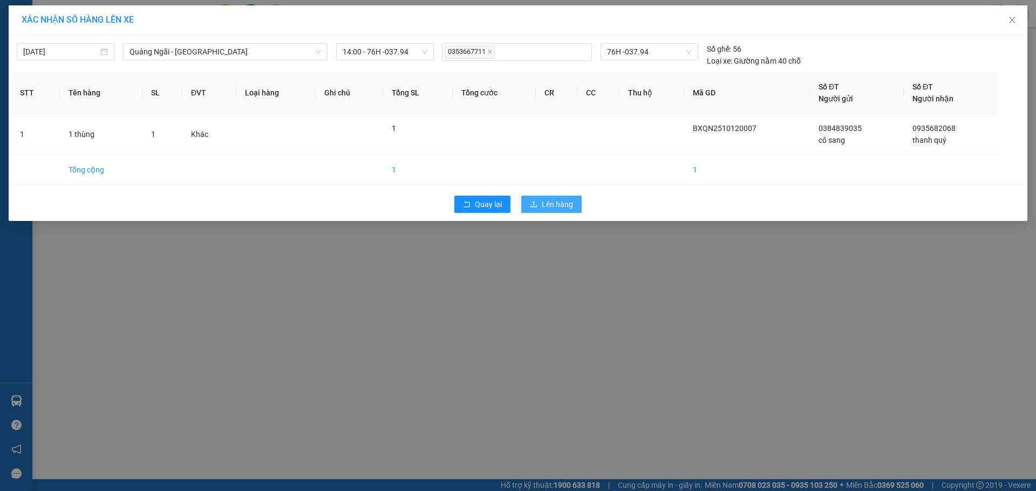
click at [553, 203] on span "Lên hàng" at bounding box center [557, 205] width 31 height 12
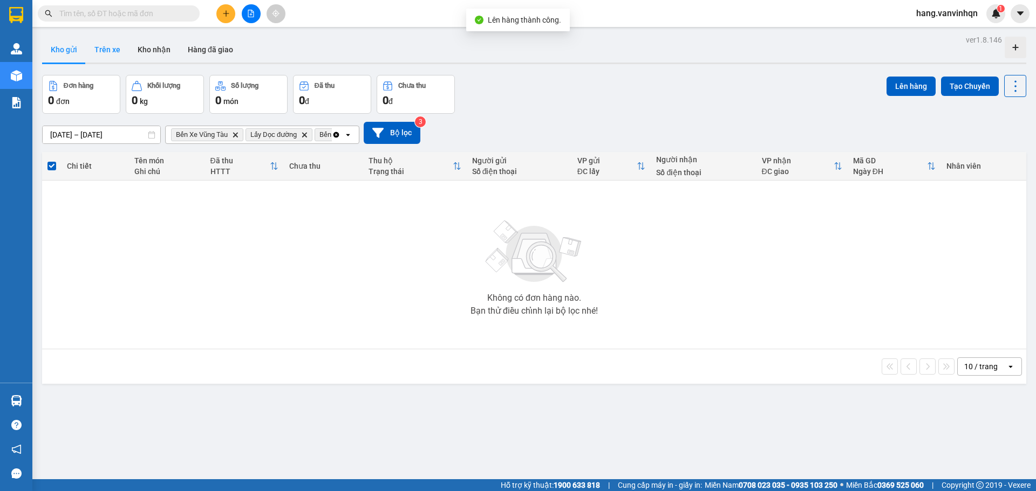
click at [103, 52] on button "Trên xe" at bounding box center [107, 50] width 43 height 26
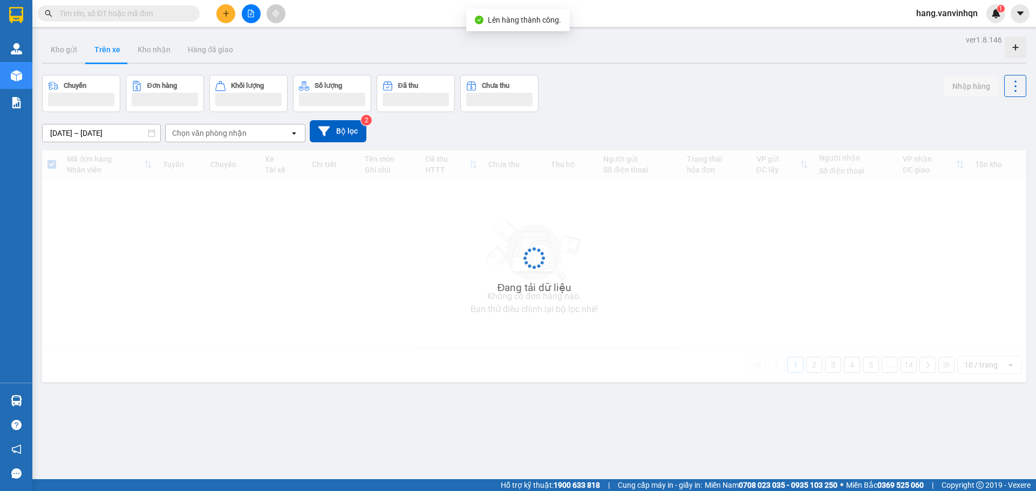
click at [103, 52] on button "Trên xe" at bounding box center [107, 50] width 43 height 26
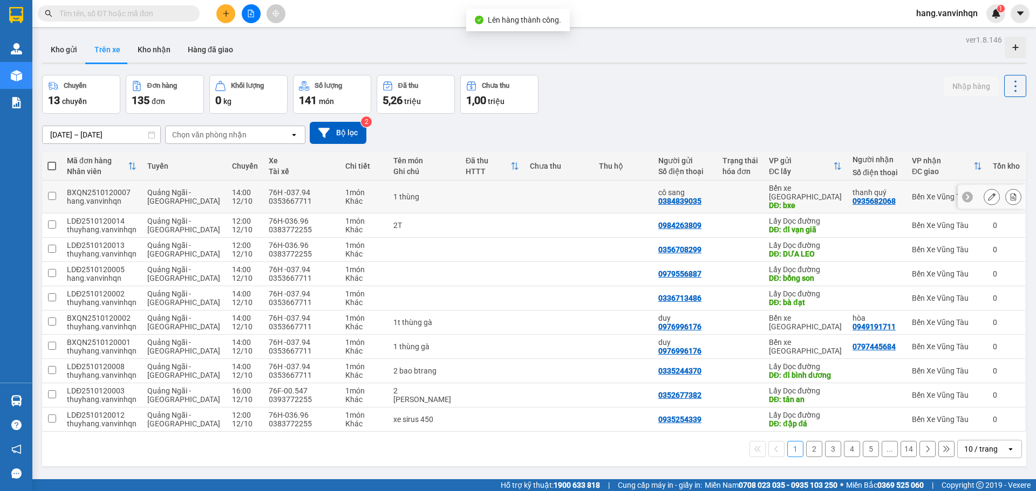
click at [988, 193] on icon at bounding box center [992, 197] width 8 height 8
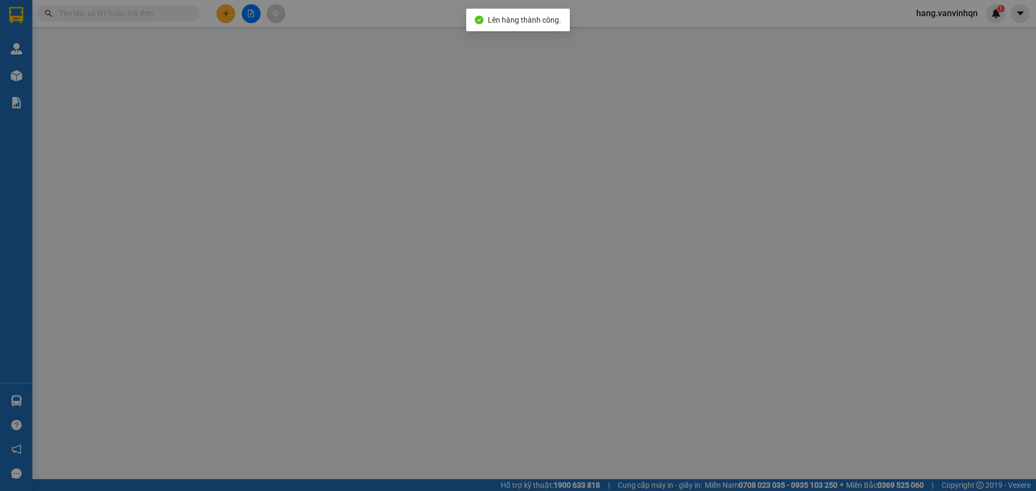
type input "0384839035"
type input "cô sang"
type input "bxe"
type input "0935682068"
type input "thanh quý"
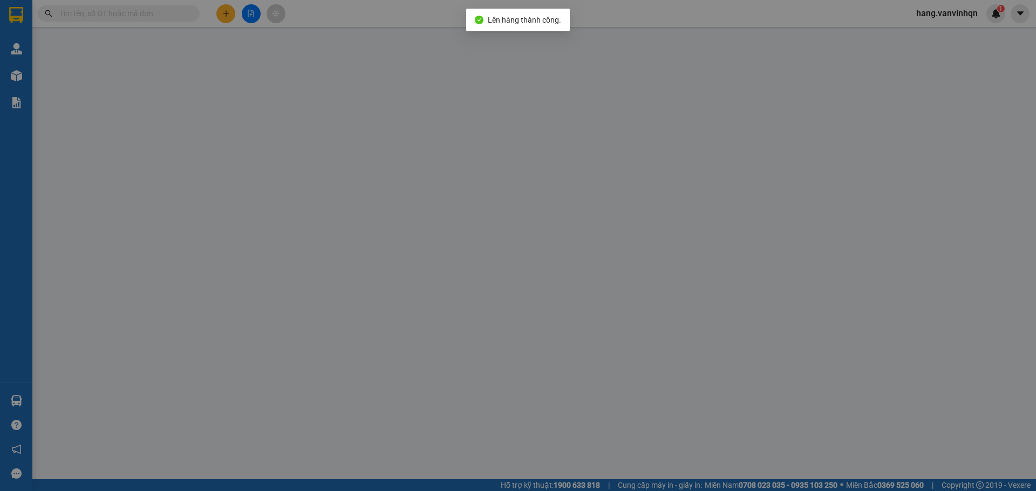
type input "2 lục"
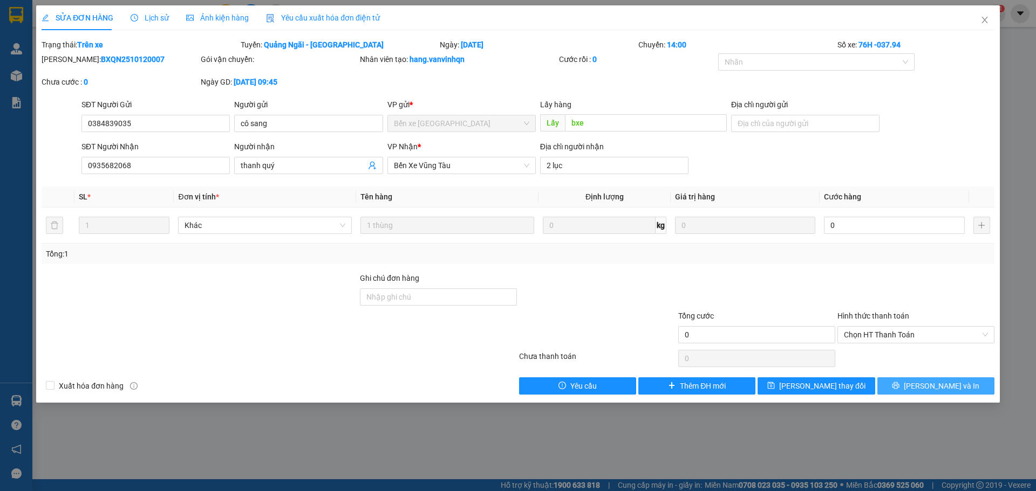
click at [911, 386] on button "[PERSON_NAME] và In" at bounding box center [935, 386] width 117 height 17
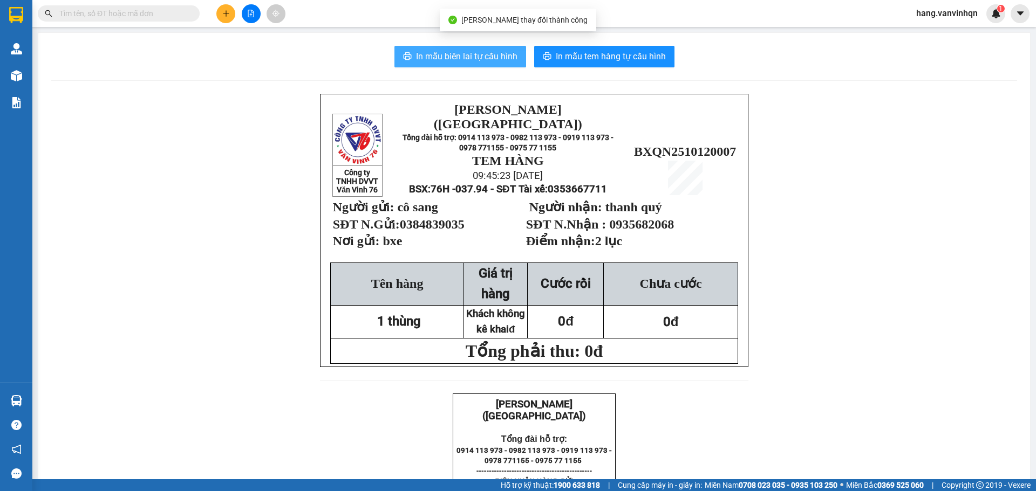
click at [483, 51] on span "In mẫu biên lai tự cấu hình" at bounding box center [466, 56] width 101 height 13
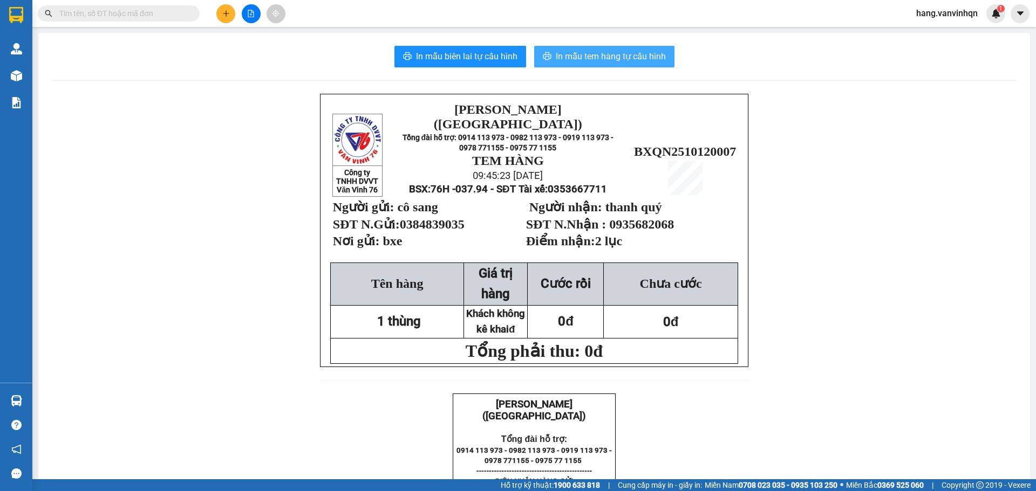
click at [572, 51] on span "In mẫu tem hàng tự cấu hình" at bounding box center [611, 56] width 110 height 13
